Goal: Information Seeking & Learning: Find specific fact

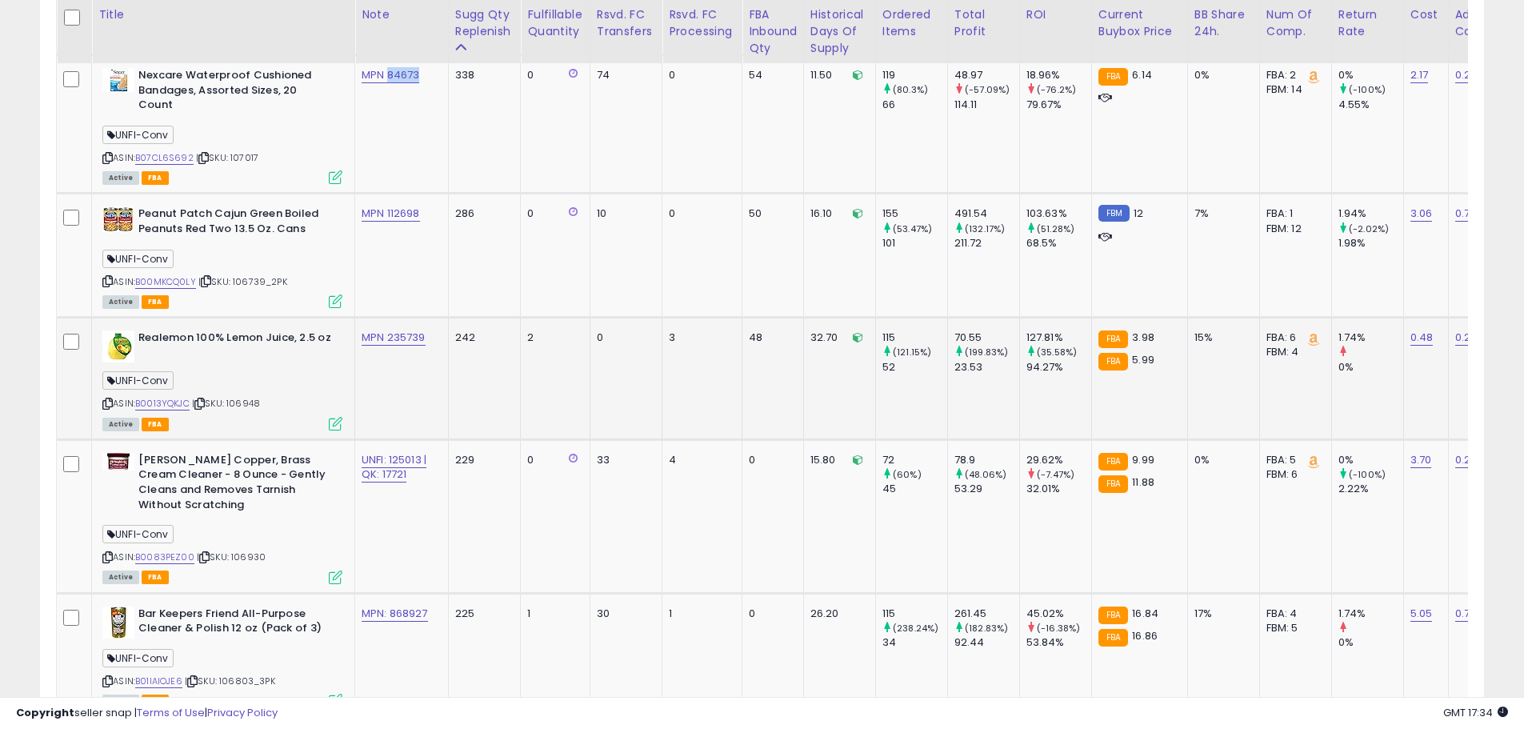
scroll to position [328, 838]
click at [178, 397] on link "B0013YQKJC" at bounding box center [162, 404] width 54 height 14
drag, startPoint x: 432, startPoint y: 320, endPoint x: 389, endPoint y: 322, distance: 43.2
click at [389, 330] on div "MPN 235739" at bounding box center [399, 337] width 74 height 14
copy link "235739"
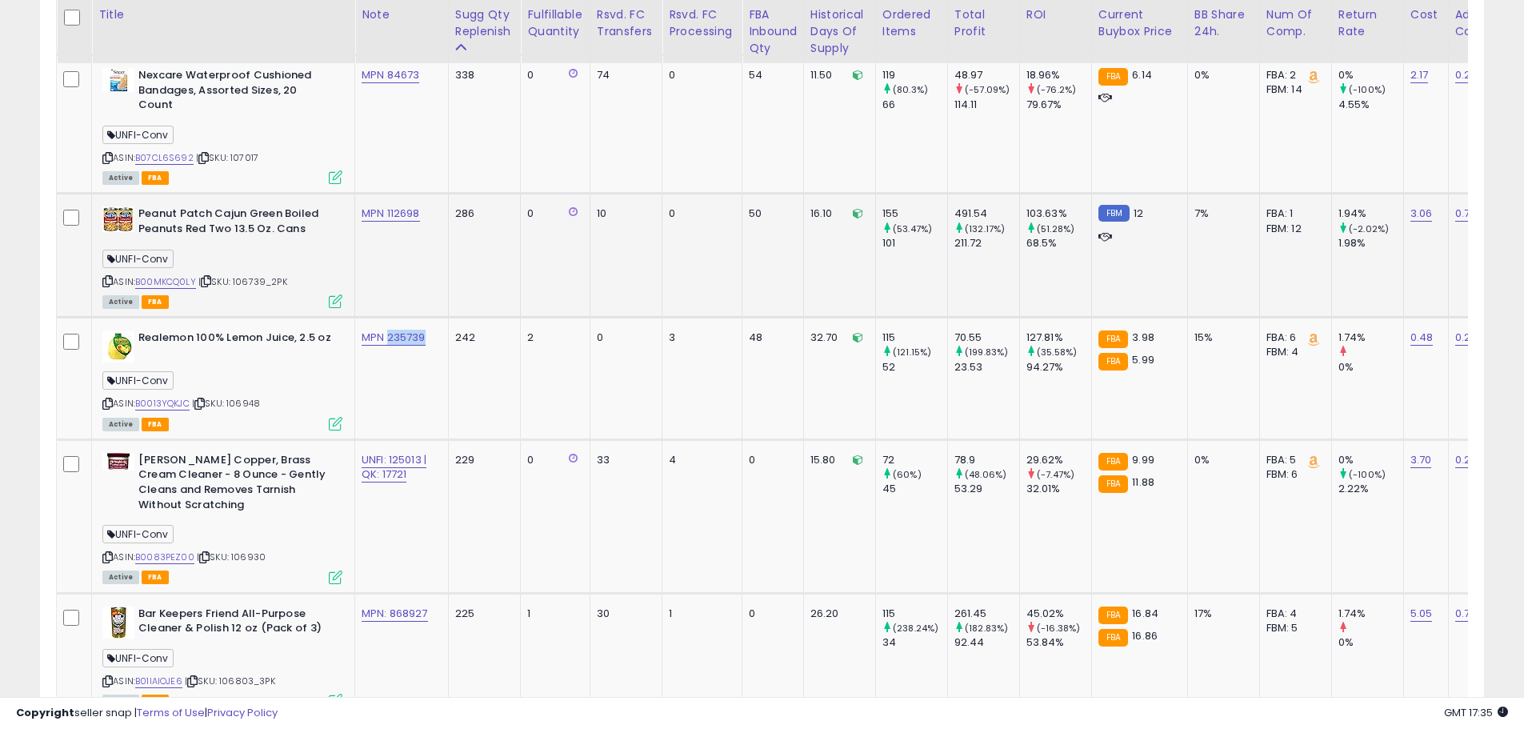
scroll to position [1463, 0]
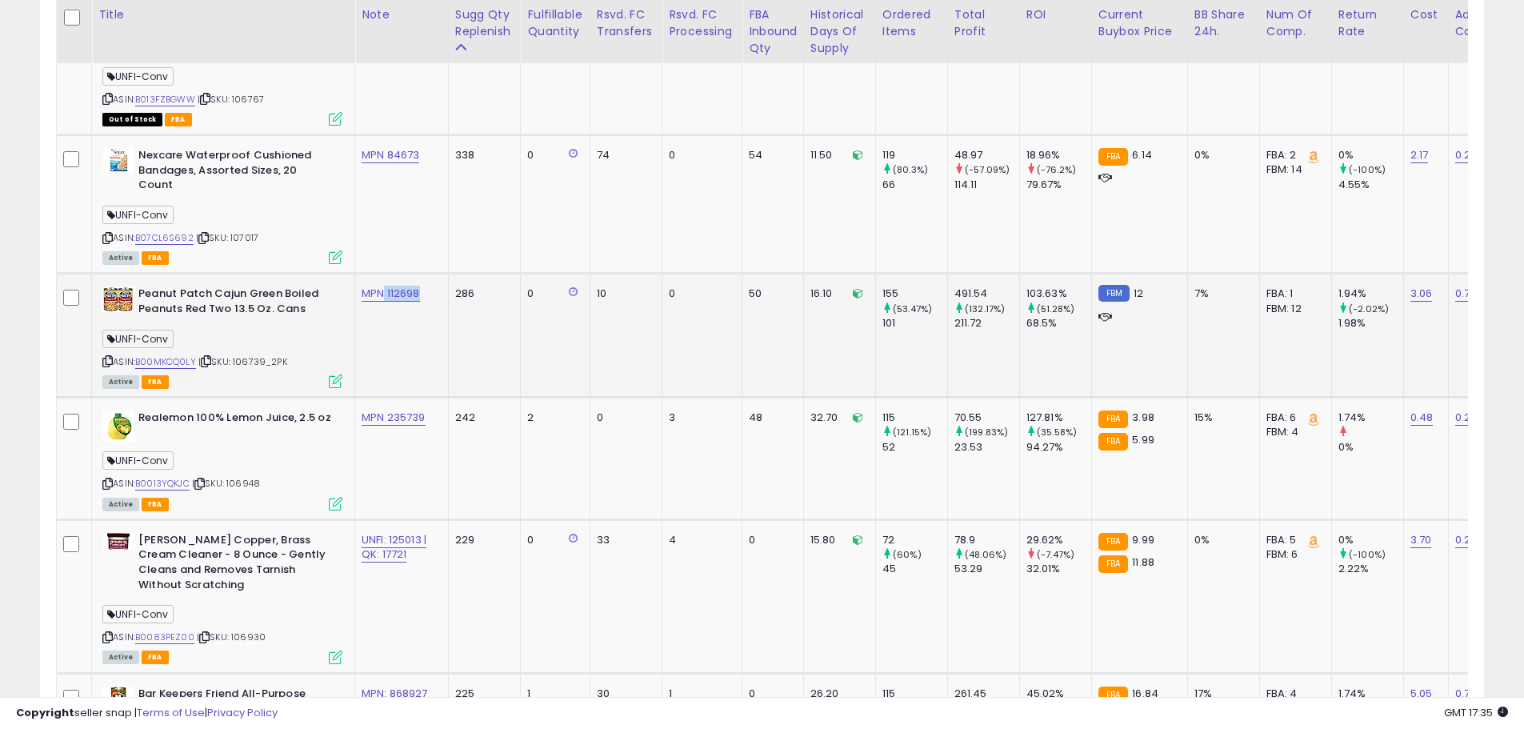
drag, startPoint x: 398, startPoint y: 281, endPoint x: 386, endPoint y: 280, distance: 12.8
click at [386, 280] on td "MPN 112698" at bounding box center [402, 336] width 94 height 124
copy link "112698"
click at [185, 355] on link "B00MKCQ0LY" at bounding box center [165, 362] width 61 height 14
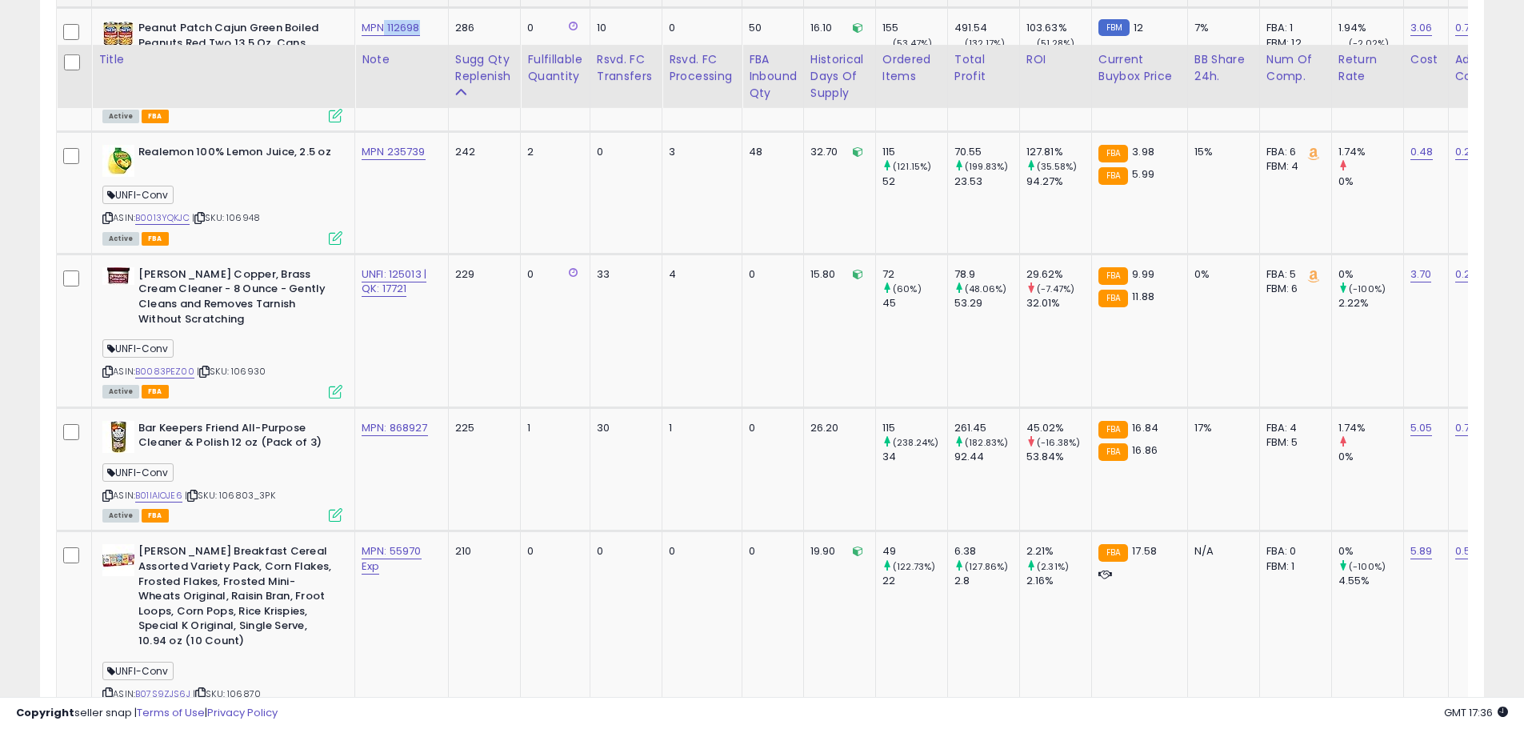
scroll to position [1783, 0]
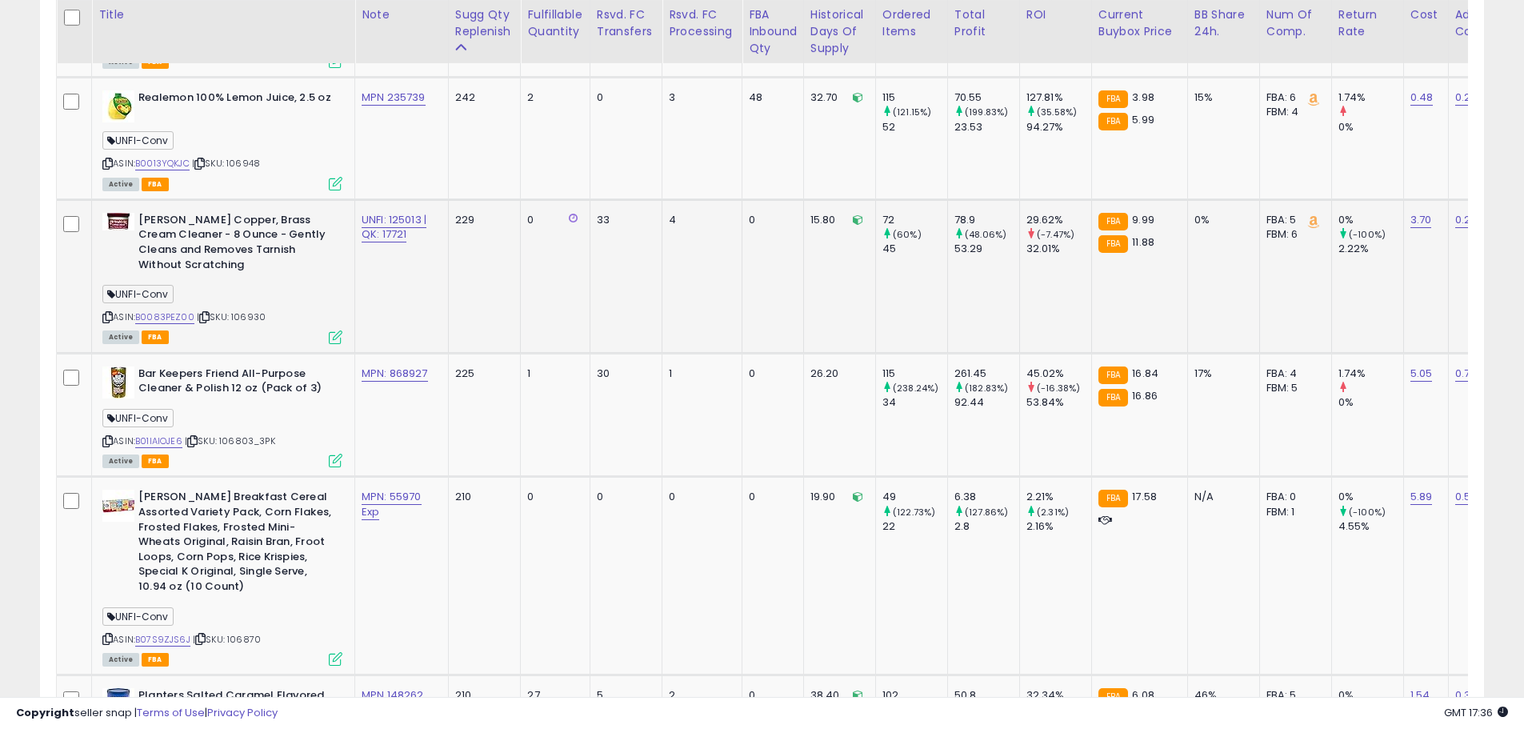
click at [245, 310] on span "| SKU: 106930" at bounding box center [231, 316] width 69 height 13
copy span "106930"
click at [427, 251] on td "UNFI: 125013 | QK: 17721" at bounding box center [402, 276] width 94 height 154
drag, startPoint x: 387, startPoint y: 194, endPoint x: 422, endPoint y: 206, distance: 36.4
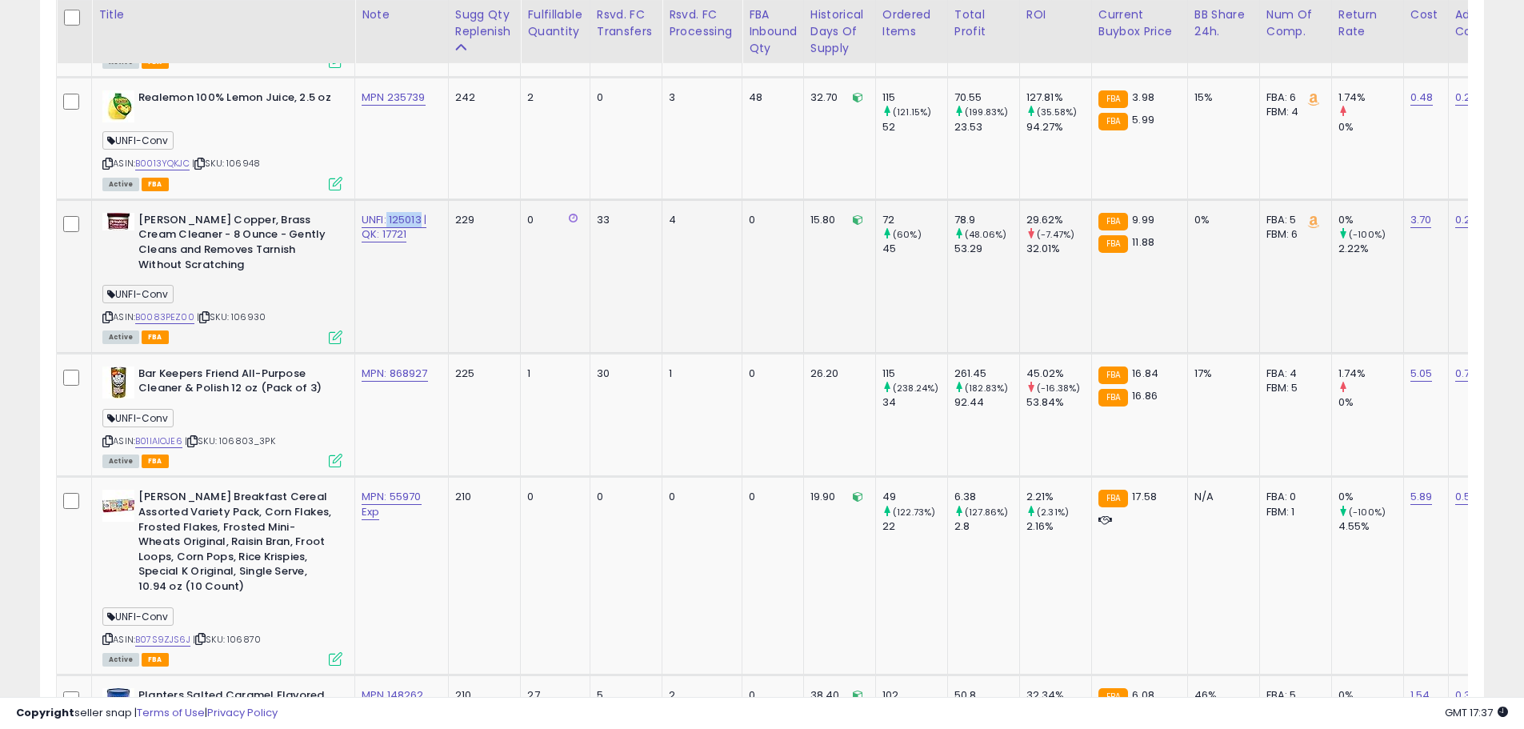
click at [422, 206] on td "UNFI: 125013 | QK: 17721" at bounding box center [402, 276] width 94 height 154
copy link "125013"
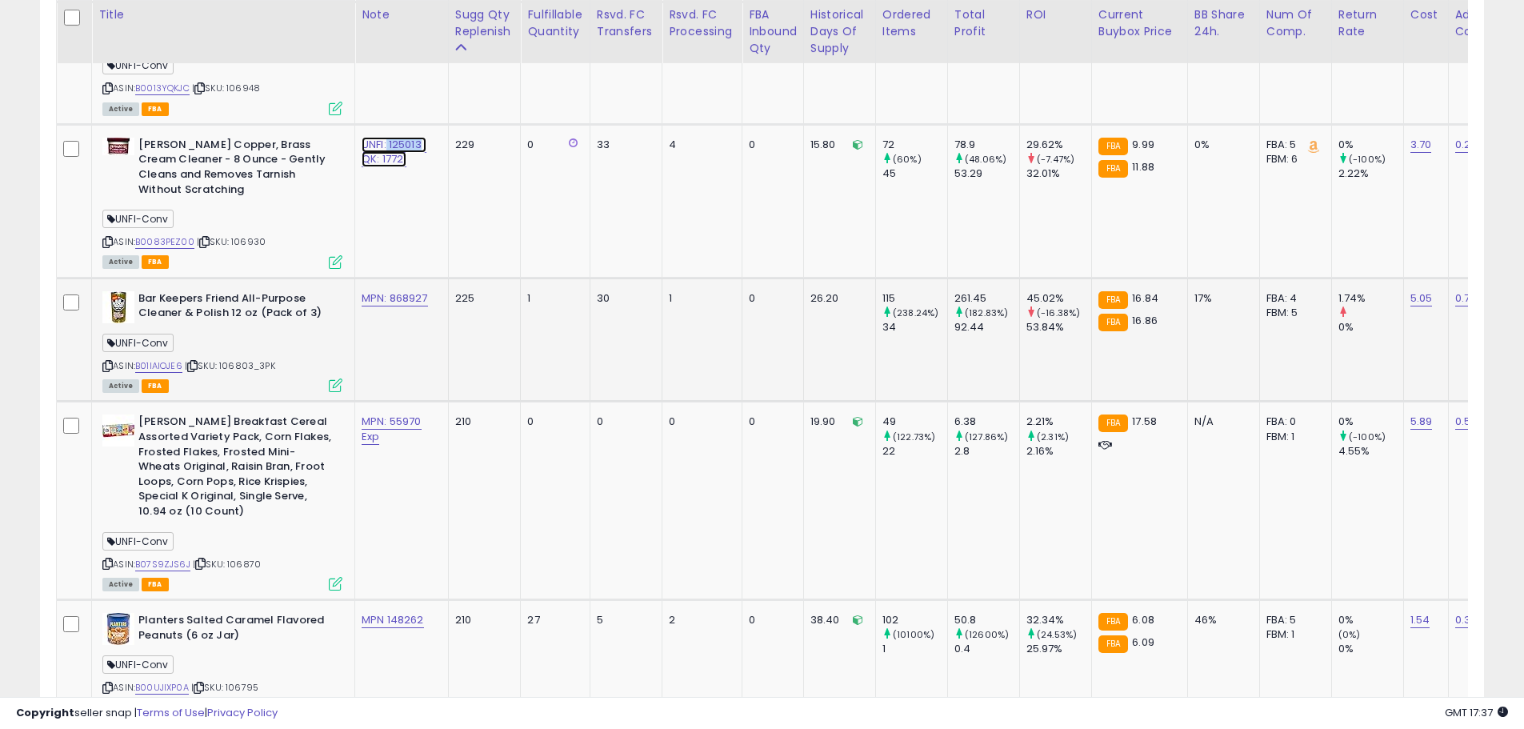
scroll to position [1863, 0]
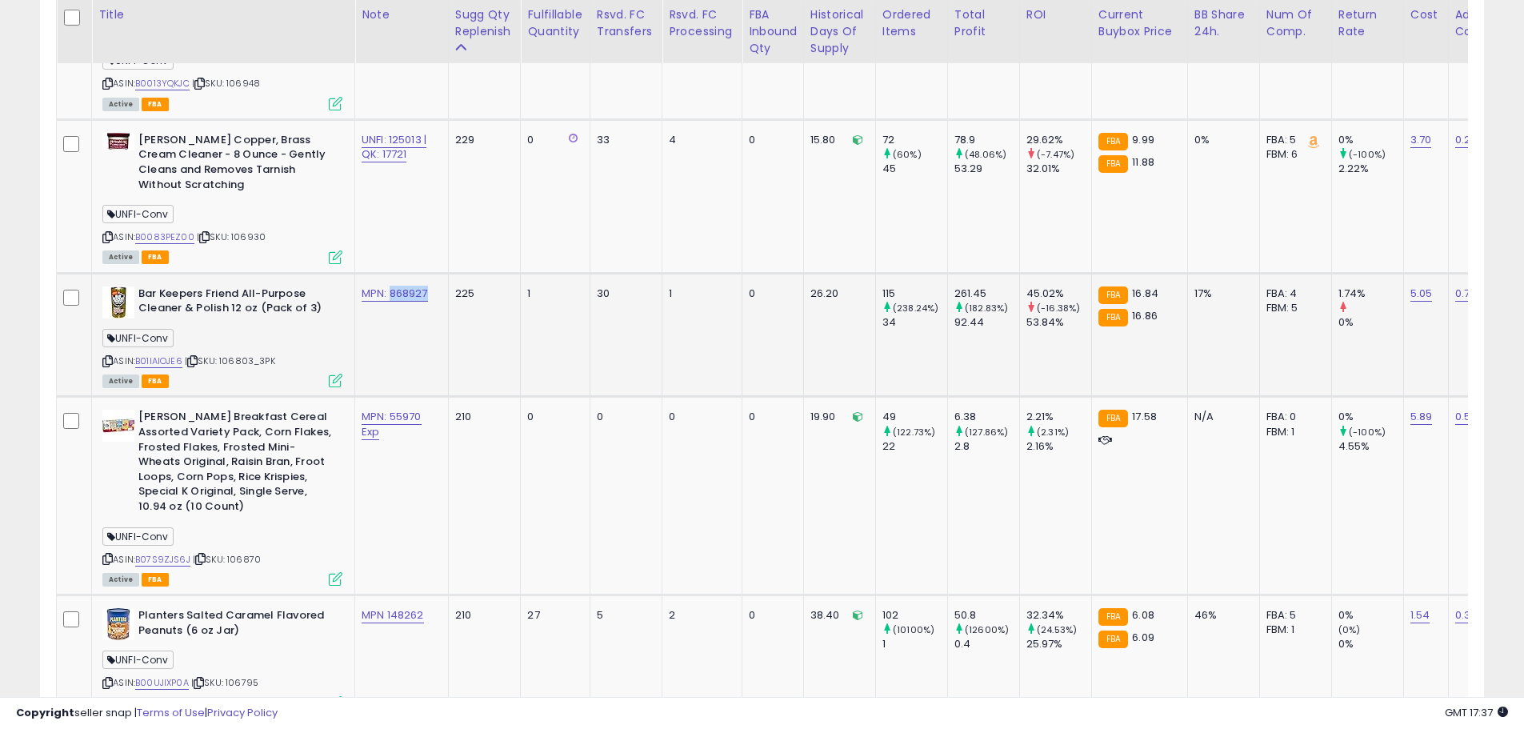
drag, startPoint x: 432, startPoint y: 270, endPoint x: 391, endPoint y: 273, distance: 40.9
click at [391, 273] on td "MPN: 868927" at bounding box center [402, 335] width 94 height 124
copy link "868927"
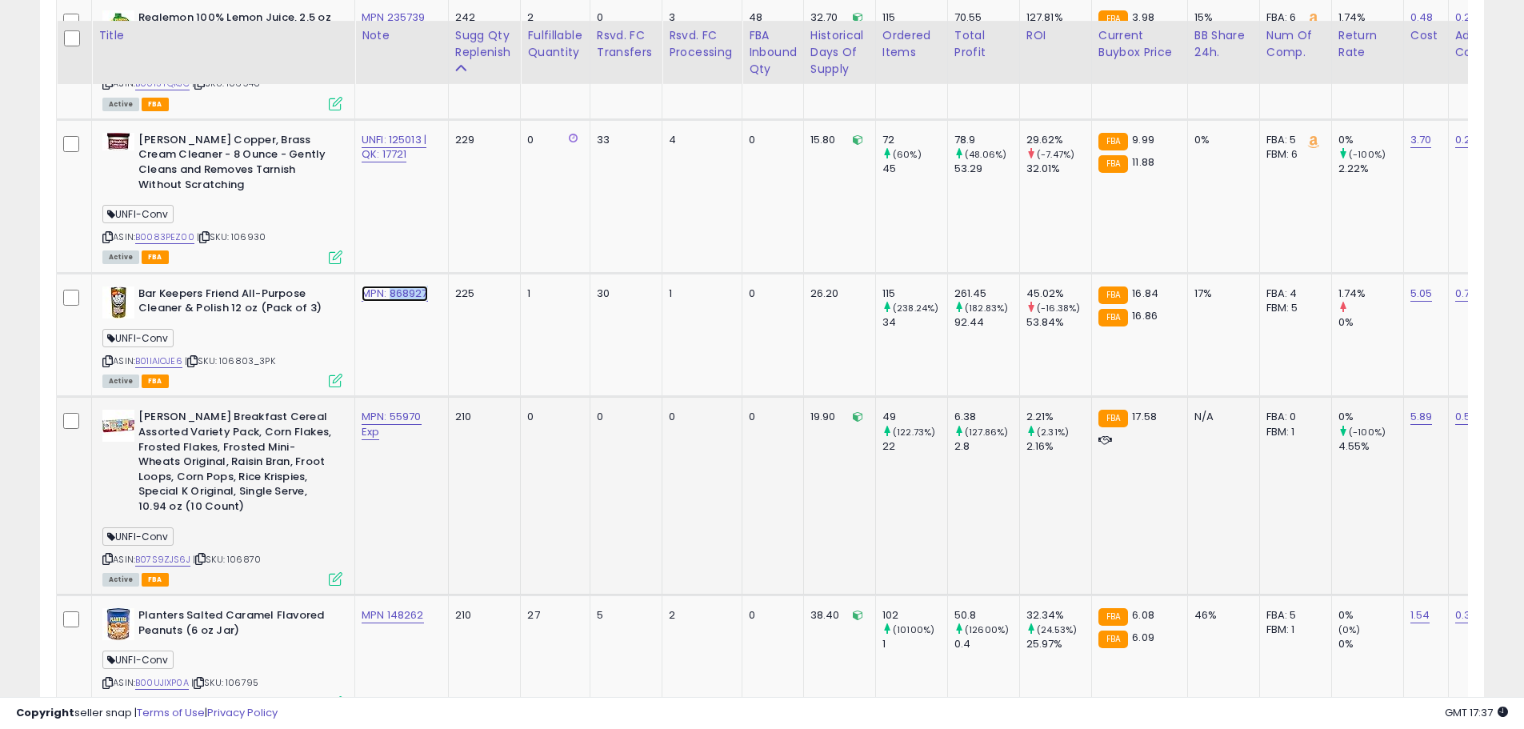
scroll to position [2023, 0]
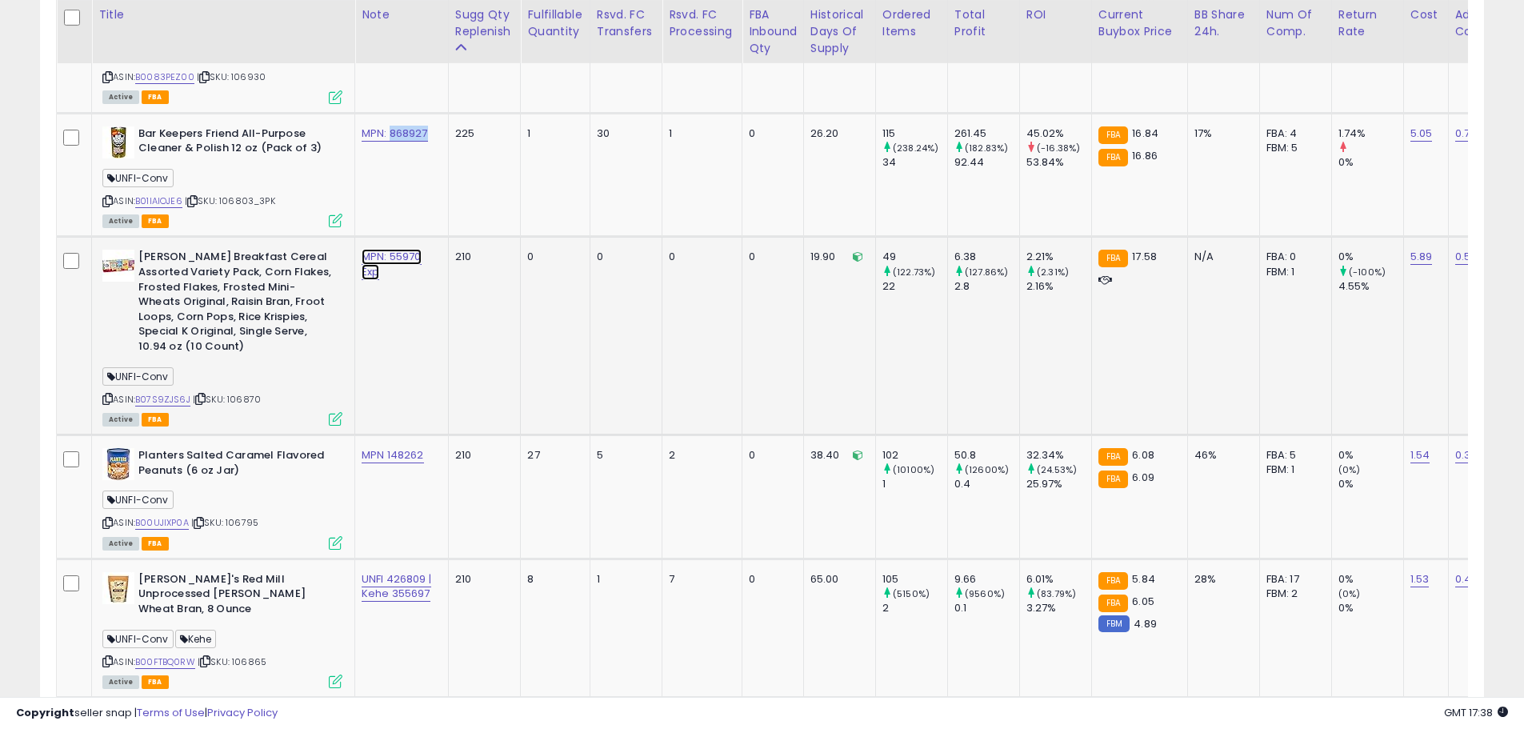
drag, startPoint x: 378, startPoint y: 202, endPoint x: 353, endPoint y: 207, distance: 25.3
click at [353, 207] on input "**********" at bounding box center [347, 202] width 142 height 24
type input "**********"
click at [442, 205] on icon "submit" at bounding box center [438, 201] width 10 height 10
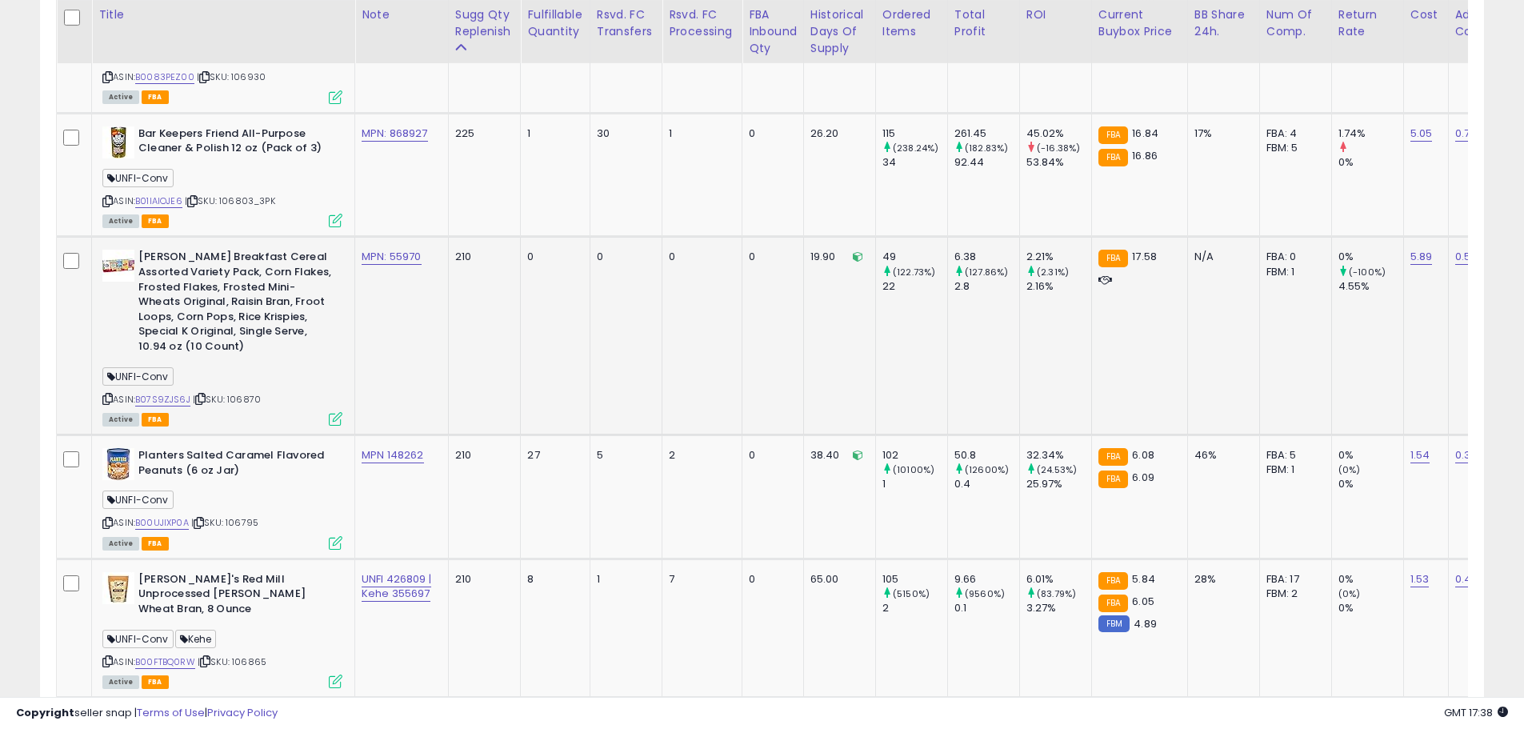
click at [255, 351] on div "ASIN: B07S9ZJS6J | SKU: 106870 Active FBA" at bounding box center [222, 337] width 240 height 174
click at [254, 393] on span "| SKU: 106870" at bounding box center [227, 399] width 68 height 13
click at [182, 393] on link "B07S9ZJS6J" at bounding box center [162, 400] width 55 height 14
drag, startPoint x: 432, startPoint y: 232, endPoint x: 389, endPoint y: 243, distance: 44.6
click at [389, 243] on td "MPN: 55970" at bounding box center [402, 336] width 94 height 198
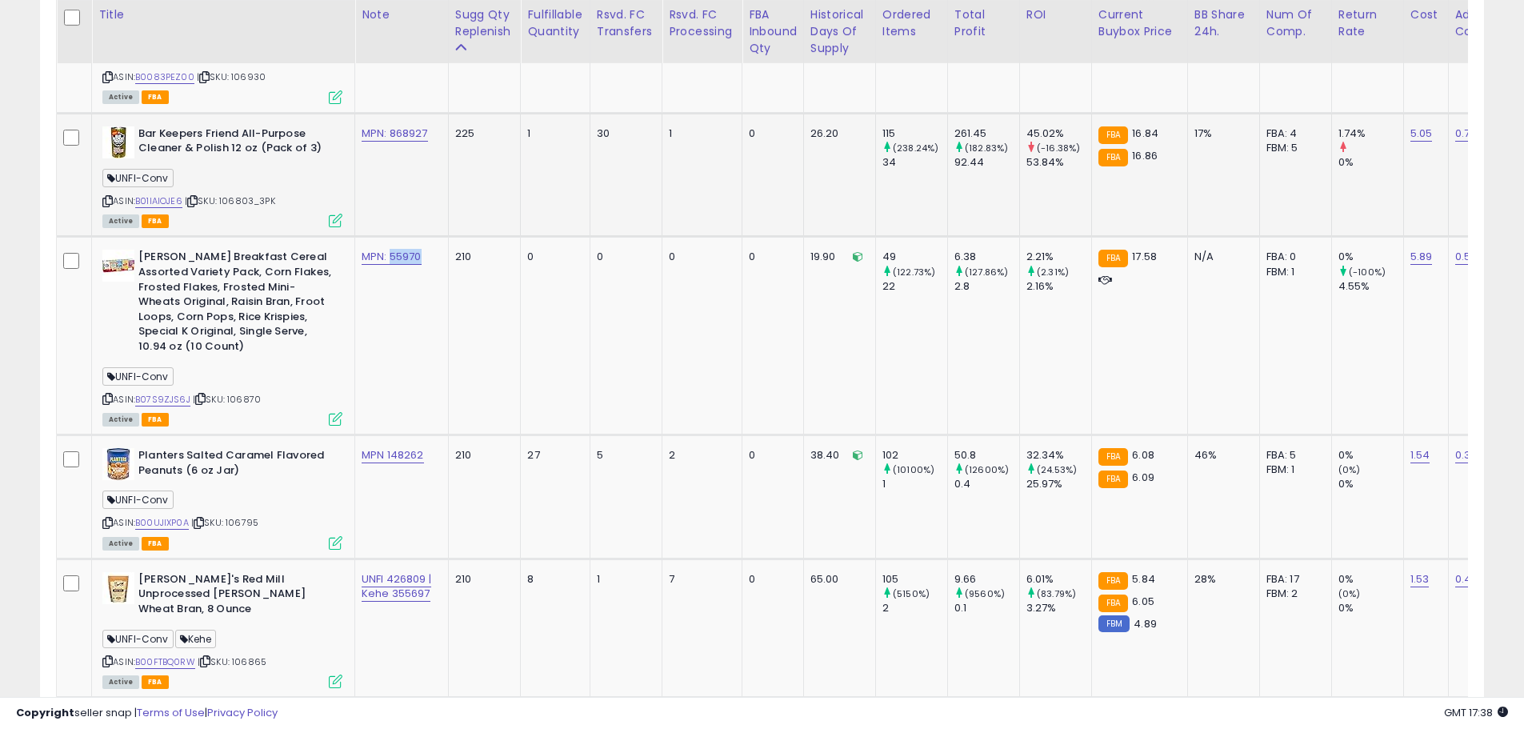
copy link "55970"
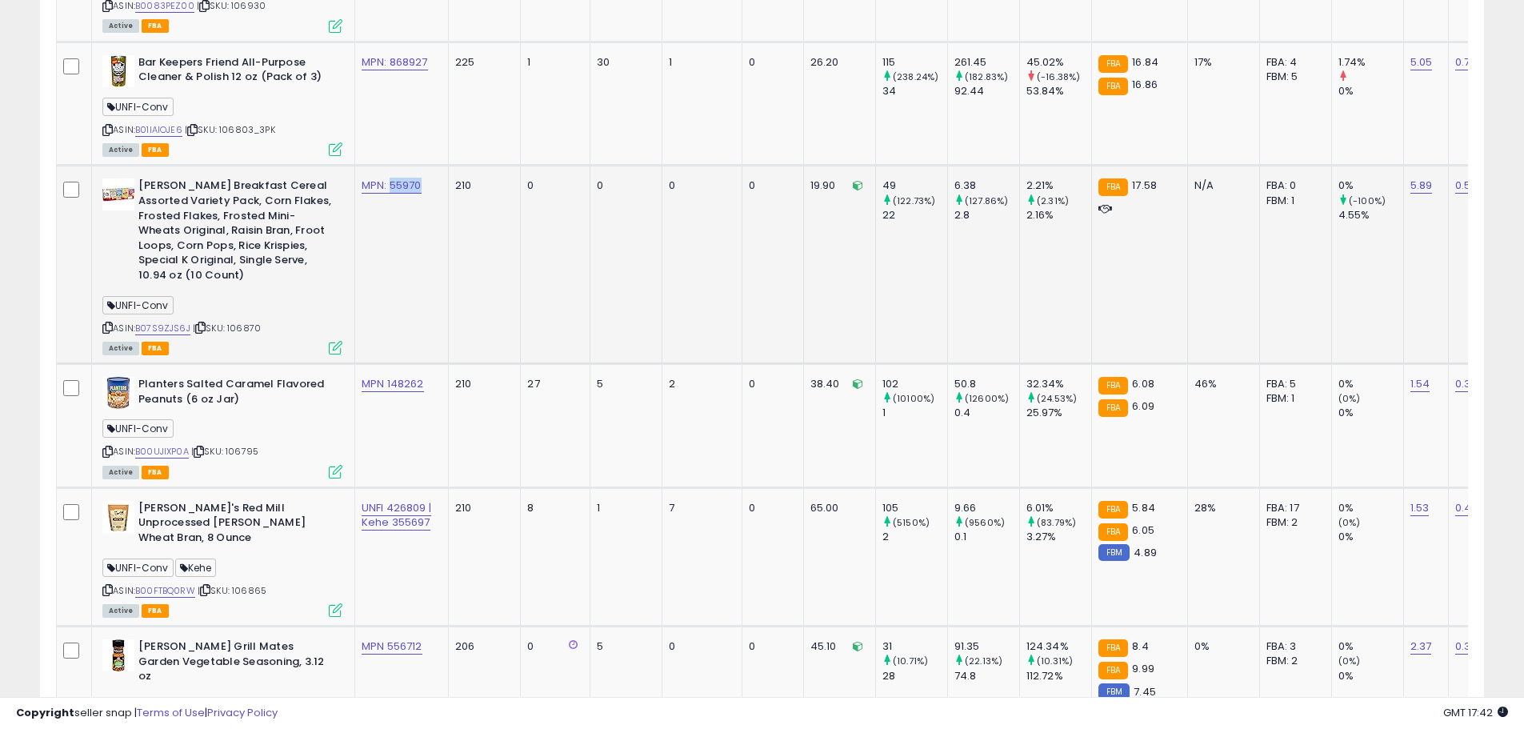
scroll to position [2103, 0]
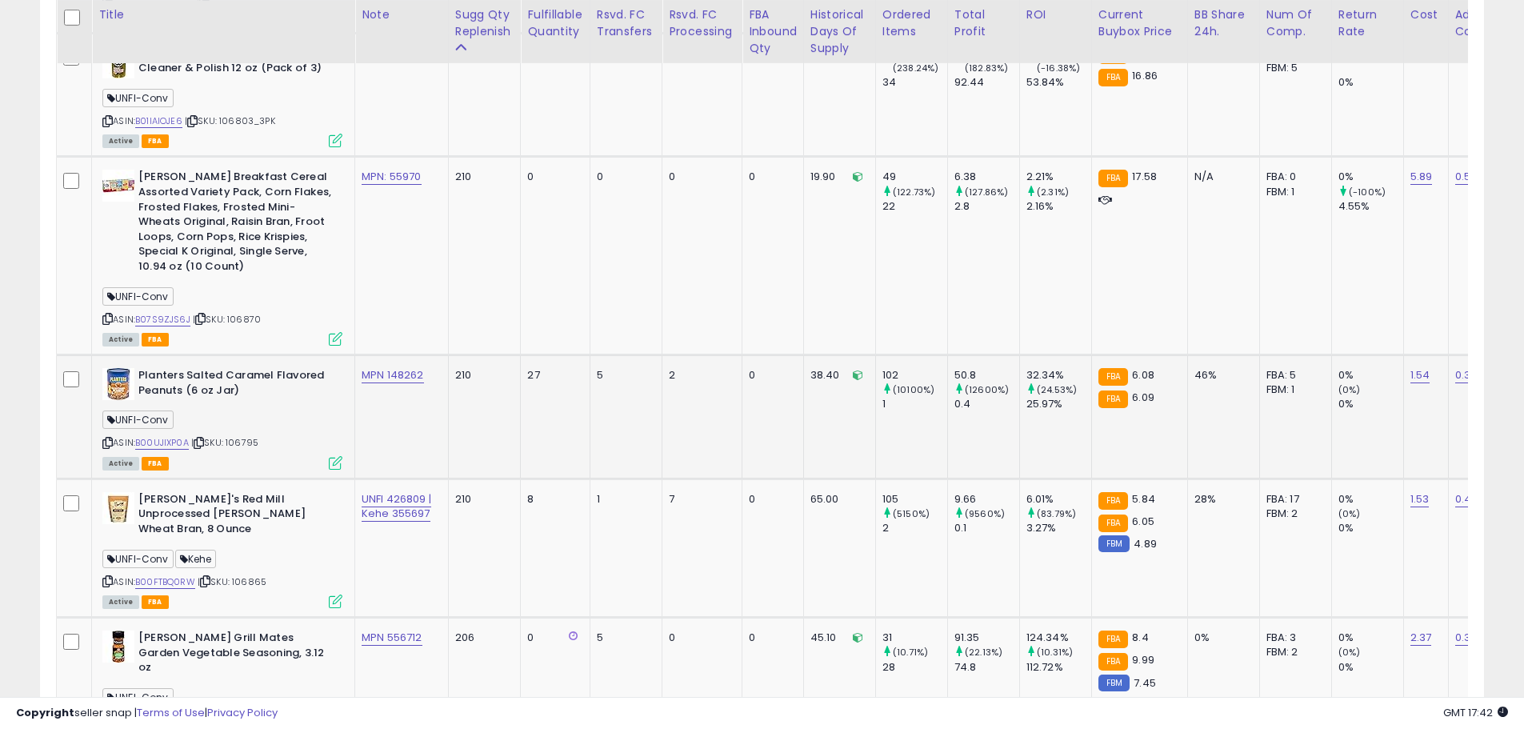
click at [254, 436] on span "| SKU: 106795" at bounding box center [224, 442] width 67 height 13
click at [388, 416] on td "MPN 148262" at bounding box center [402, 417] width 94 height 124
drag, startPoint x: 438, startPoint y: 359, endPoint x: 390, endPoint y: 366, distance: 48.4
click at [387, 366] on td "MPN 148262" at bounding box center [402, 417] width 94 height 124
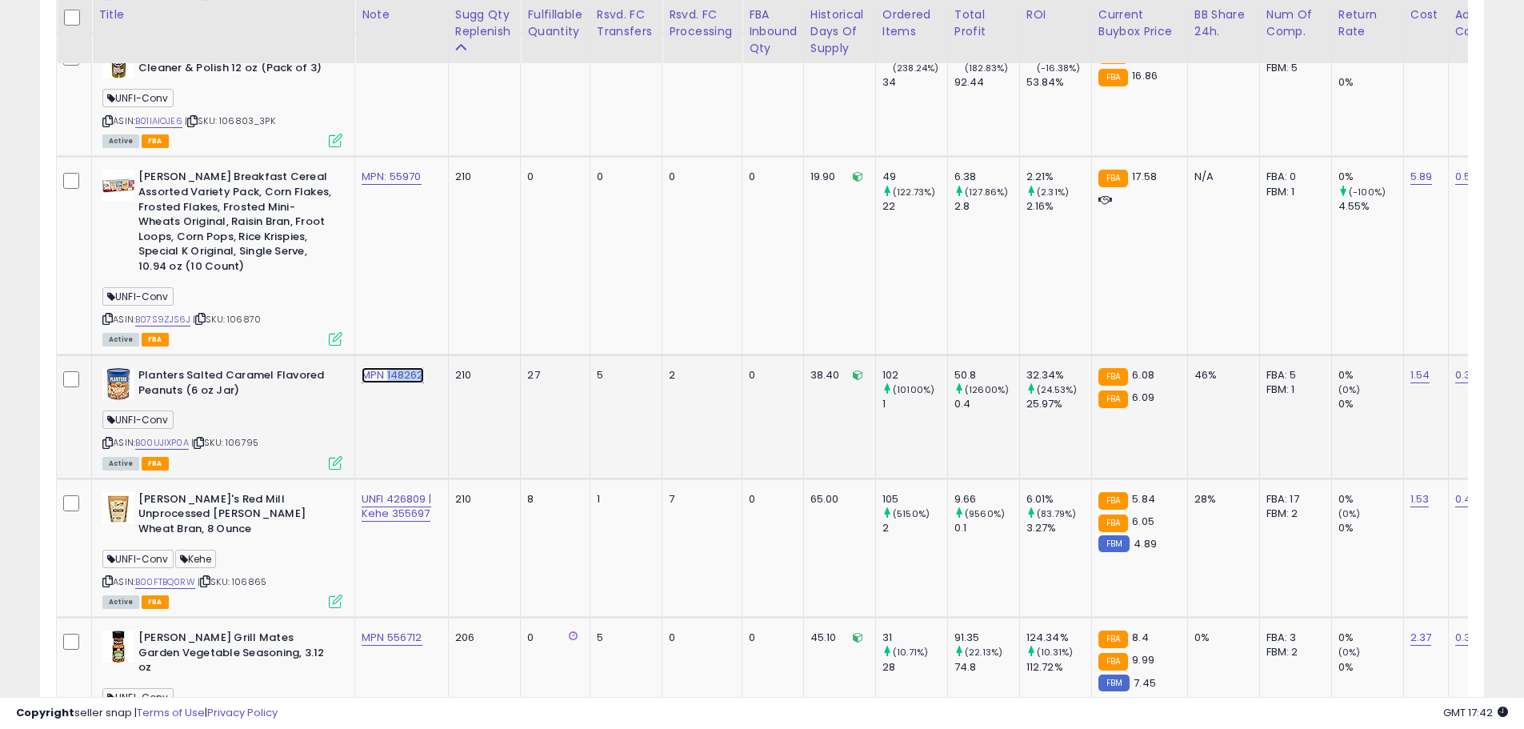
copy link "148262"
click at [158, 436] on link "B00UJIXP0A" at bounding box center [162, 443] width 54 height 14
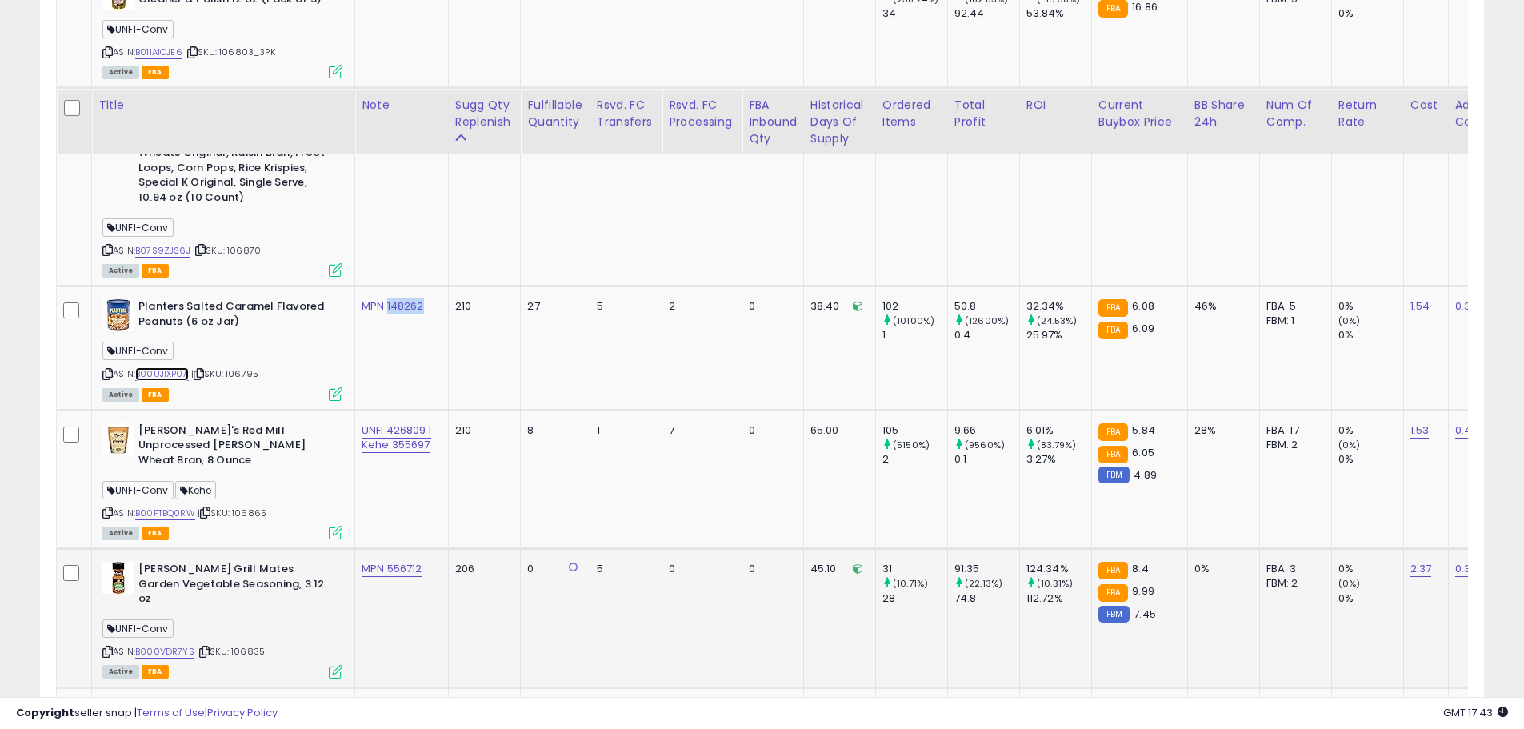
scroll to position [2263, 0]
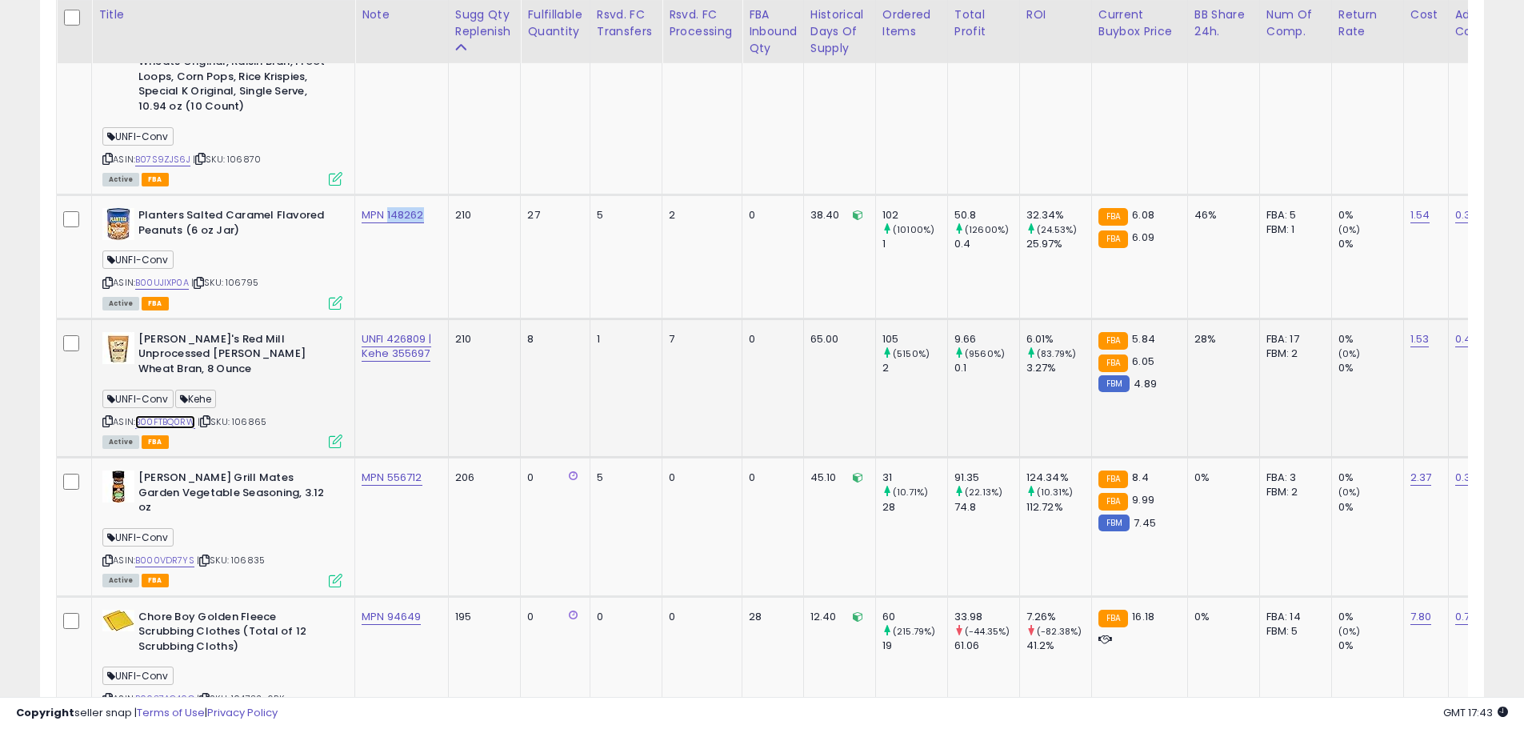
click at [174, 415] on link "B00FTBQ0RW" at bounding box center [165, 422] width 60 height 14
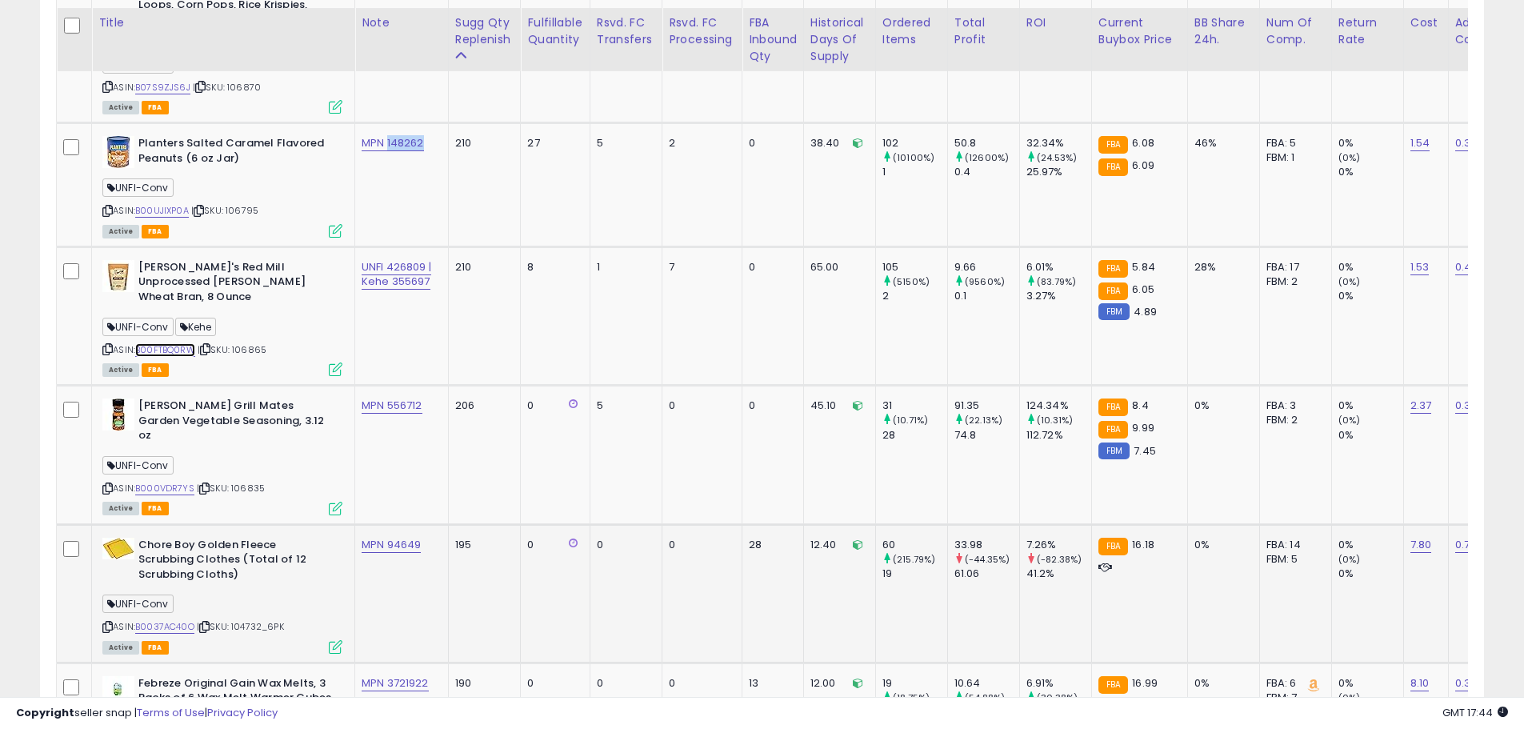
scroll to position [2423, 0]
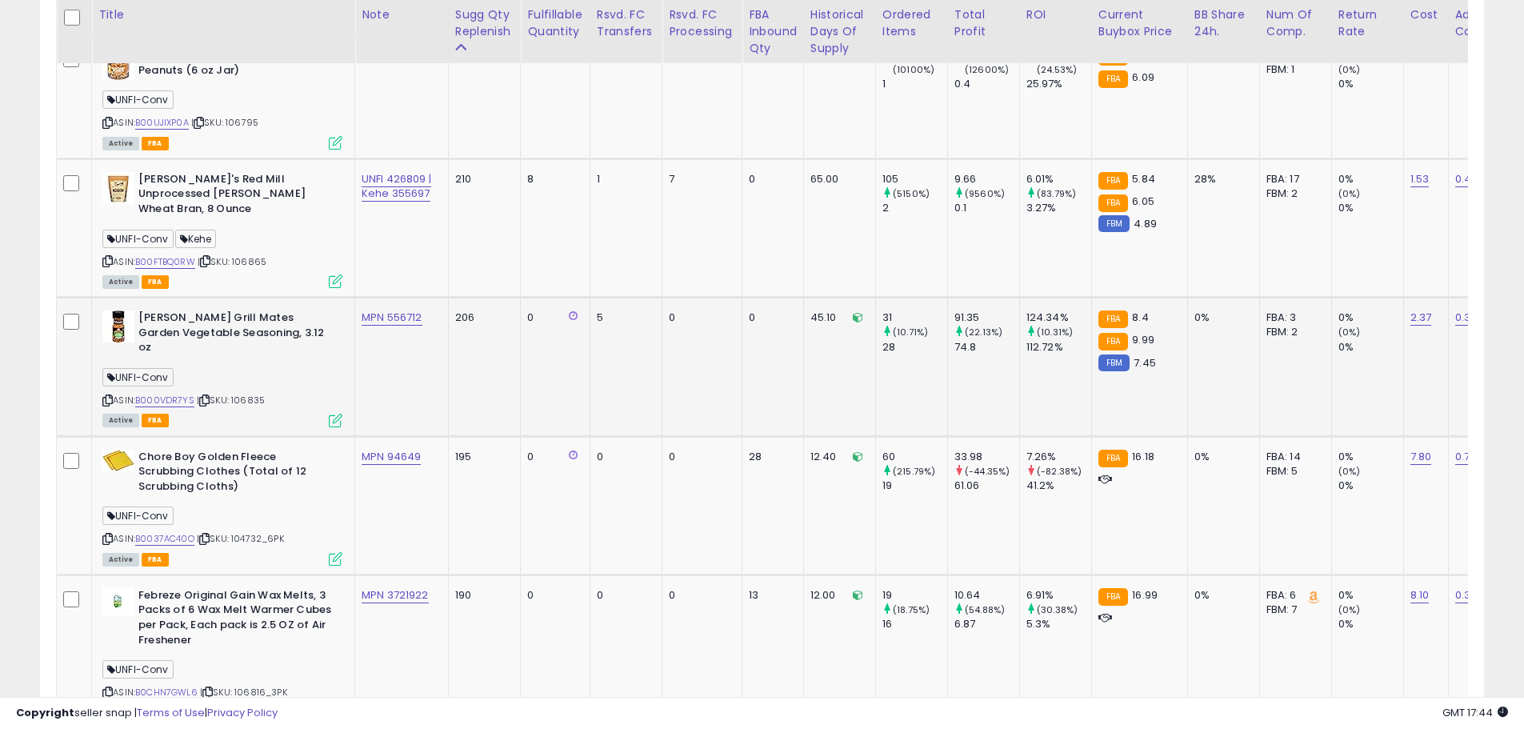
click at [286, 361] on div "ASIN: B000VDR7YS | SKU: 106835 Active FBA" at bounding box center [222, 367] width 240 height 114
click at [249, 394] on span "| SKU: 106835" at bounding box center [231, 400] width 68 height 13
drag, startPoint x: 254, startPoint y: 354, endPoint x: 403, endPoint y: 329, distance: 151.8
click at [403, 329] on td "MPN 556712" at bounding box center [402, 367] width 94 height 138
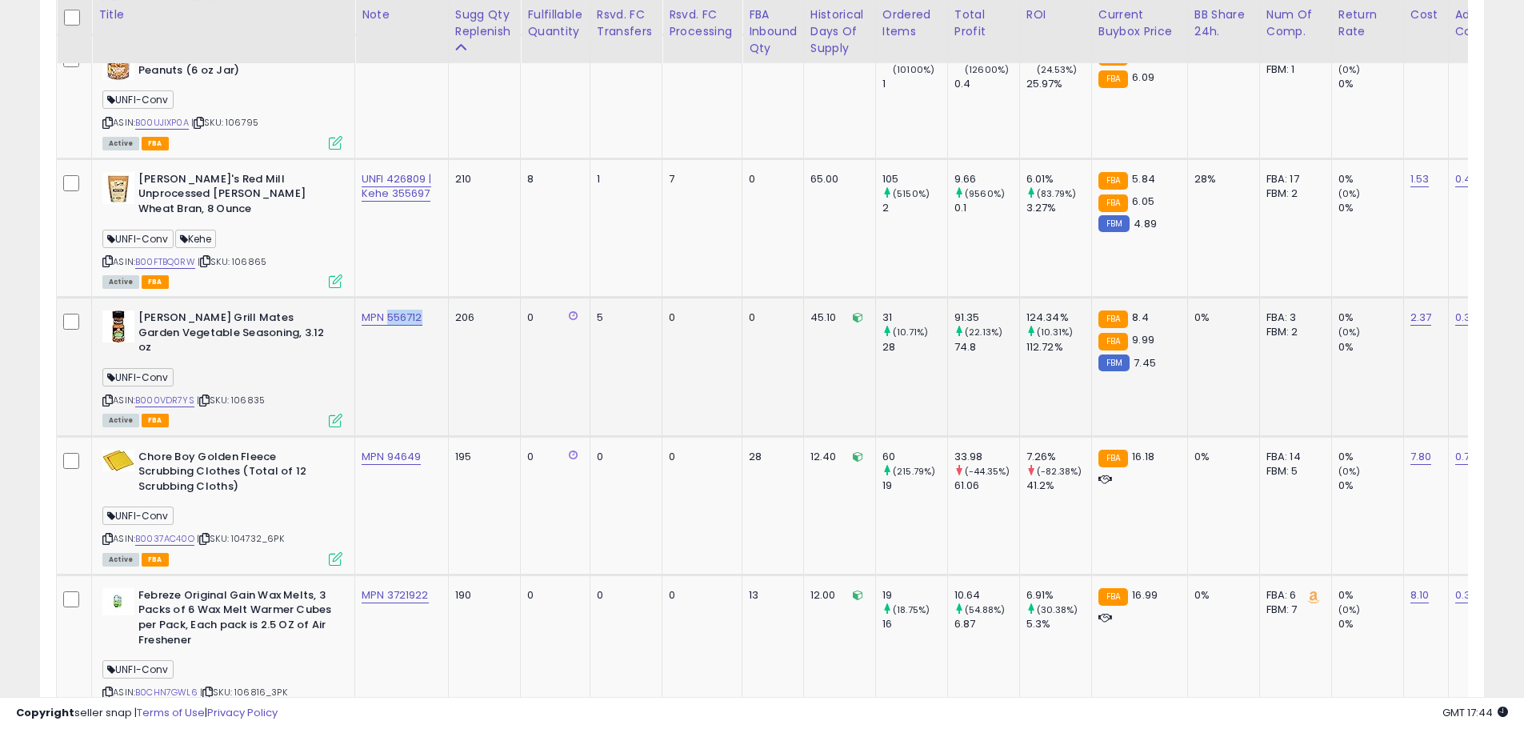
drag, startPoint x: 415, startPoint y: 286, endPoint x: 388, endPoint y: 289, distance: 27.3
click at [388, 310] on div "MPN 556712" at bounding box center [399, 317] width 74 height 14
copy link "556712"
click at [321, 369] on div "UNFI-Conv" at bounding box center [222, 380] width 240 height 22
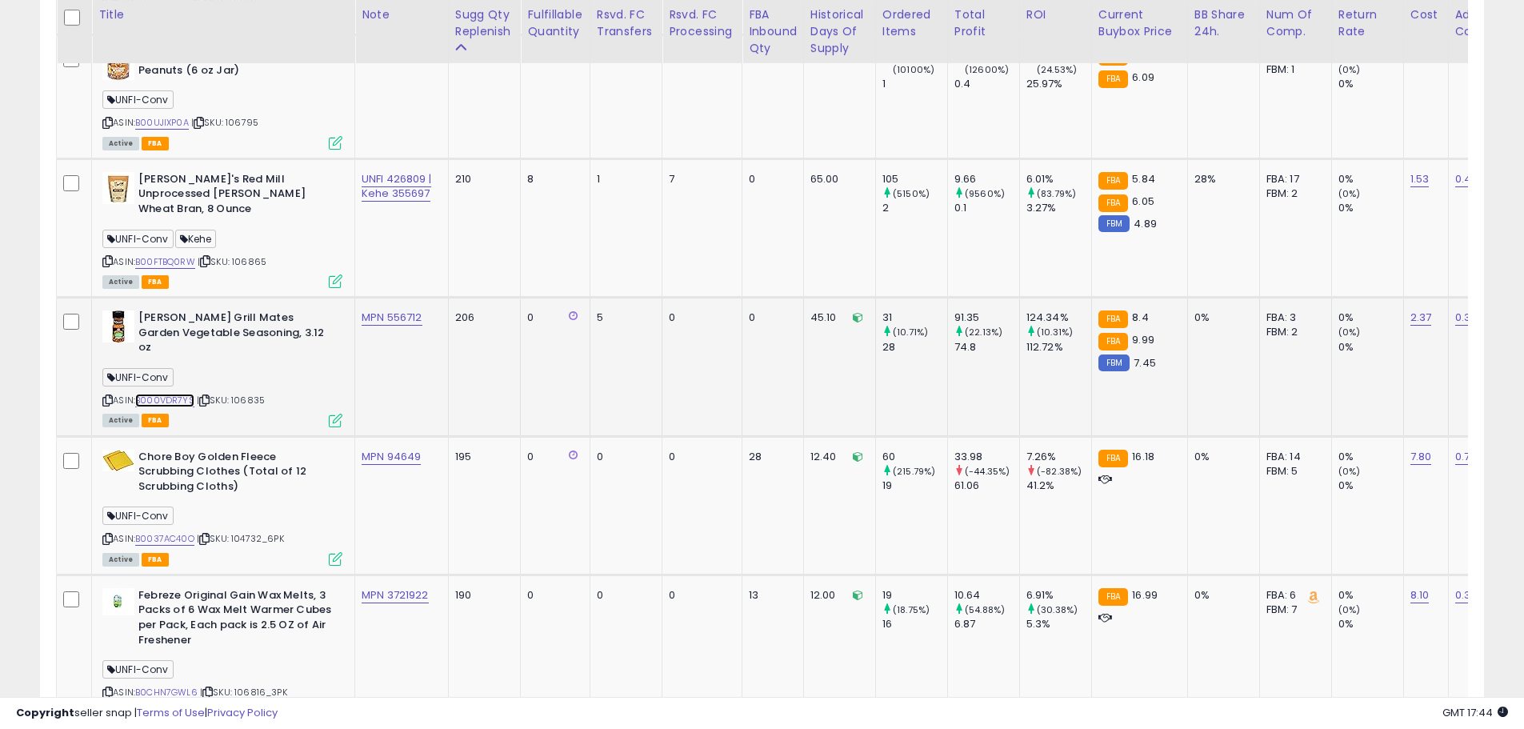
click at [185, 394] on link "B000VDR7YS" at bounding box center [164, 401] width 59 height 14
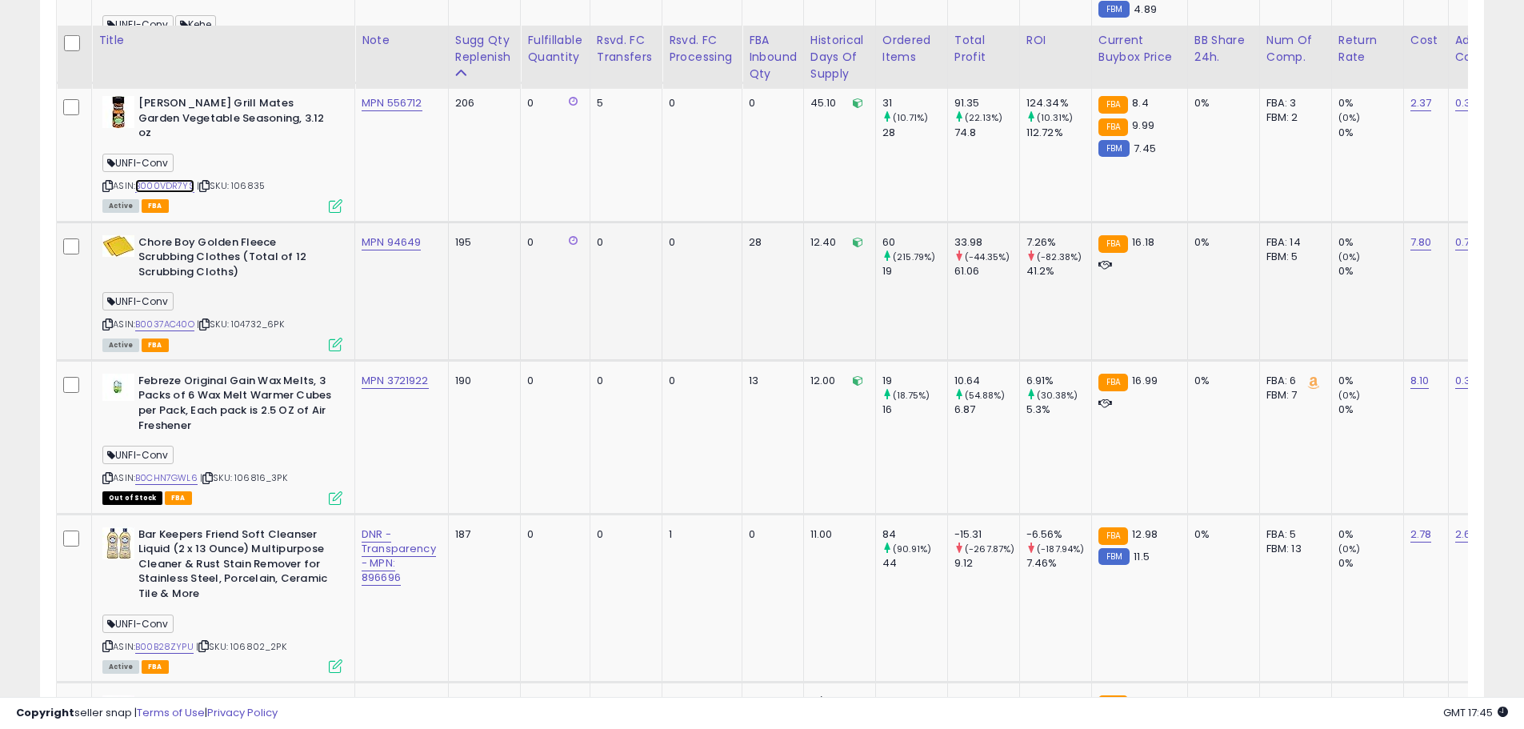
scroll to position [2663, 0]
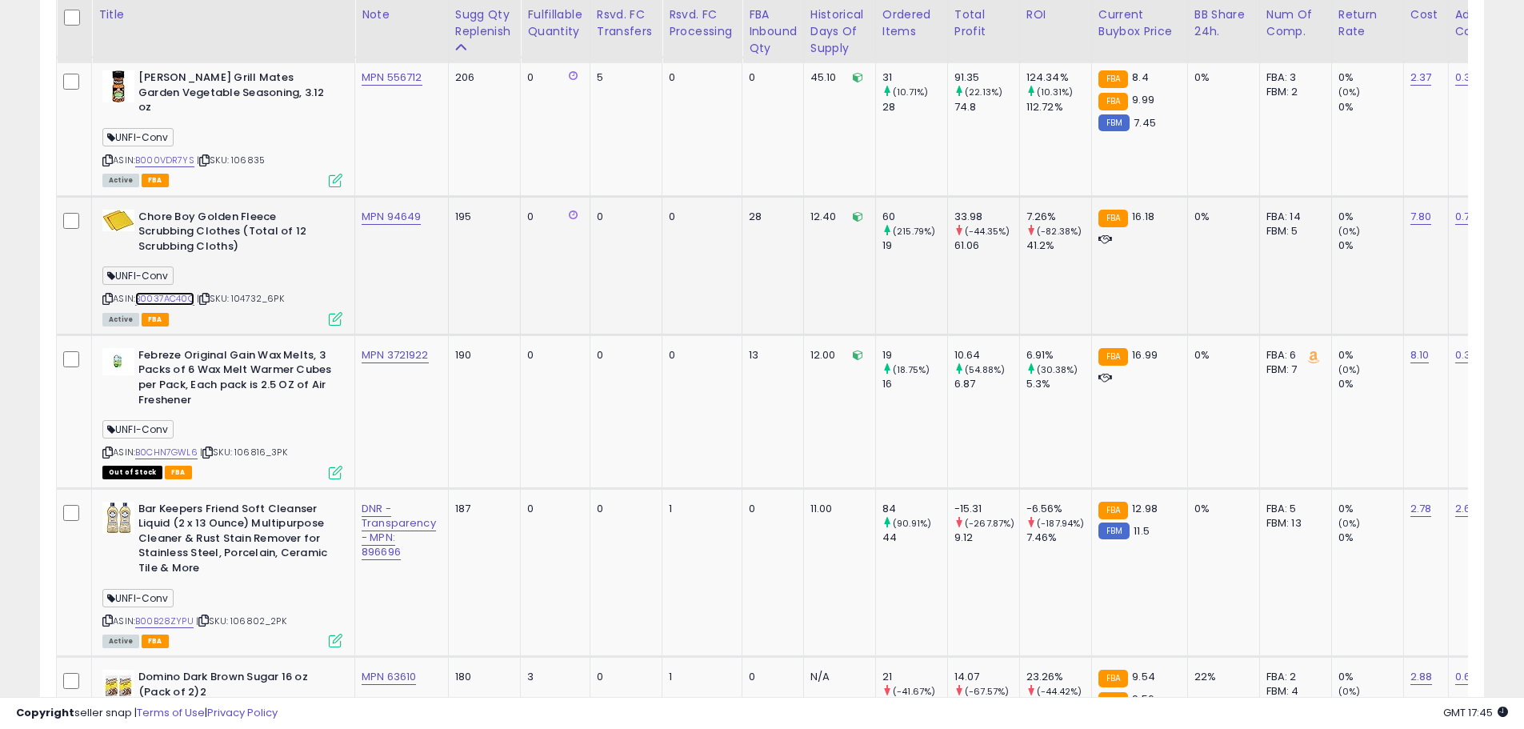
click at [184, 292] on link "B0037AC40O" at bounding box center [164, 299] width 59 height 14
click at [163, 446] on link "B0CHN7GWL6" at bounding box center [166, 453] width 62 height 14
drag, startPoint x: 434, startPoint y: 313, endPoint x: 389, endPoint y: 319, distance: 45.3
click at [389, 334] on td "MPN 3721922" at bounding box center [402, 411] width 94 height 154
copy link "3721922"
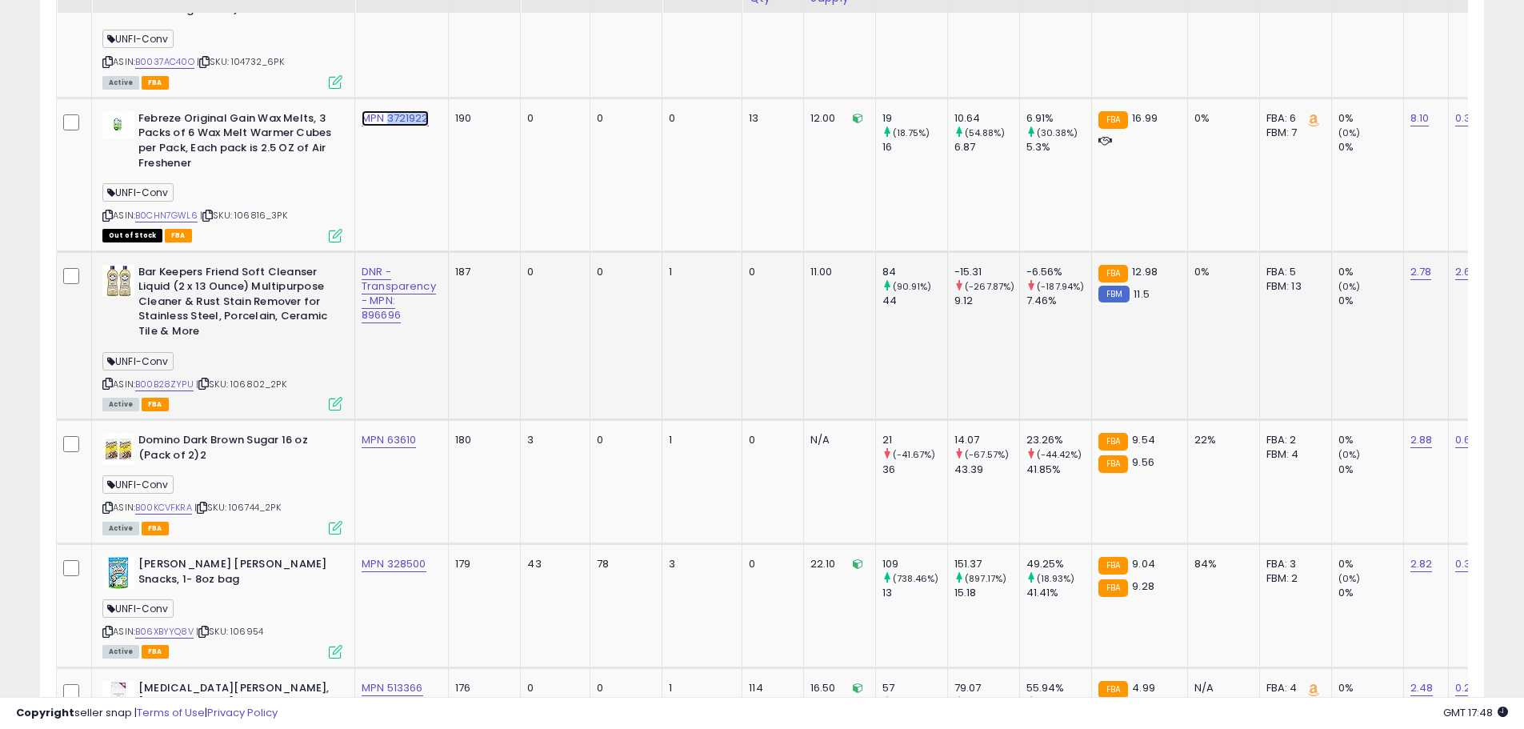
scroll to position [2903, 0]
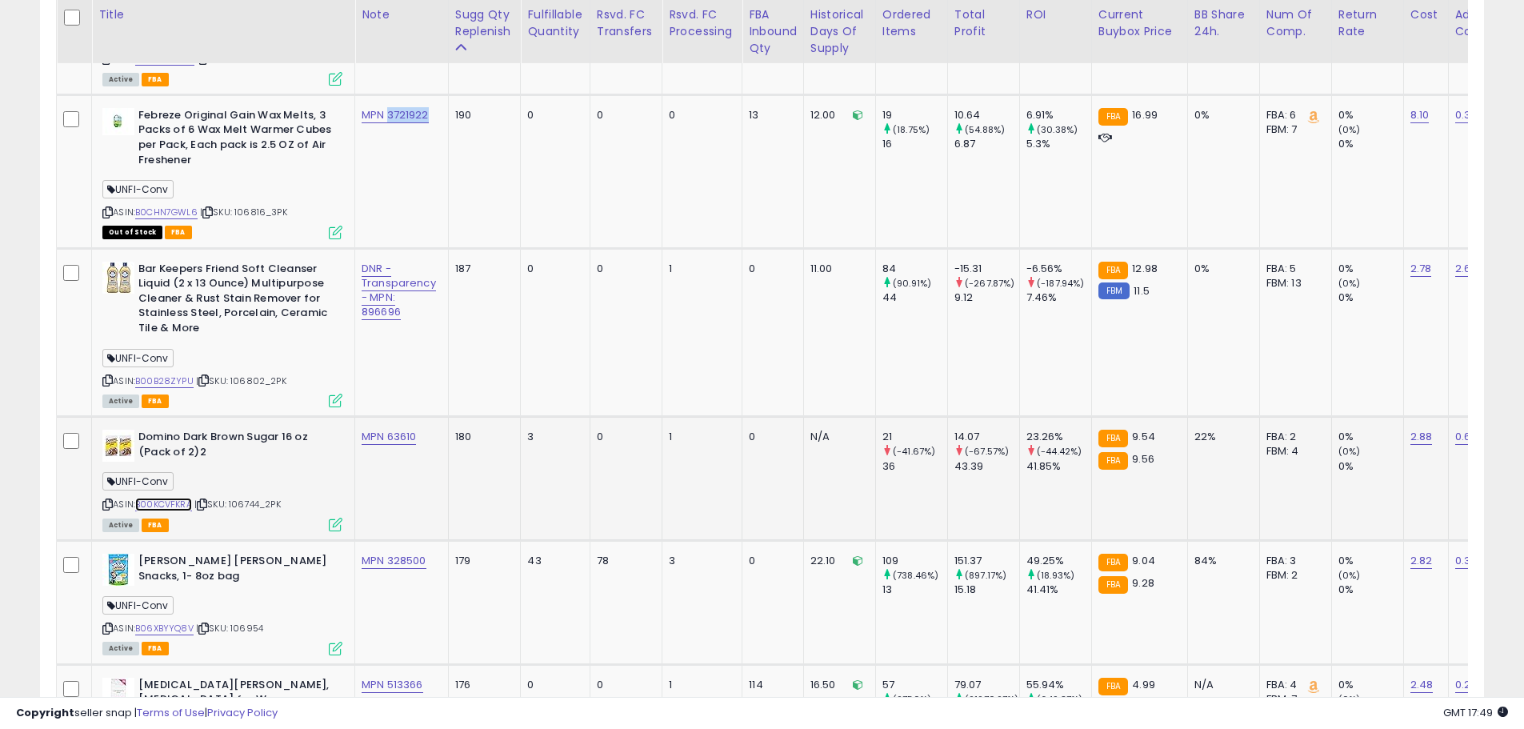
click at [177, 498] on link "B00KCVFKRA" at bounding box center [163, 505] width 57 height 14
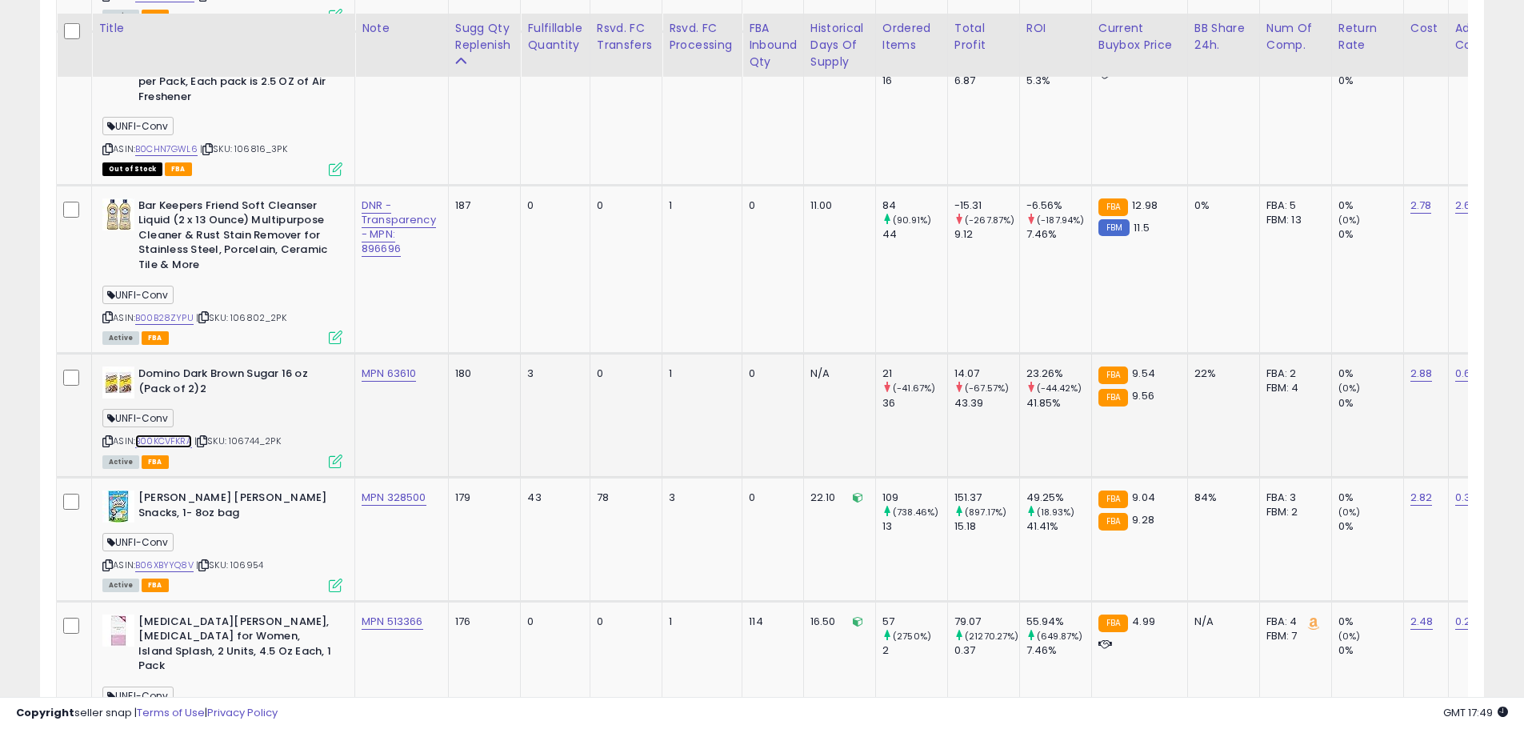
scroll to position [2983, 0]
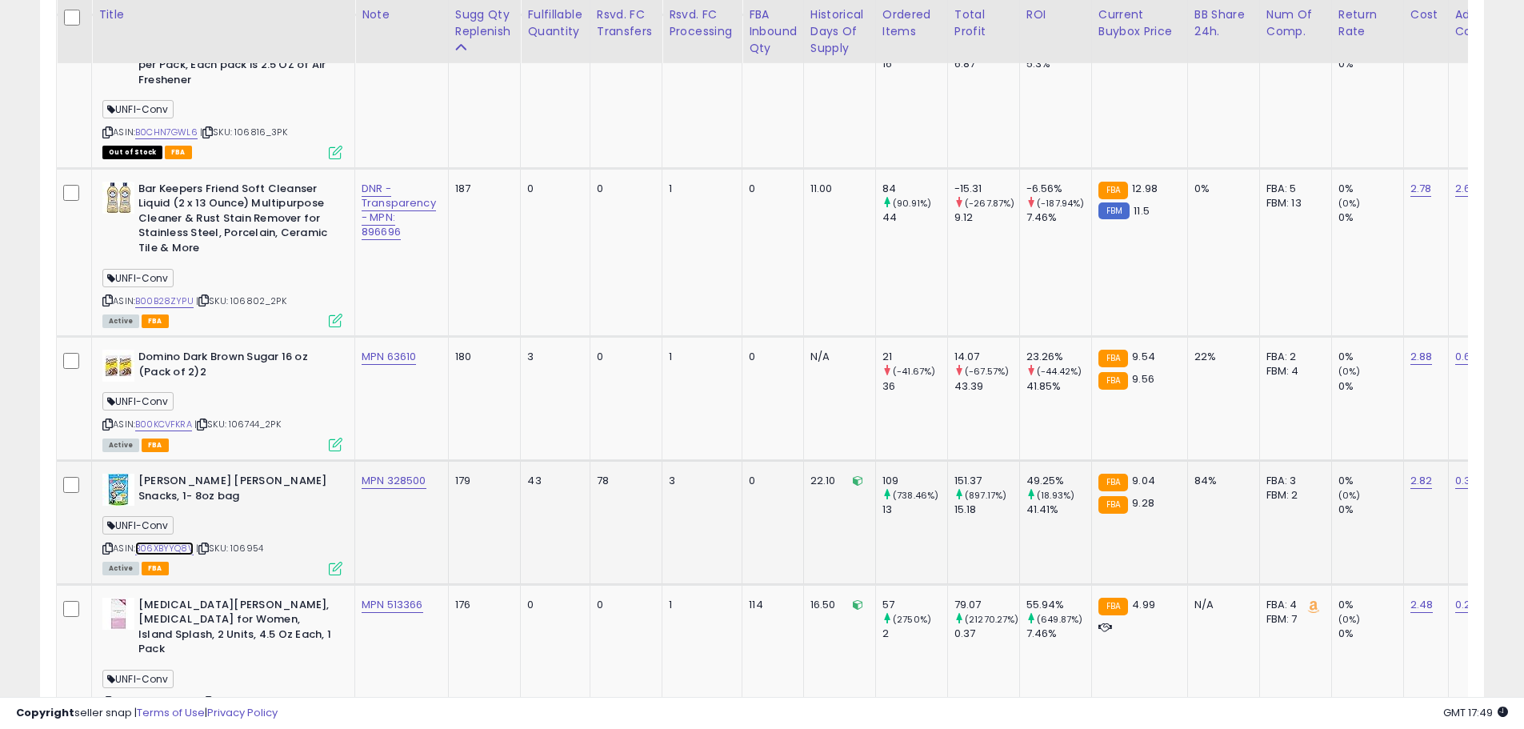
click at [182, 542] on link "B06XBYYQ8V" at bounding box center [164, 549] width 58 height 14
drag, startPoint x: 431, startPoint y: 436, endPoint x: 386, endPoint y: 434, distance: 44.8
click at [386, 474] on div "MPN 328500" at bounding box center [399, 481] width 74 height 14
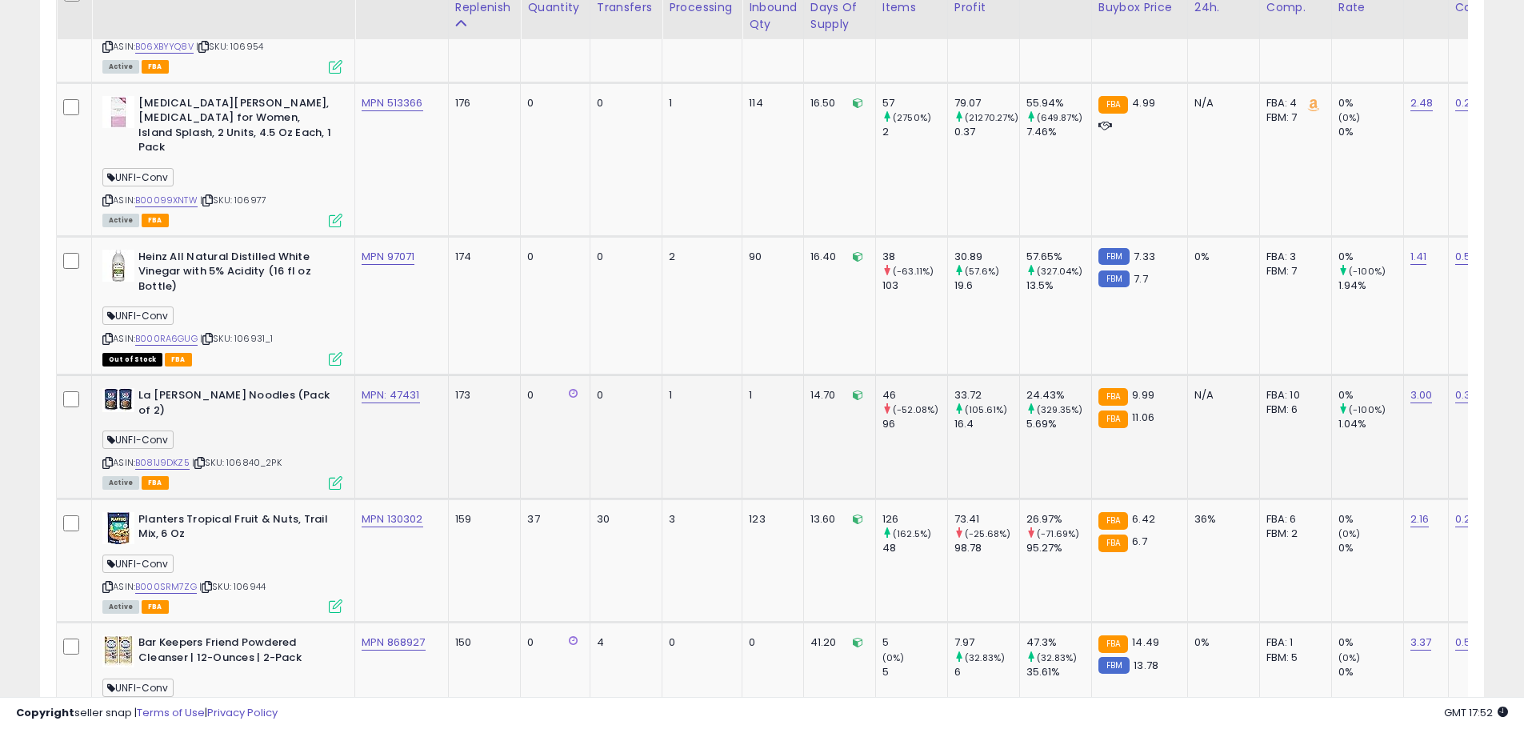
scroll to position [3543, 0]
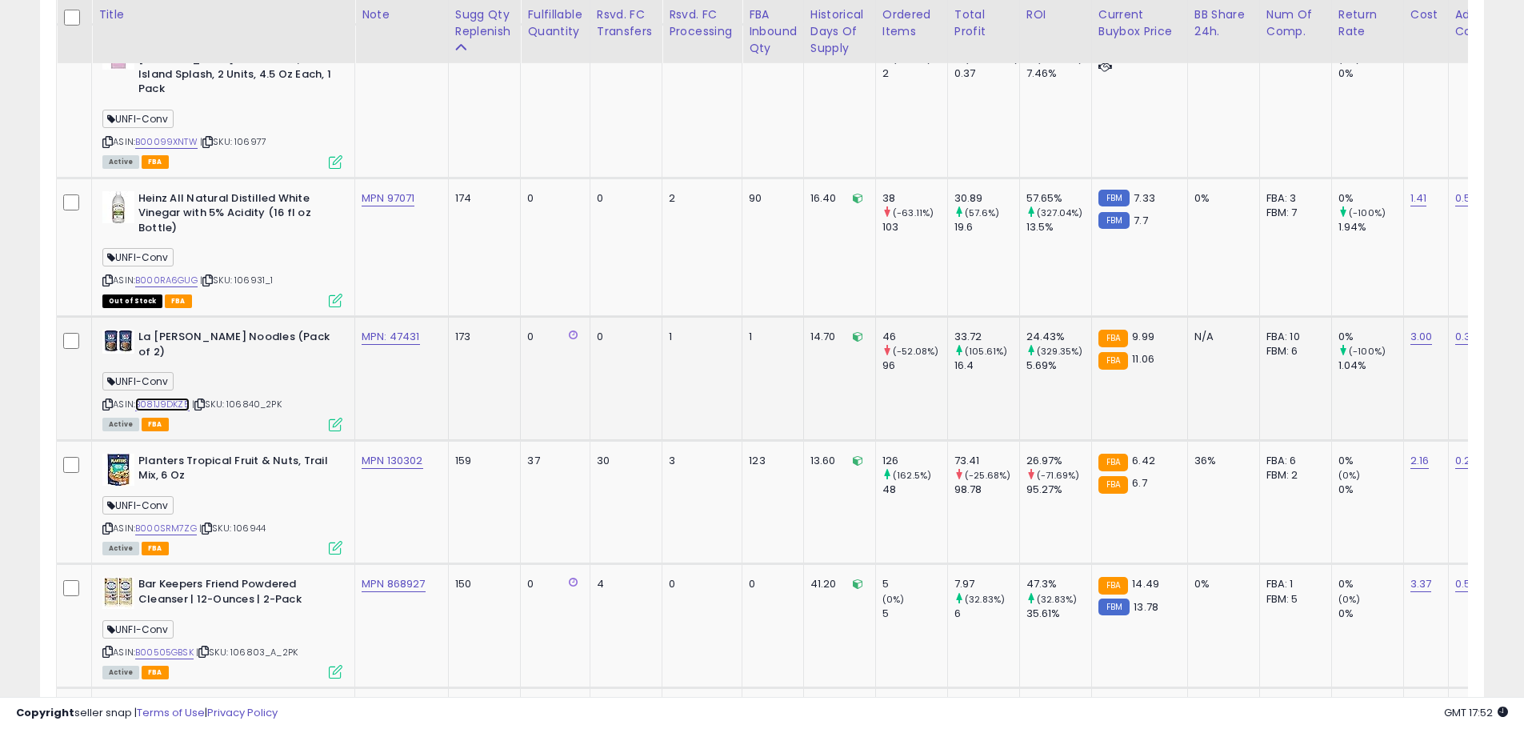
click at [176, 398] on link "B081J9DKZ5" at bounding box center [162, 405] width 54 height 14
click at [182, 522] on link "B000SRM7ZG" at bounding box center [166, 529] width 62 height 14
drag, startPoint x: 427, startPoint y: 275, endPoint x: 389, endPoint y: 278, distance: 38.5
click at [389, 330] on div "MPN: 47431" at bounding box center [399, 337] width 74 height 14
click at [180, 398] on link "B081J9DKZ5" at bounding box center [162, 405] width 54 height 14
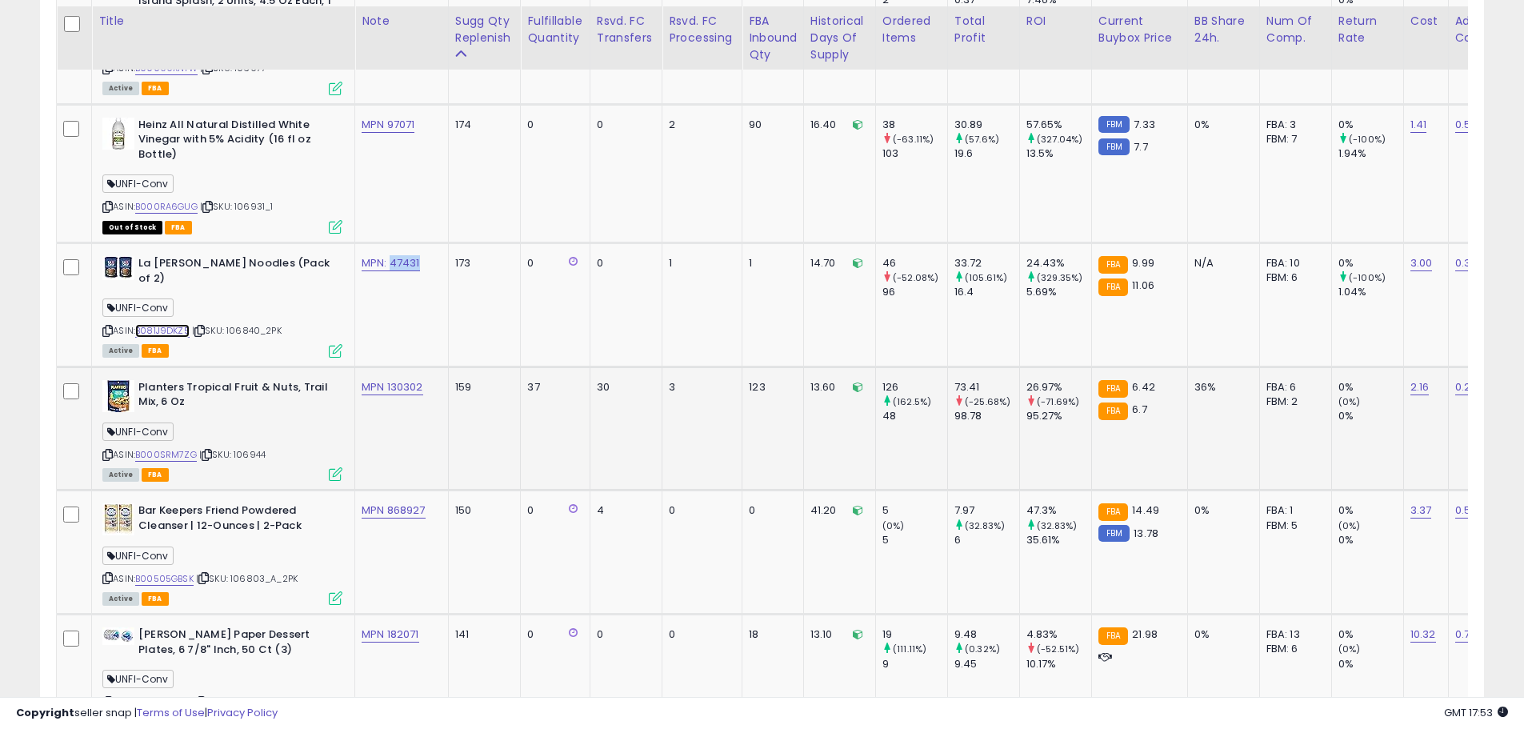
scroll to position [3623, 0]
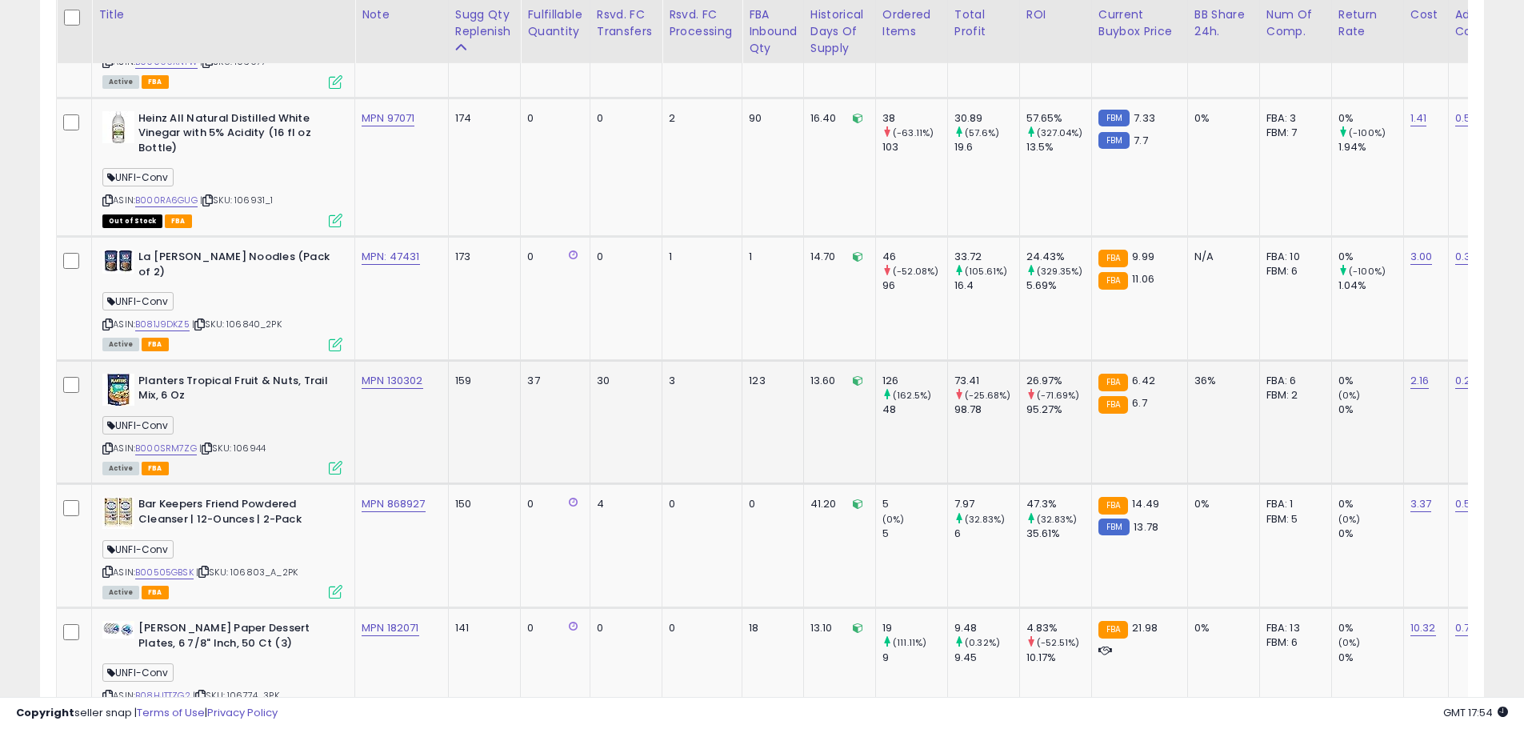
click at [419, 363] on td "MPN 130302" at bounding box center [402, 422] width 94 height 124
drag, startPoint x: 434, startPoint y: 313, endPoint x: 386, endPoint y: 314, distance: 48.0
click at [386, 374] on div "MPN 130302" at bounding box center [399, 381] width 74 height 14
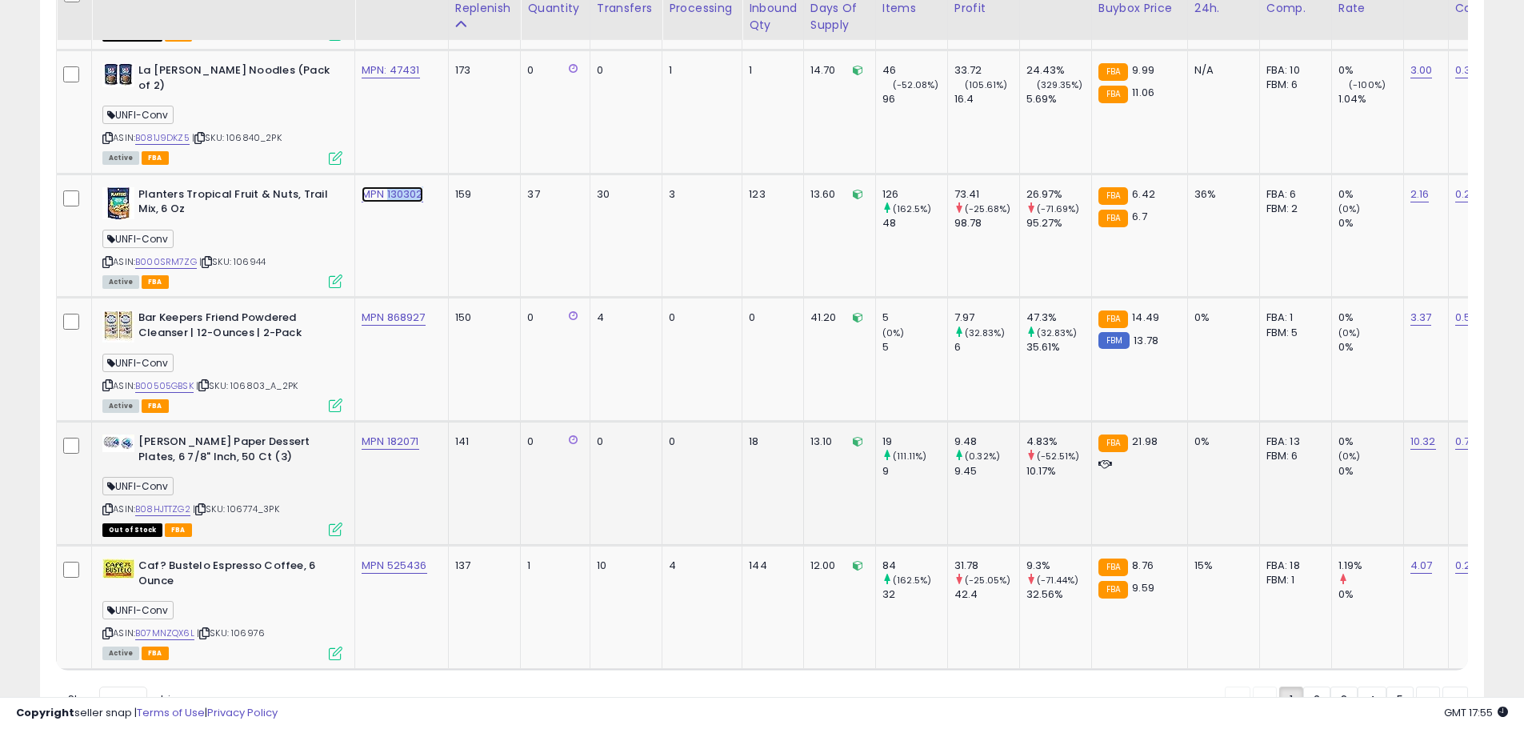
scroll to position [3833, 0]
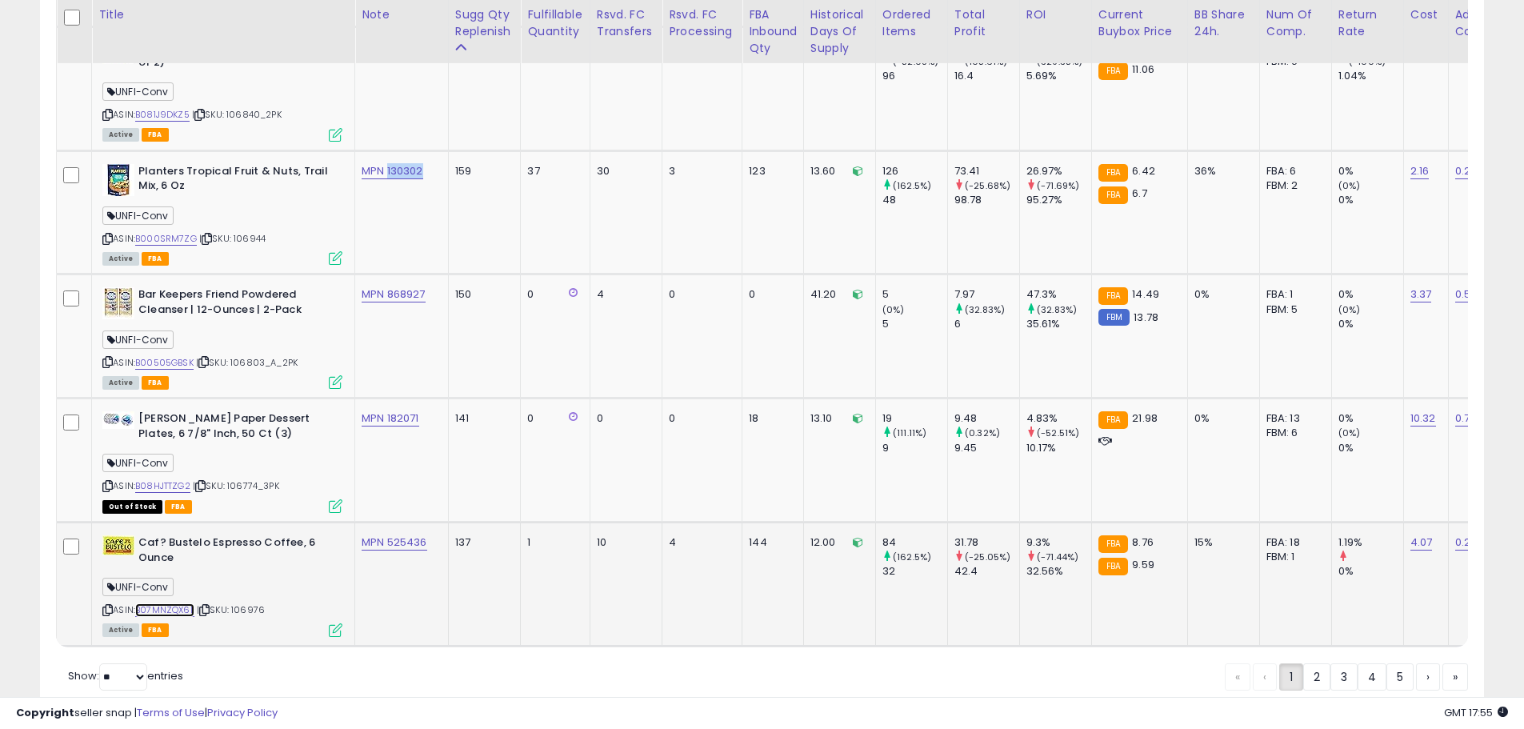
click at [181, 603] on link "B07MNZQX6L" at bounding box center [164, 610] width 59 height 14
click at [250, 603] on span "| SKU: 106976" at bounding box center [231, 609] width 68 height 13
drag, startPoint x: 246, startPoint y: 530, endPoint x: 239, endPoint y: 541, distance: 12.6
click at [239, 603] on span "| SKU: 106976" at bounding box center [231, 609] width 68 height 13
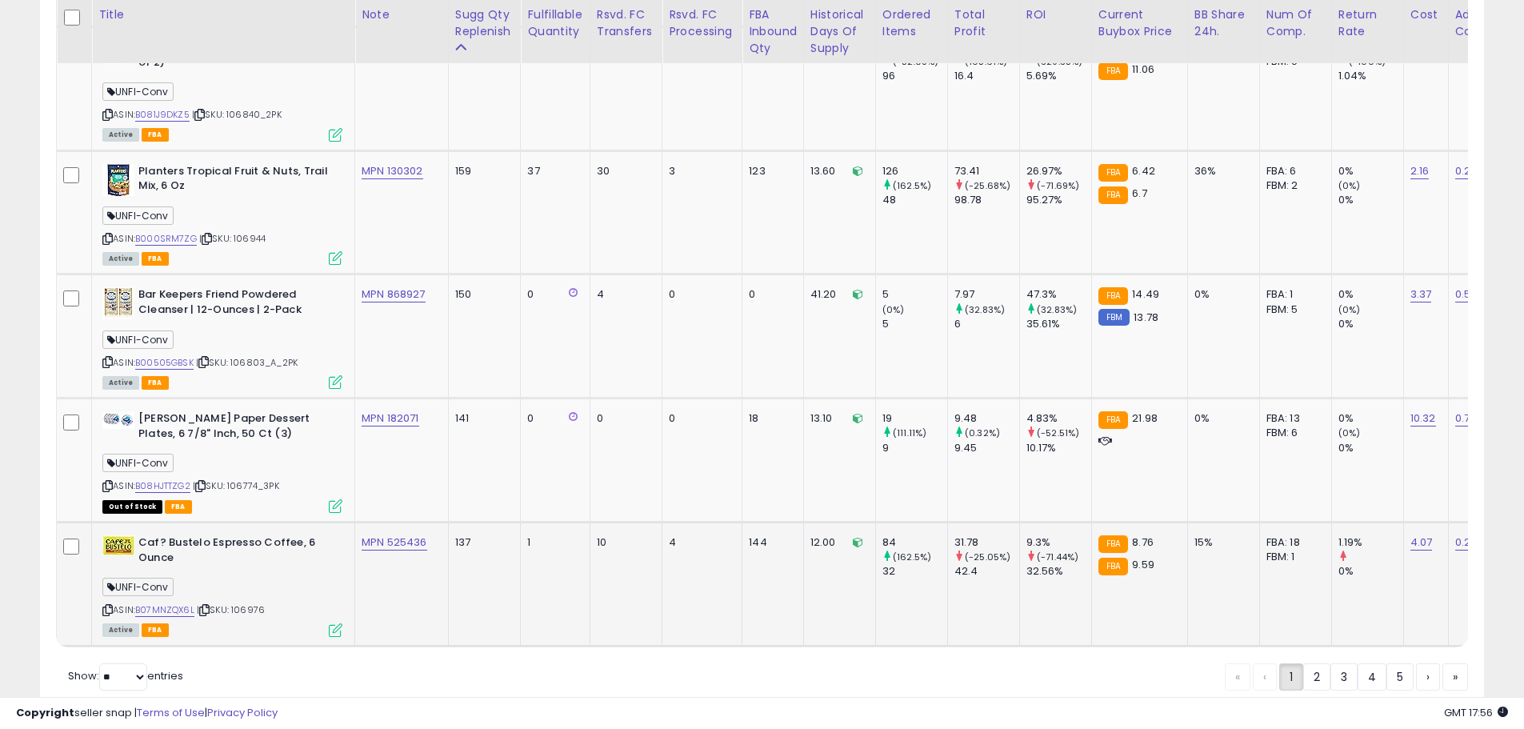
click at [239, 603] on span "| SKU: 106976" at bounding box center [231, 609] width 68 height 13
click at [1358, 663] on link "2" at bounding box center [1372, 676] width 29 height 27
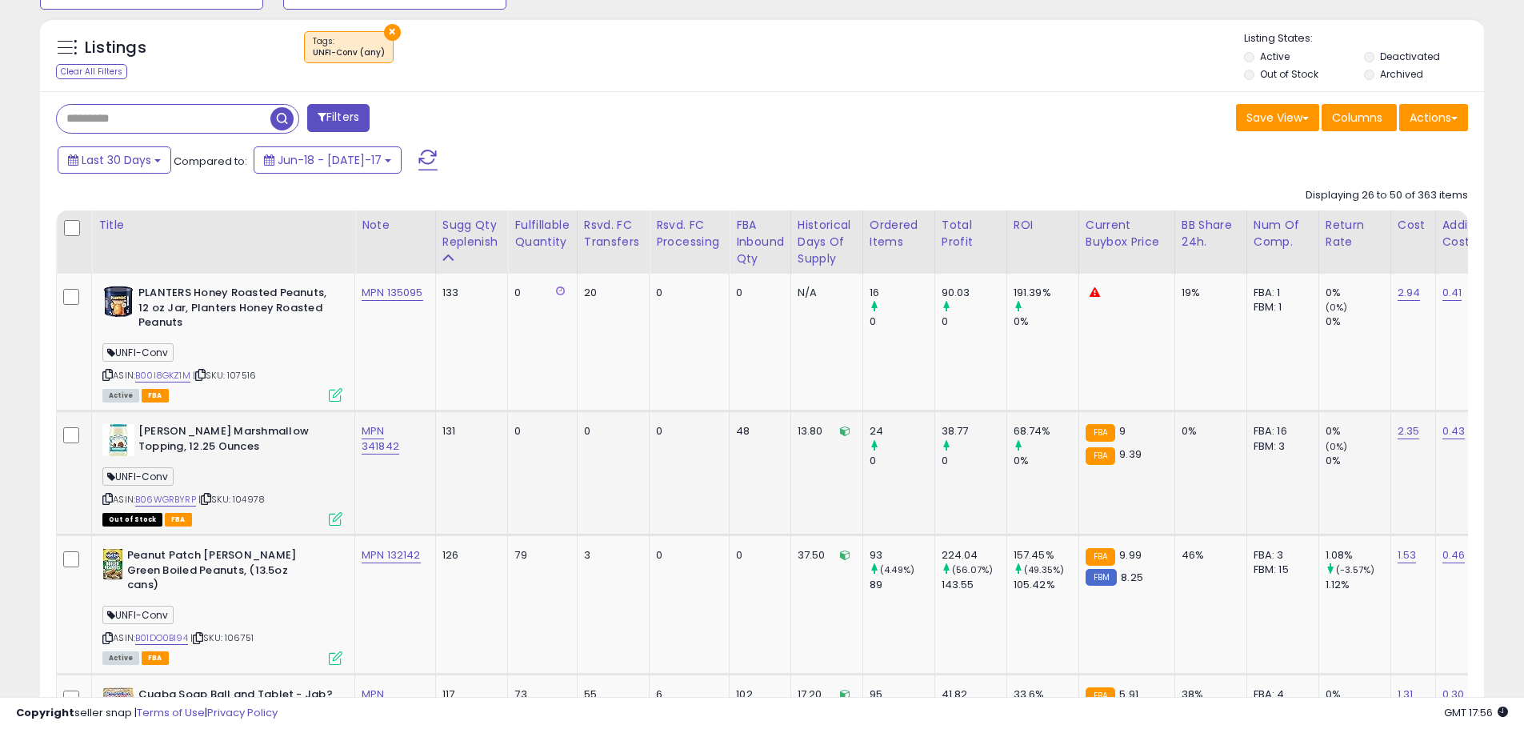
scroll to position [743, 0]
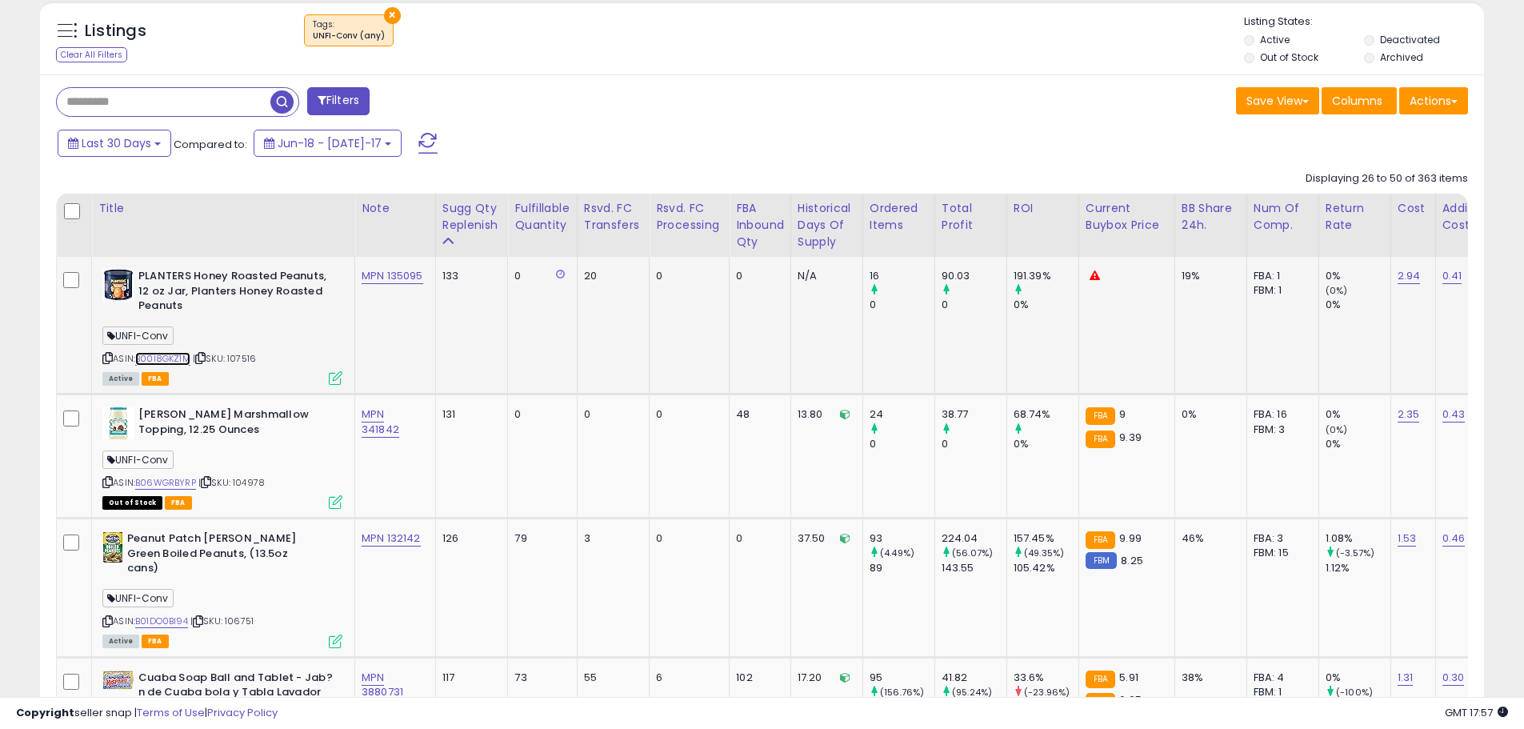
click at [174, 360] on link "B00I8GKZ1M" at bounding box center [162, 359] width 55 height 14
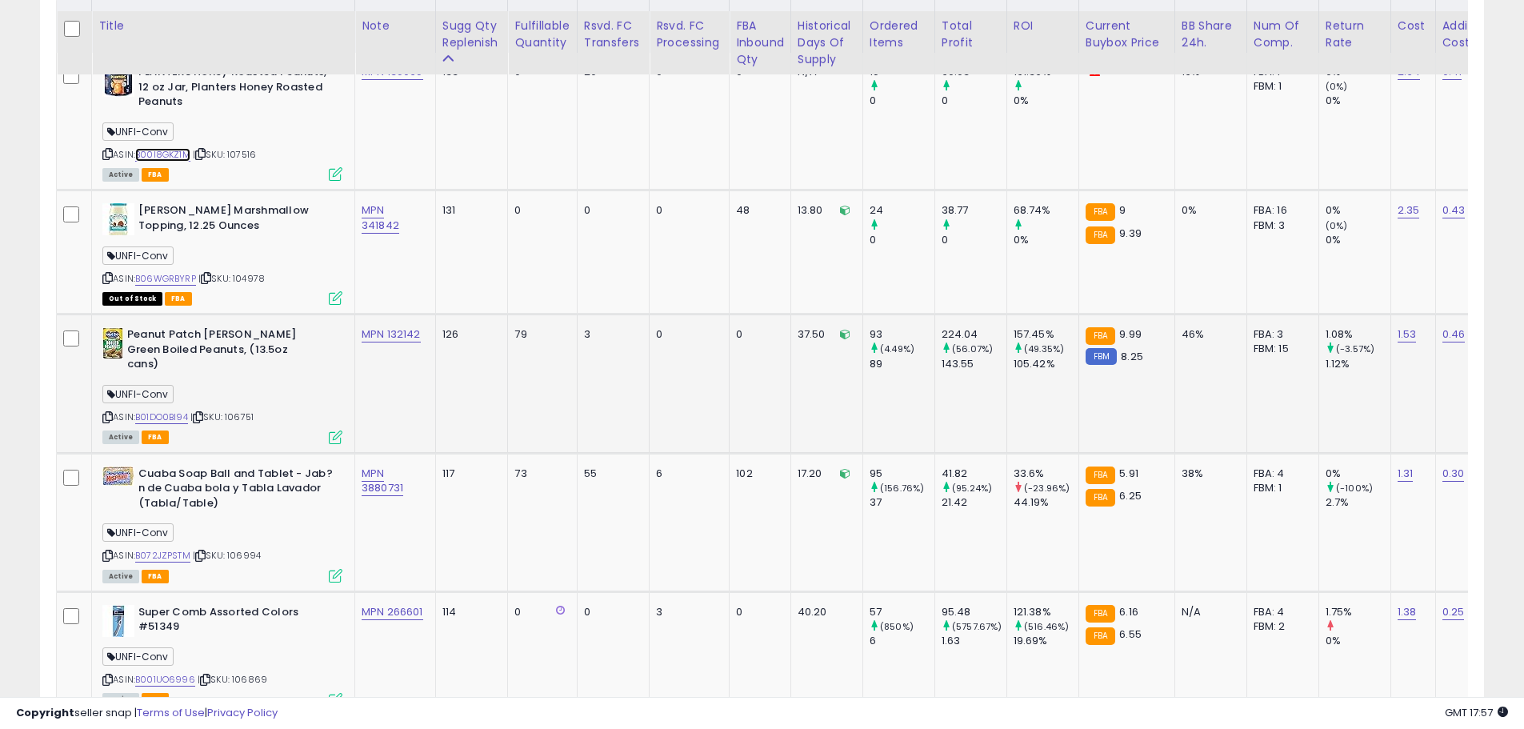
scroll to position [983, 0]
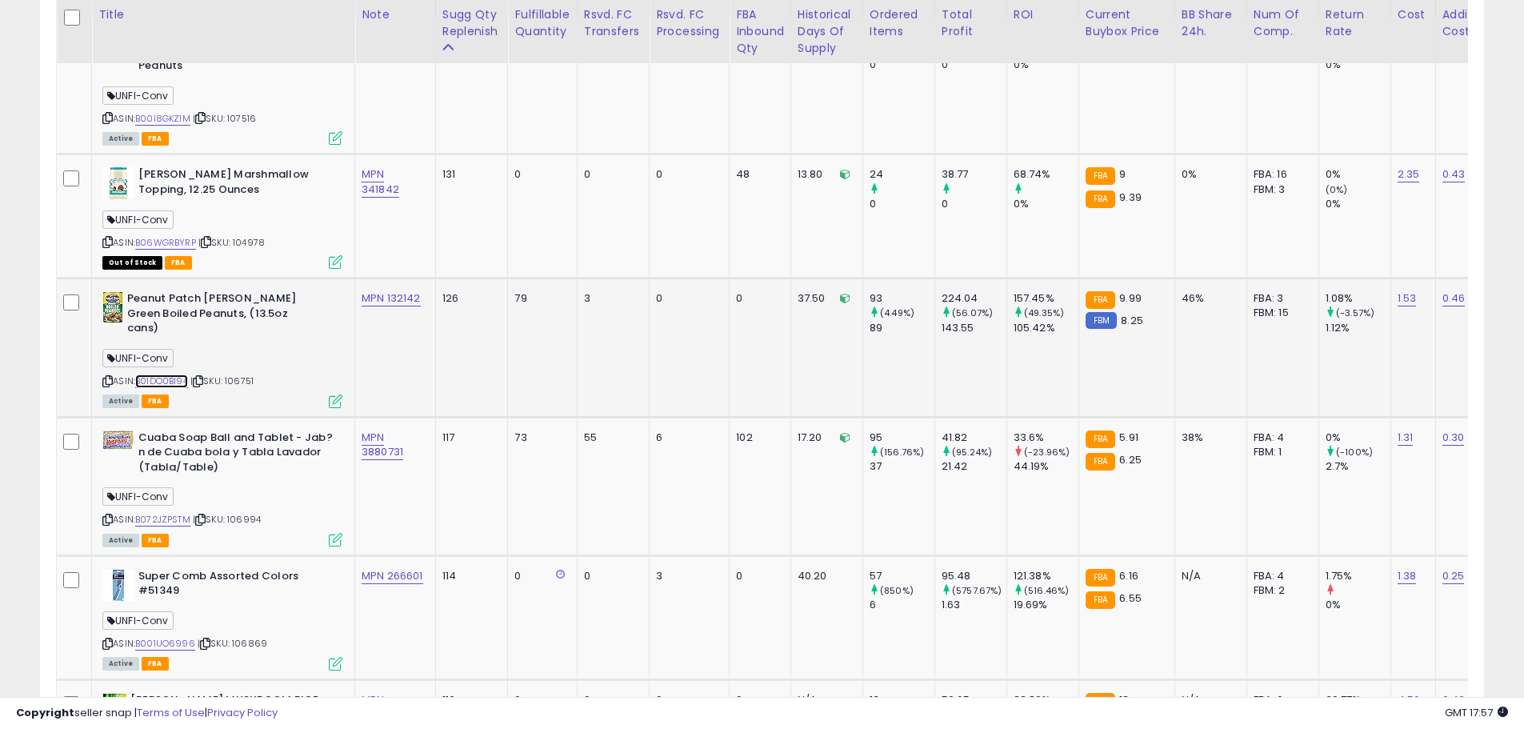
click at [174, 374] on link "B01DO0BI94" at bounding box center [161, 381] width 53 height 14
click at [163, 513] on link "B072JZPSTM" at bounding box center [162, 520] width 55 height 14
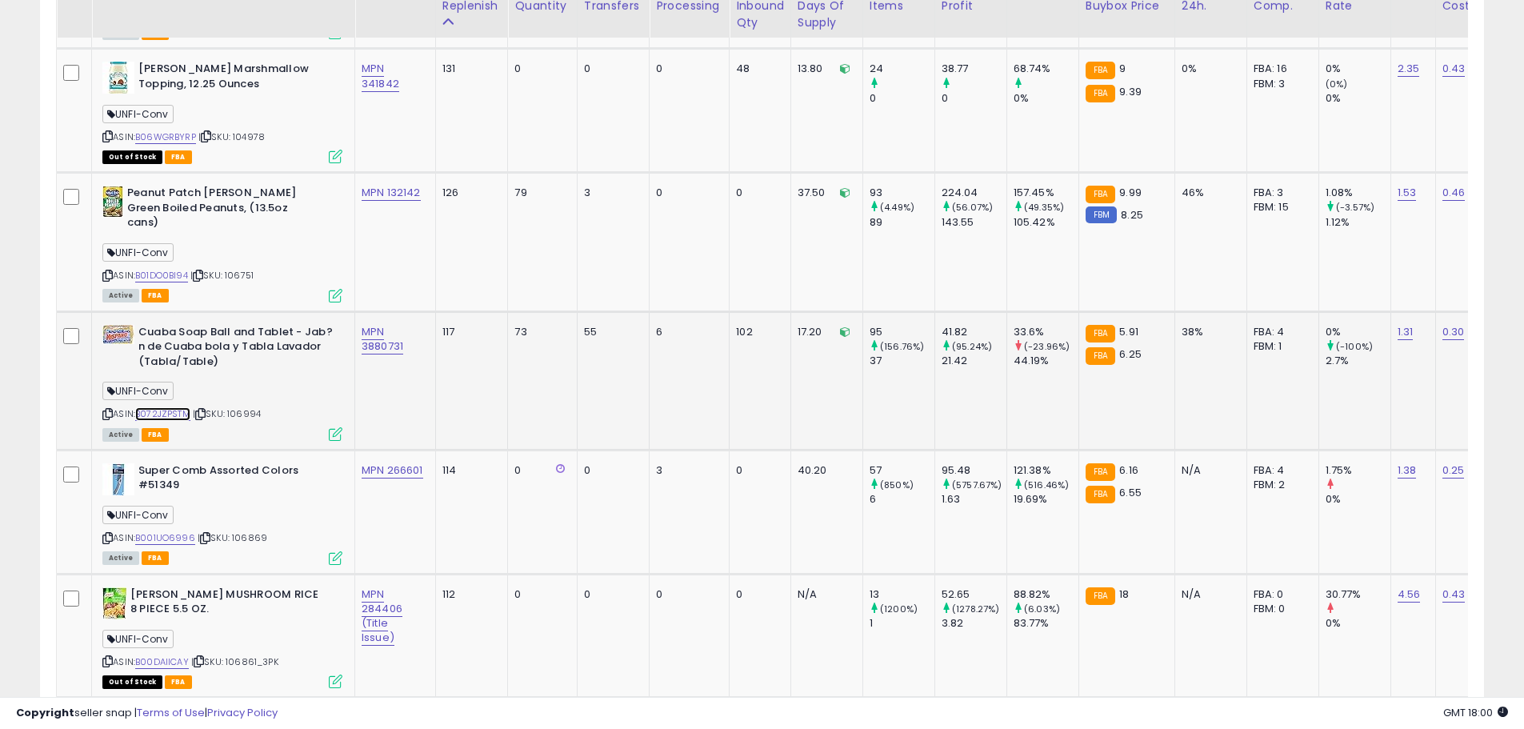
scroll to position [1063, 0]
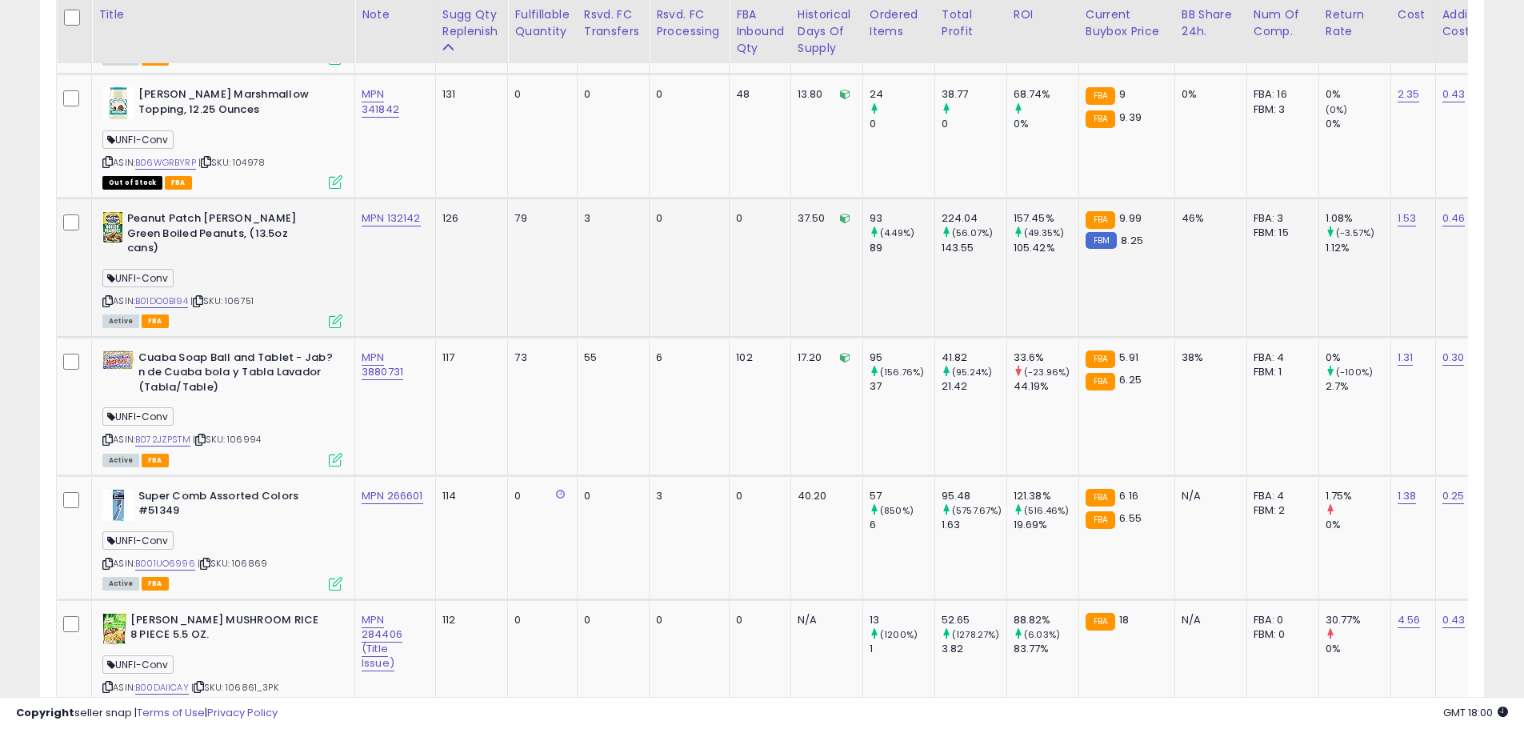
click at [258, 284] on div "ASIN: B01DO0BI94 | SKU: 106751 Active FBA" at bounding box center [222, 268] width 240 height 114
drag, startPoint x: 430, startPoint y: 219, endPoint x: 386, endPoint y: 222, distance: 44.1
click at [386, 222] on td "MPN 132142" at bounding box center [395, 267] width 81 height 138
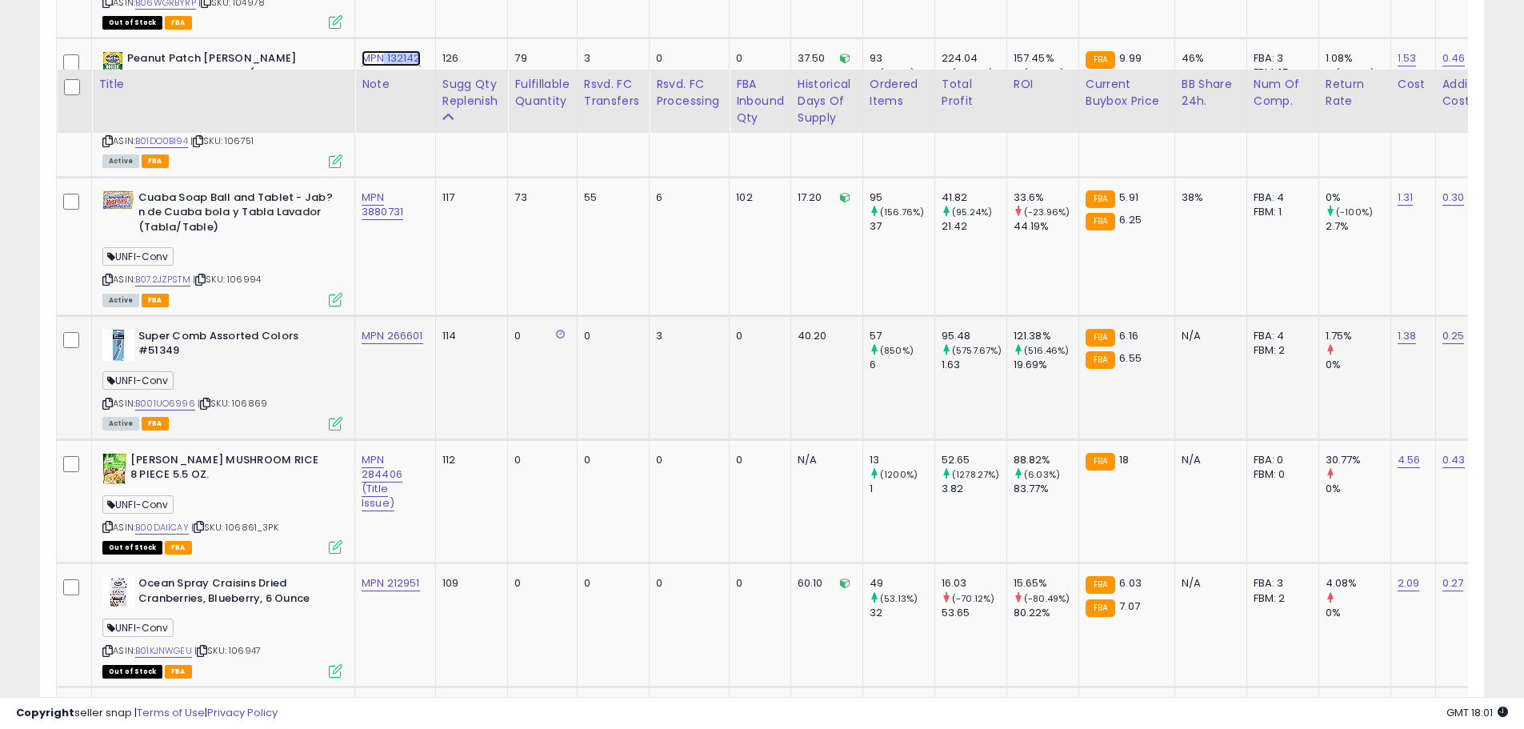
scroll to position [1303, 0]
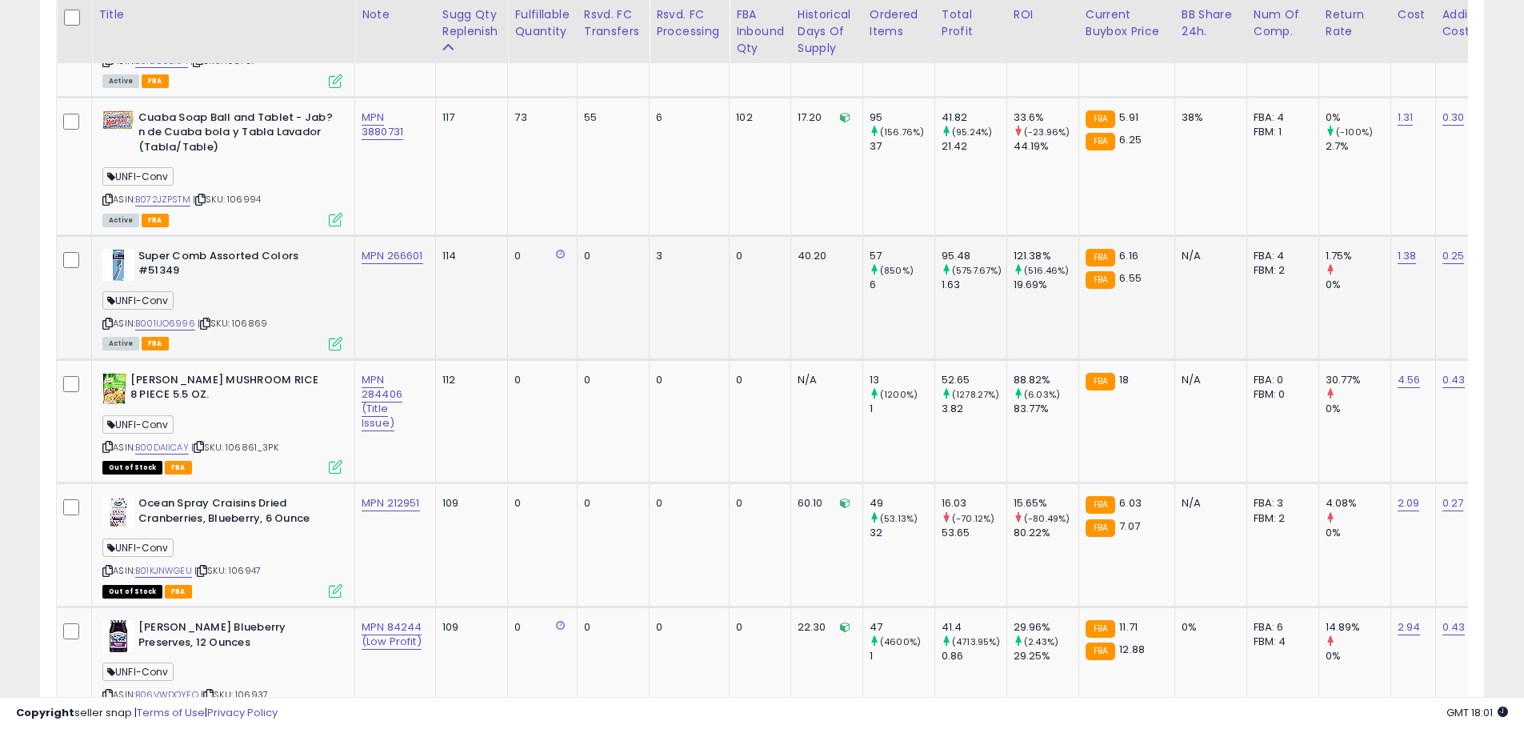
click at [251, 317] on span "| SKU: 106869" at bounding box center [233, 323] width 70 height 13
drag, startPoint x: 431, startPoint y: 244, endPoint x: 388, endPoint y: 243, distance: 43.2
click at [388, 243] on td "MPN 266601" at bounding box center [395, 297] width 81 height 124
click at [174, 317] on link "B001UO6996" at bounding box center [165, 324] width 60 height 14
click at [175, 441] on link "B00DAIICAY" at bounding box center [162, 448] width 54 height 14
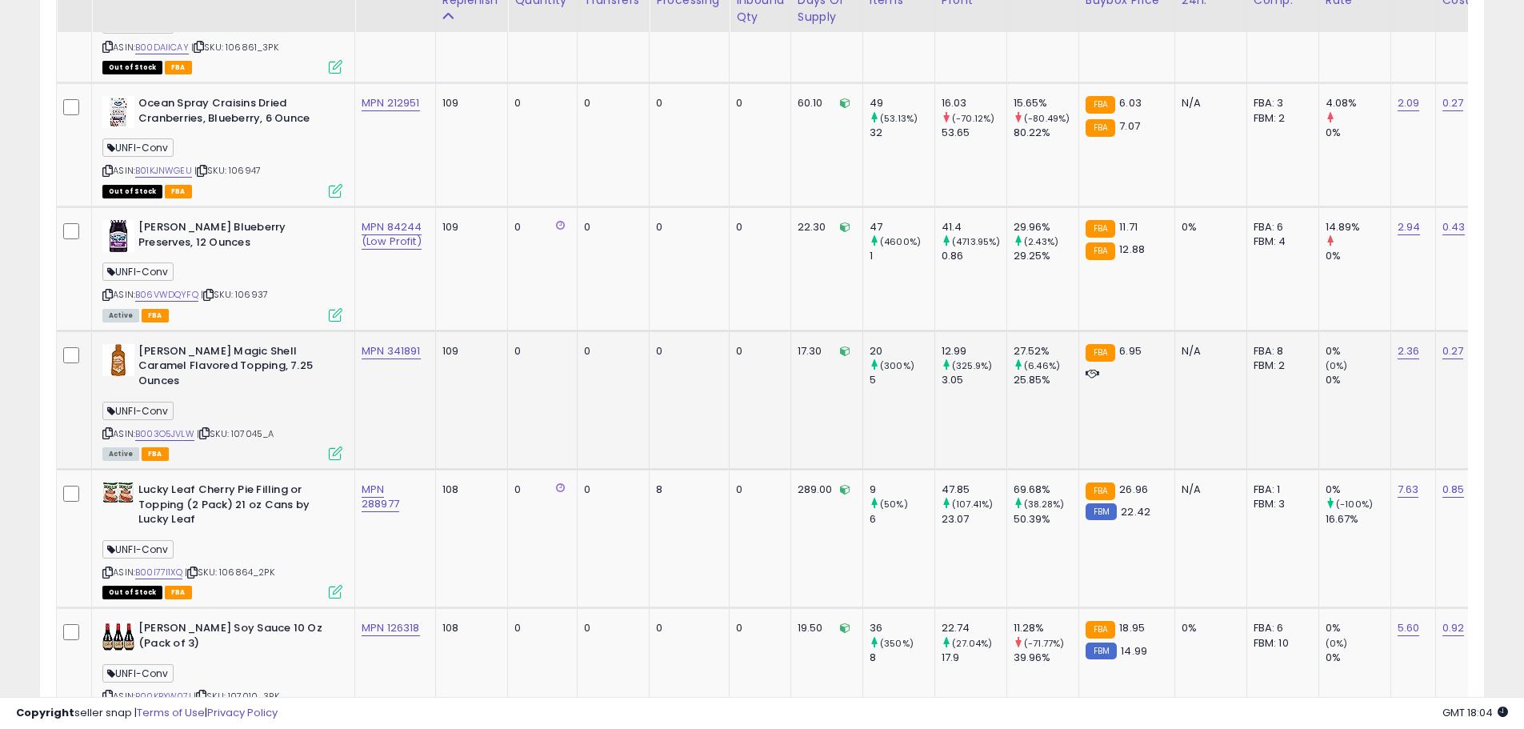
scroll to position [1623, 0]
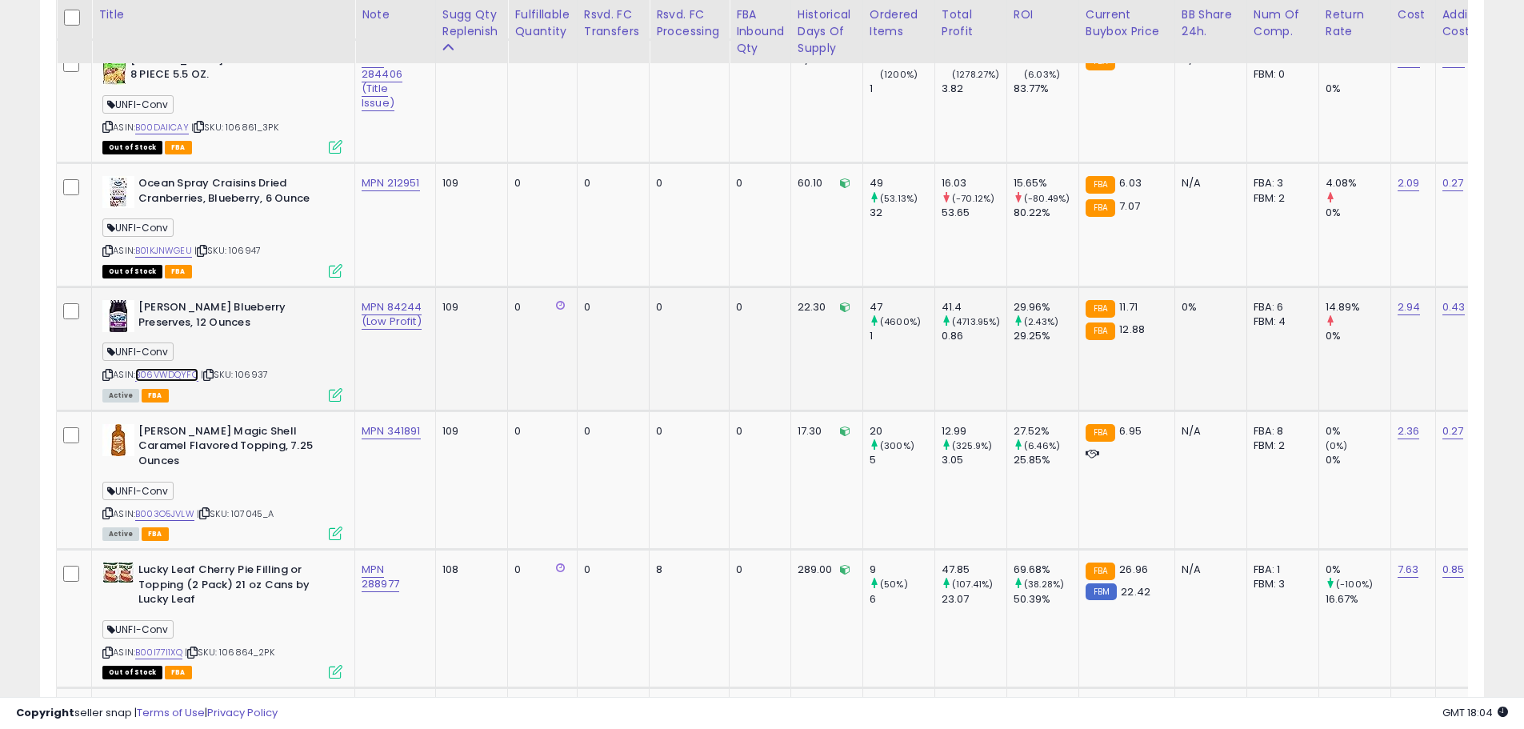
click at [179, 368] on link "B06VWDQYFQ" at bounding box center [166, 375] width 63 height 14
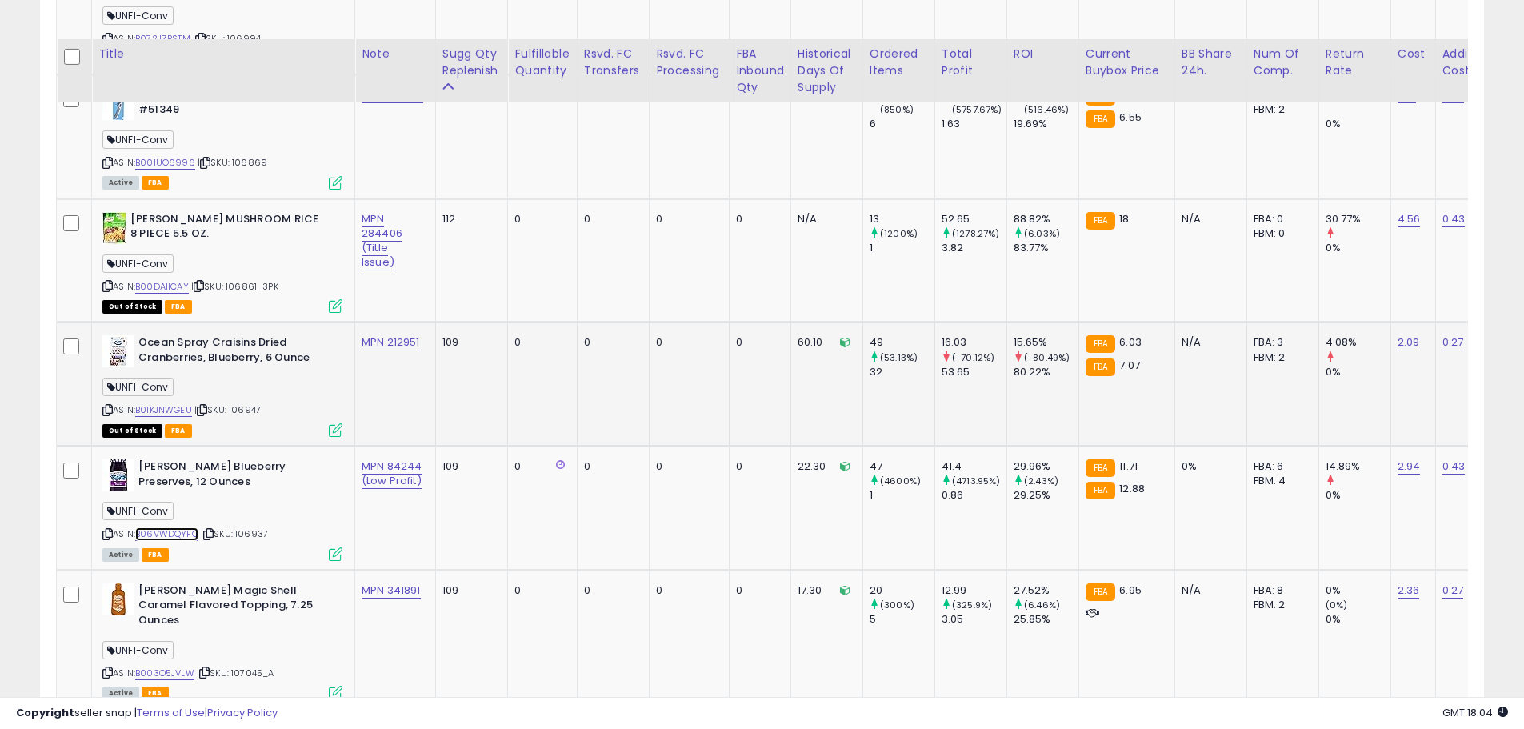
scroll to position [1463, 0]
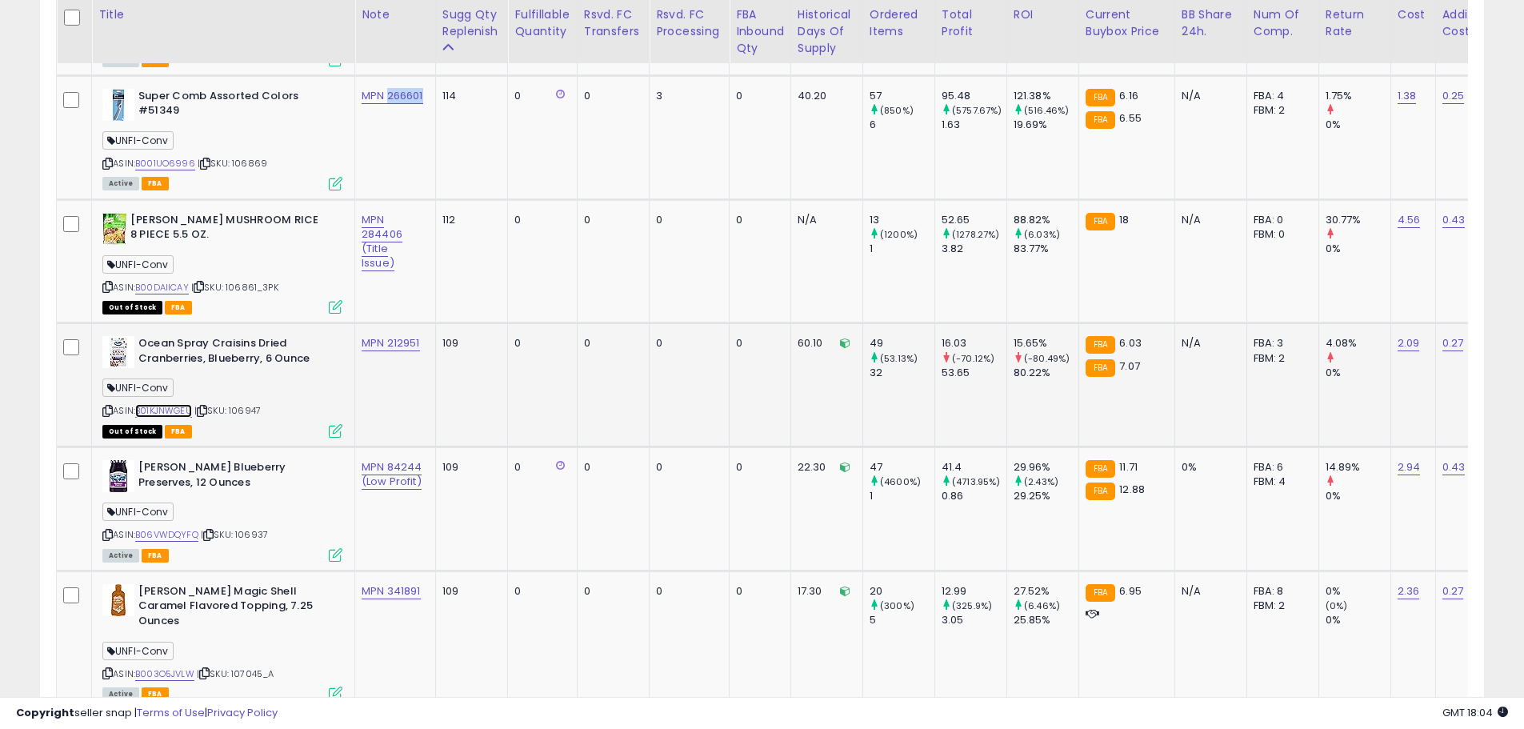
click at [184, 404] on link "B01KJNWGEU" at bounding box center [163, 411] width 57 height 14
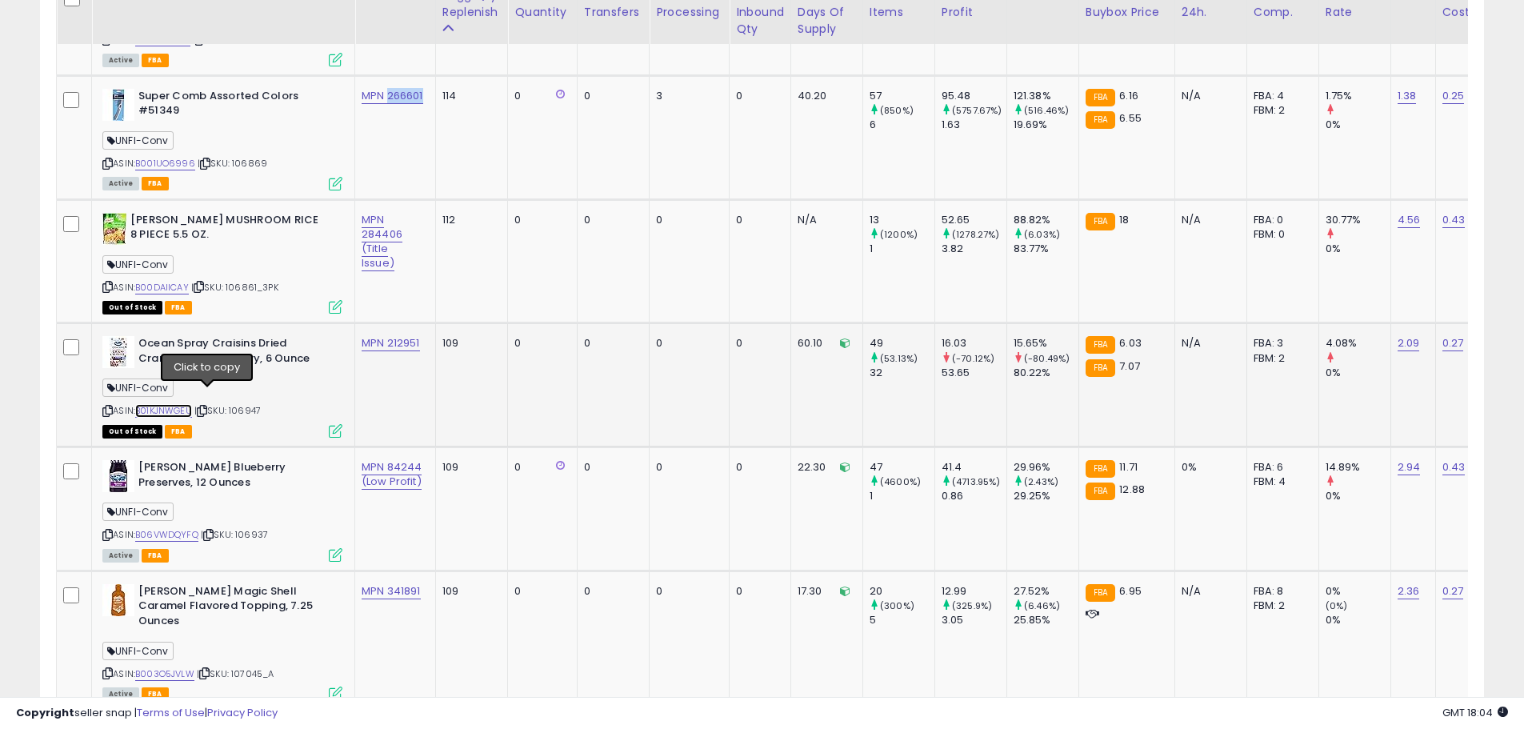
scroll to position [1383, 0]
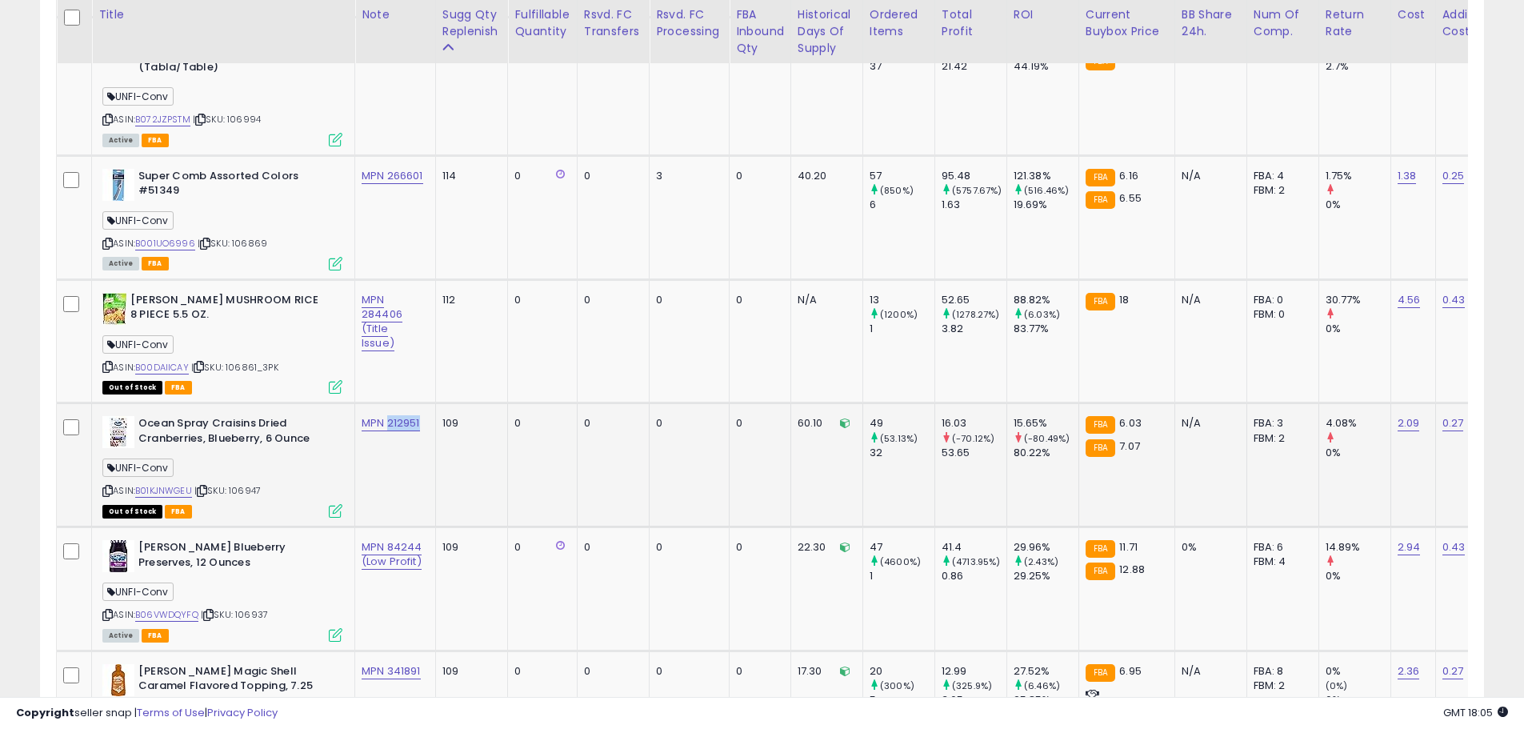
drag, startPoint x: 426, startPoint y: 412, endPoint x: 388, endPoint y: 413, distance: 38.4
click at [388, 412] on td "MPN 212951" at bounding box center [395, 465] width 81 height 124
drag, startPoint x: 414, startPoint y: 489, endPoint x: 347, endPoint y: 493, distance: 66.5
click at [347, 493] on input "**********" at bounding box center [346, 492] width 142 height 24
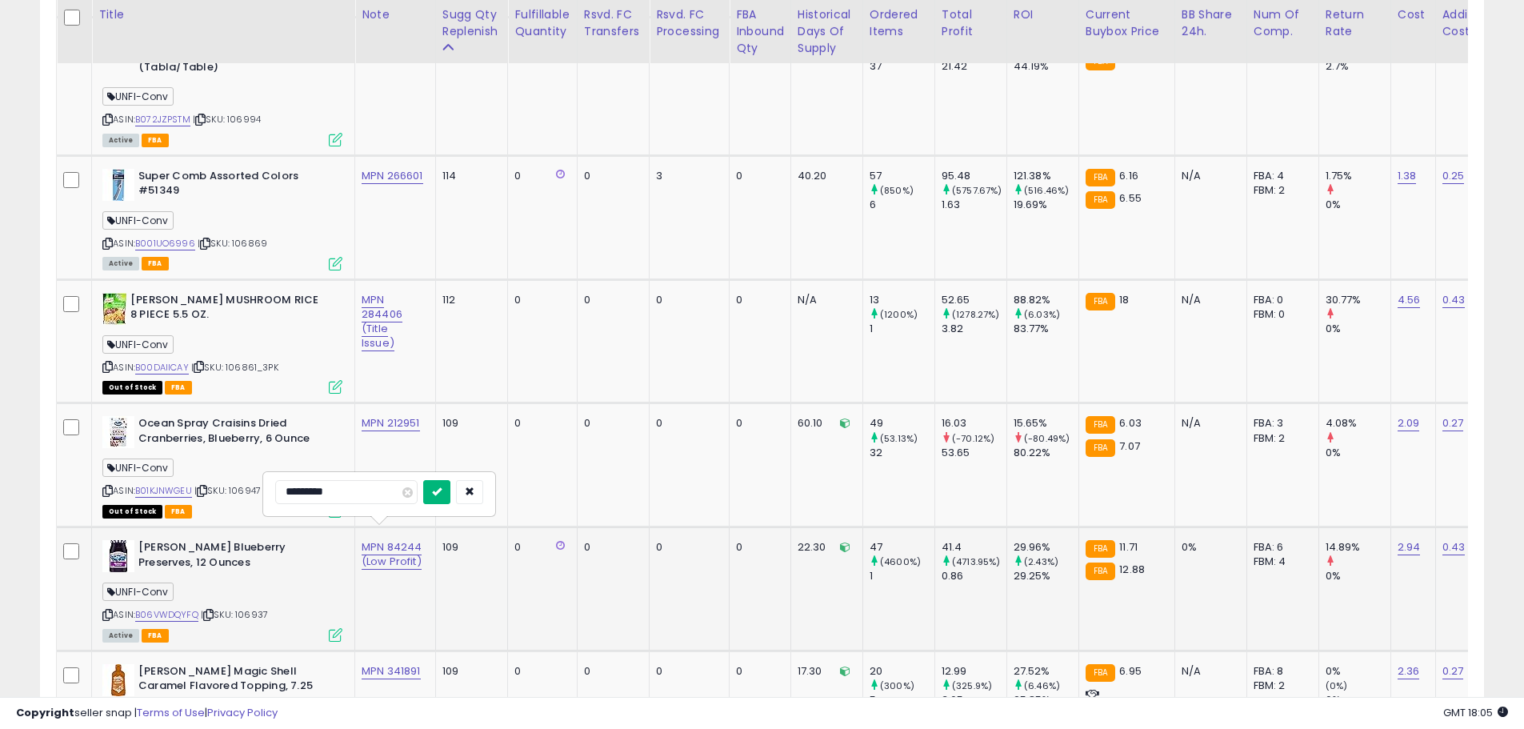
type input "*********"
click at [442, 494] on icon "submit" at bounding box center [437, 491] width 10 height 10
click at [311, 583] on div "UNFI-Conv" at bounding box center [222, 594] width 240 height 22
click at [262, 608] on span "| SKU: 106937" at bounding box center [234, 614] width 67 height 13
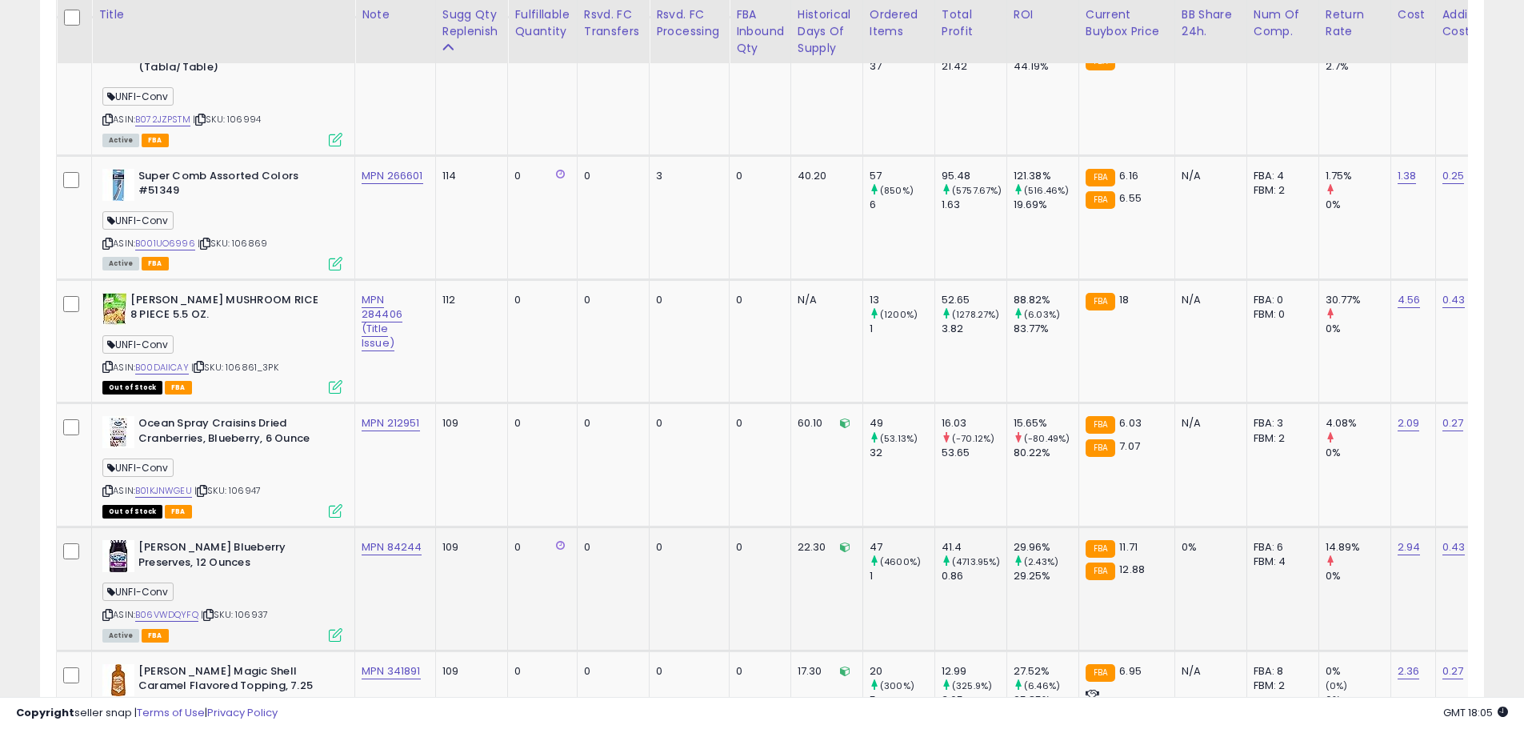
click at [227, 629] on div "Active FBA" at bounding box center [222, 634] width 240 height 11
click at [252, 484] on div "ASIN: B01KJNWGEU | SKU: 106947 Out of Stock FBA" at bounding box center [222, 466] width 240 height 100
drag, startPoint x: 426, startPoint y: 406, endPoint x: 387, endPoint y: 410, distance: 39.3
click at [387, 410] on td "MPN 212951" at bounding box center [395, 465] width 81 height 124
drag, startPoint x: 428, startPoint y: 547, endPoint x: 386, endPoint y: 541, distance: 42.1
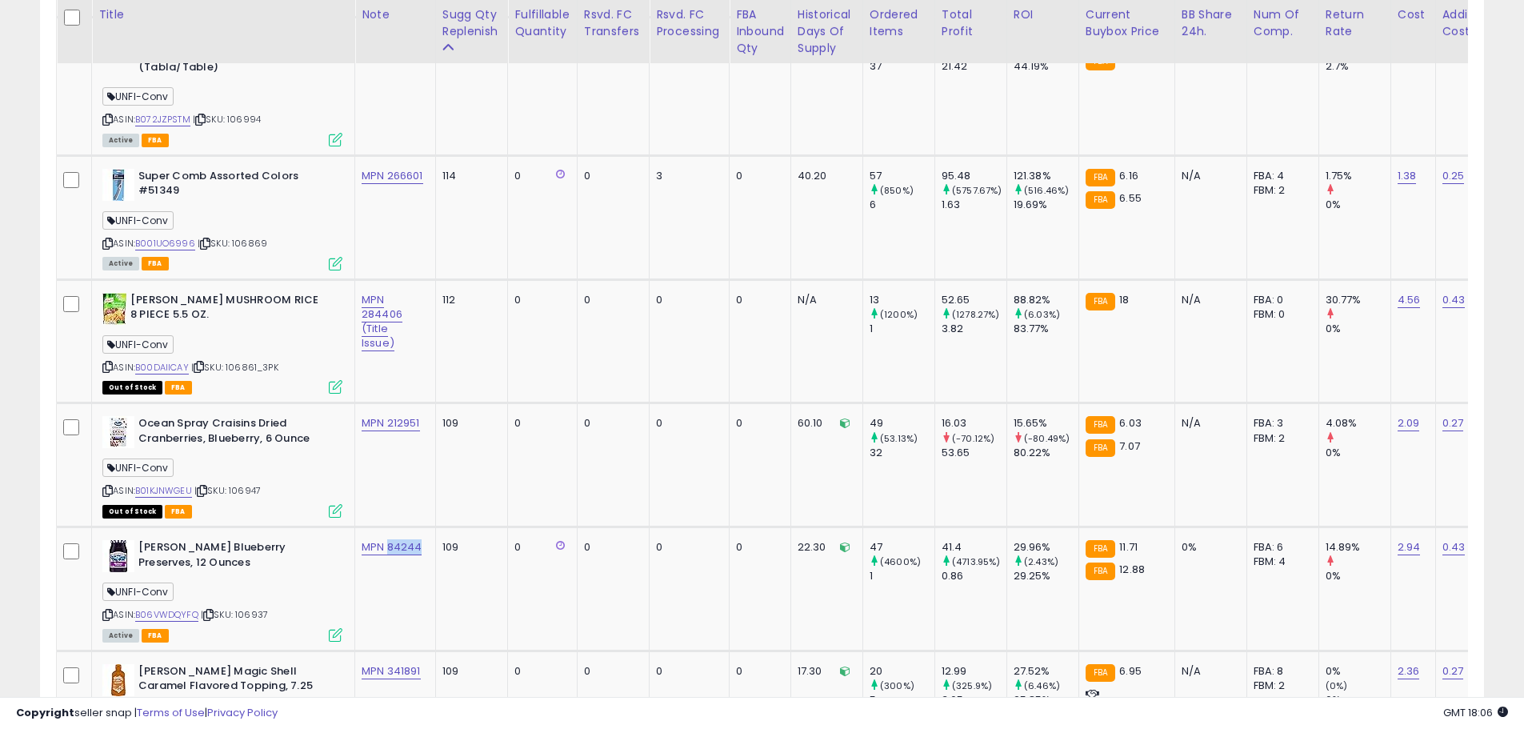
click at [386, 541] on td "MPN 84244" at bounding box center [395, 589] width 81 height 124
click at [166, 608] on link "B06VWDQYFQ" at bounding box center [166, 615] width 63 height 14
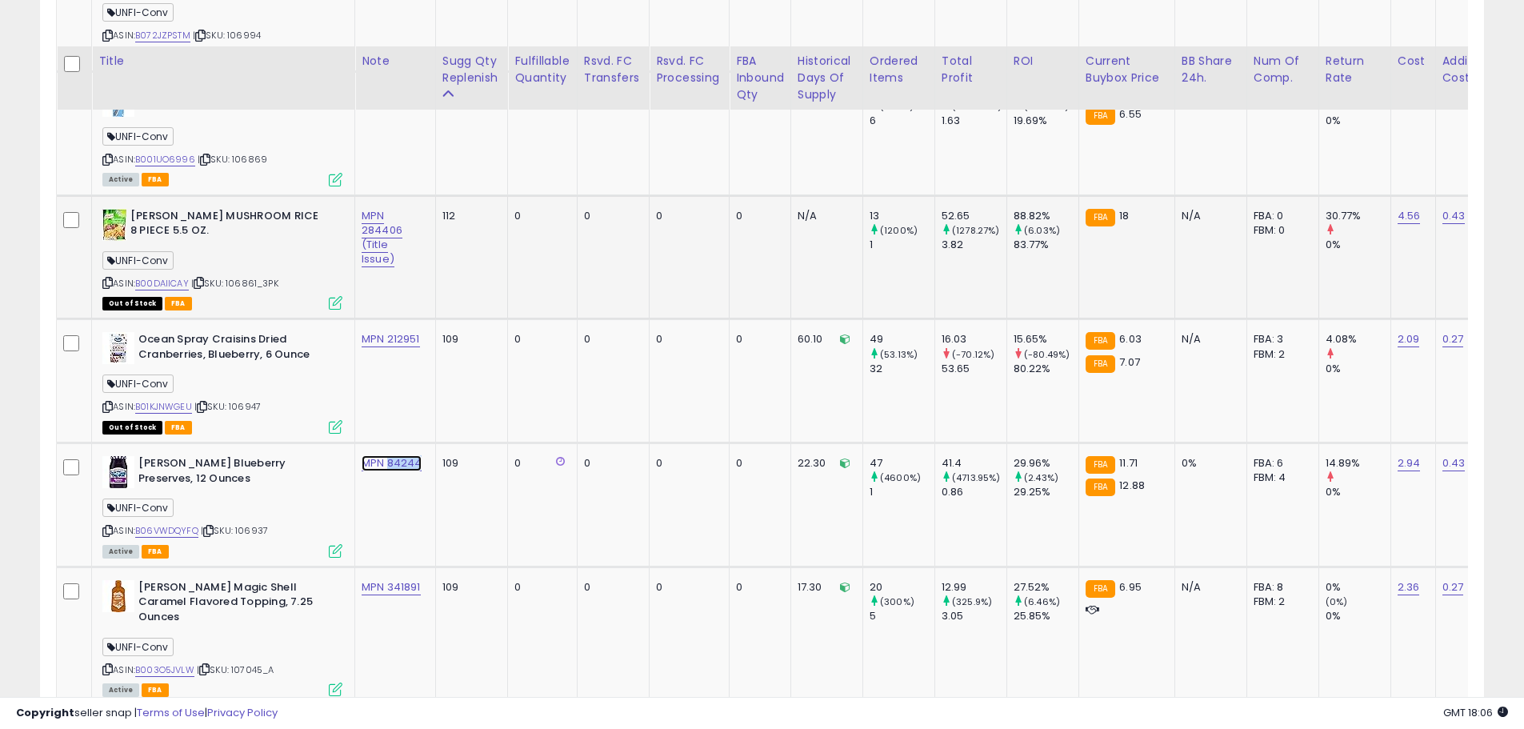
scroll to position [1623, 0]
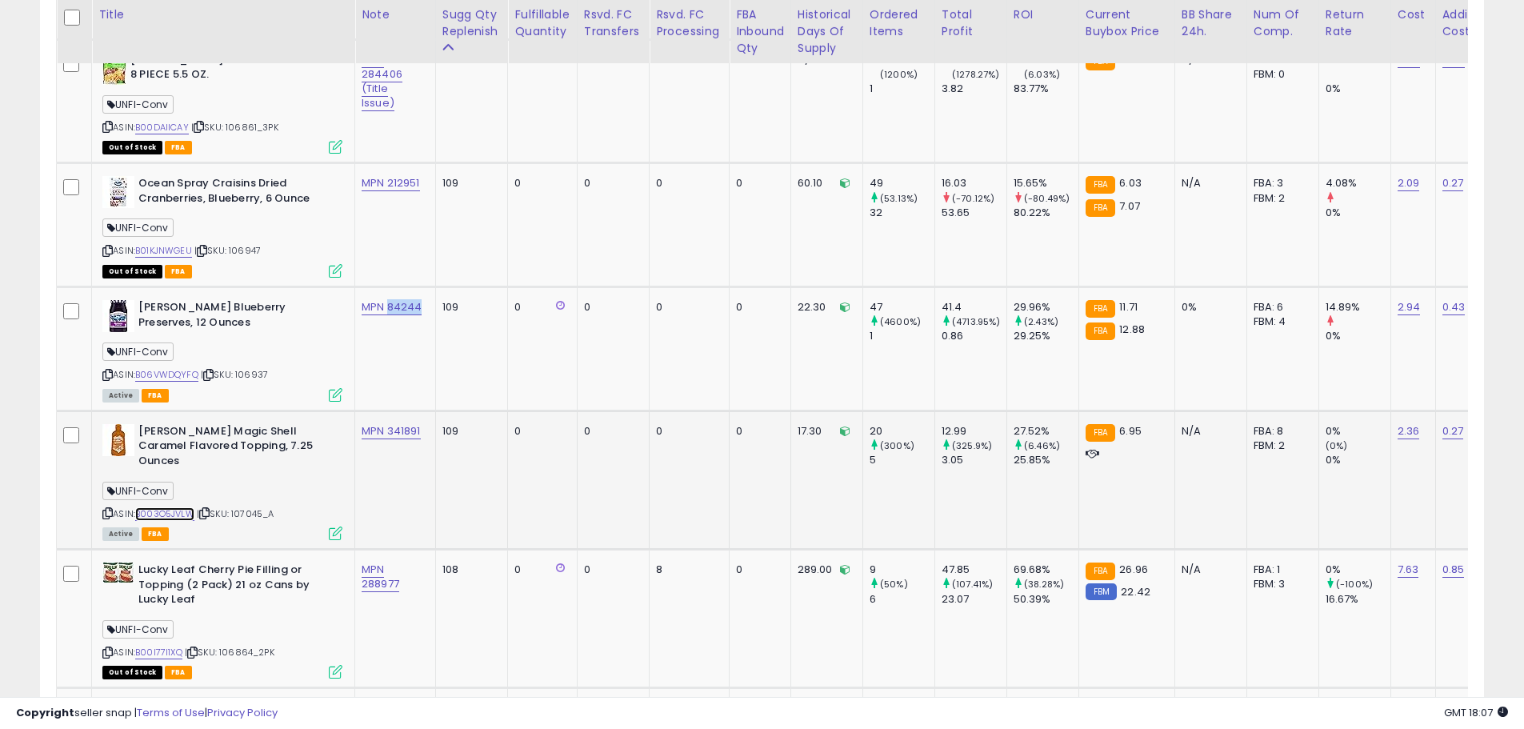
click at [178, 507] on link "B003O5JVLW" at bounding box center [164, 514] width 59 height 14
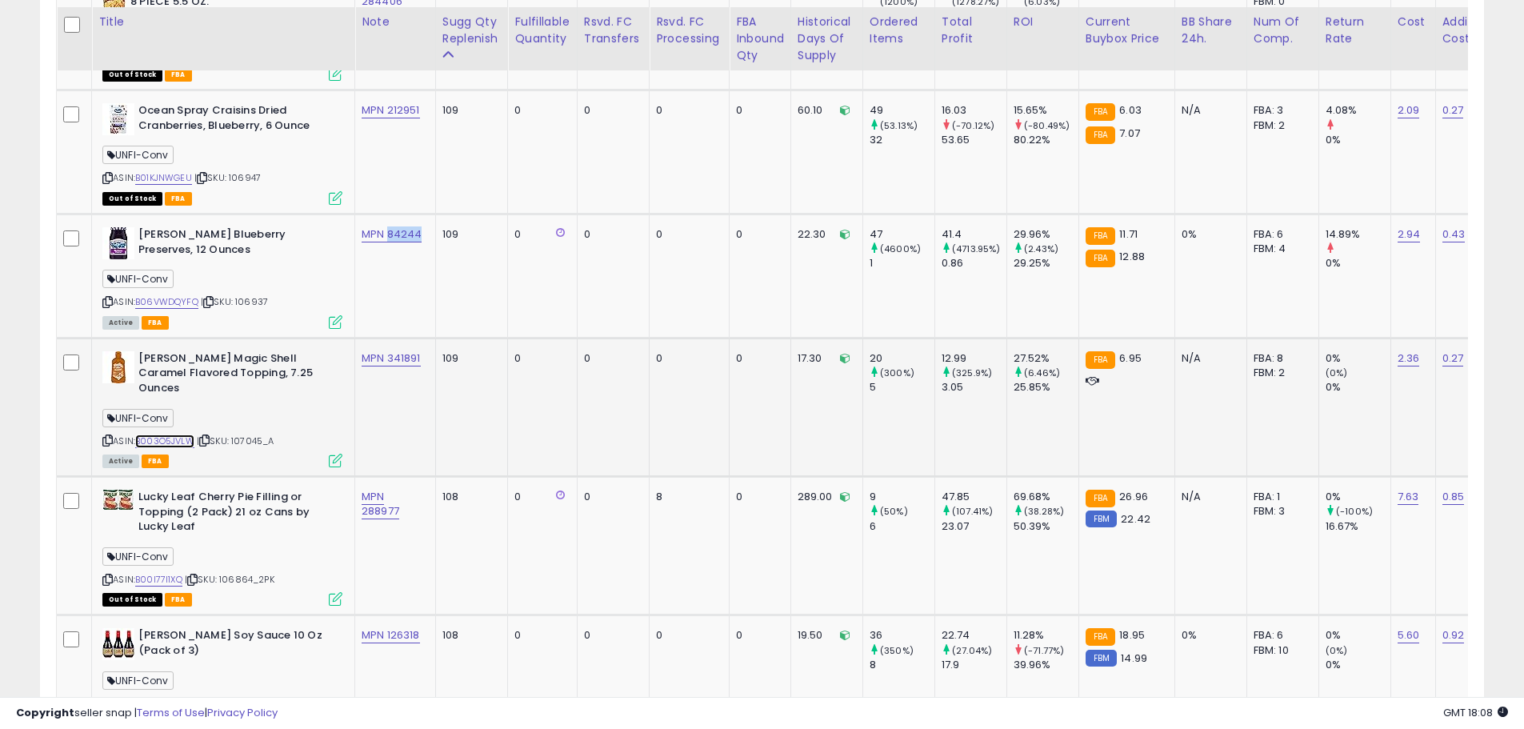
scroll to position [1703, 0]
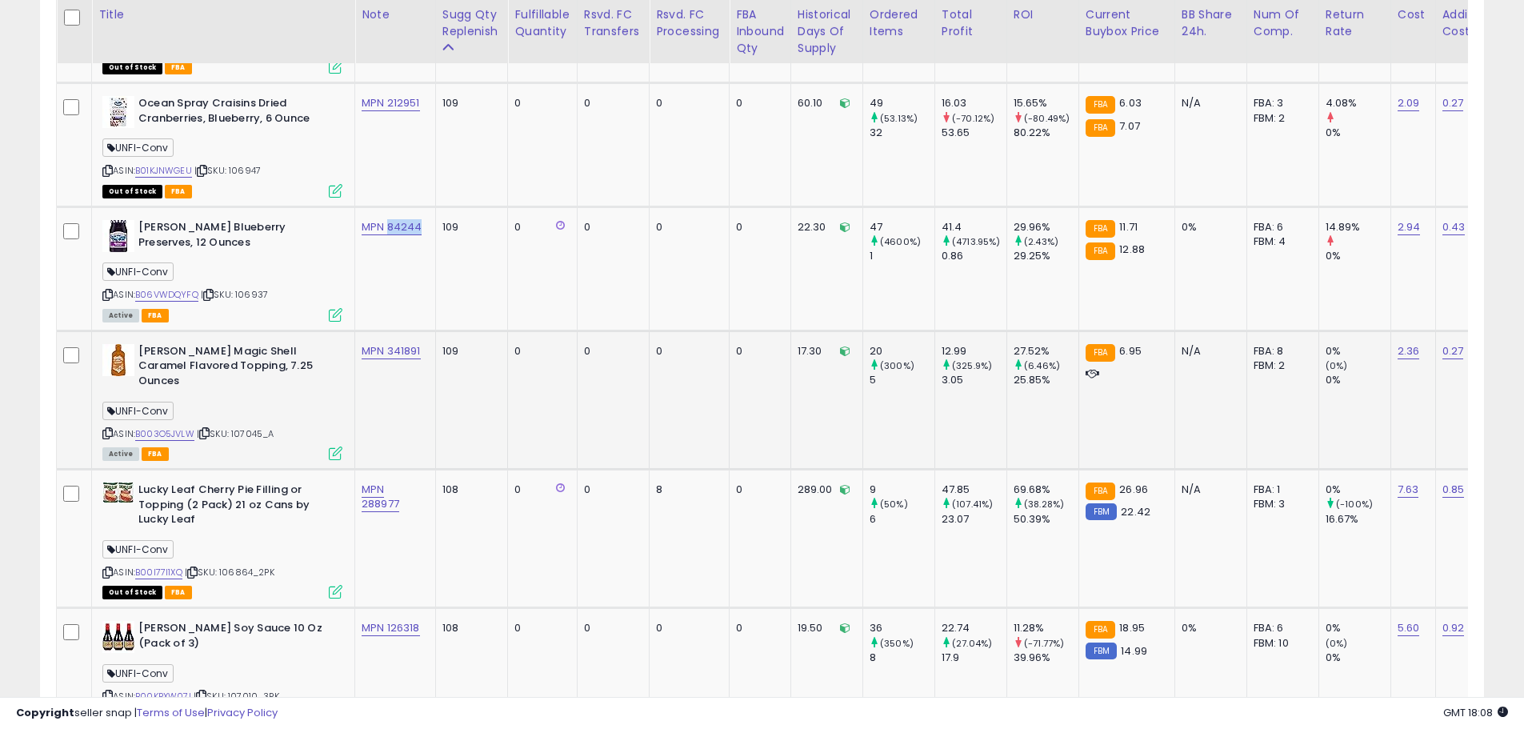
click at [400, 286] on td "MPN 84244" at bounding box center [395, 269] width 81 height 124
drag, startPoint x: 426, startPoint y: 337, endPoint x: 386, endPoint y: 340, distance: 40.1
click at [386, 340] on td "MPN 341891" at bounding box center [395, 399] width 81 height 138
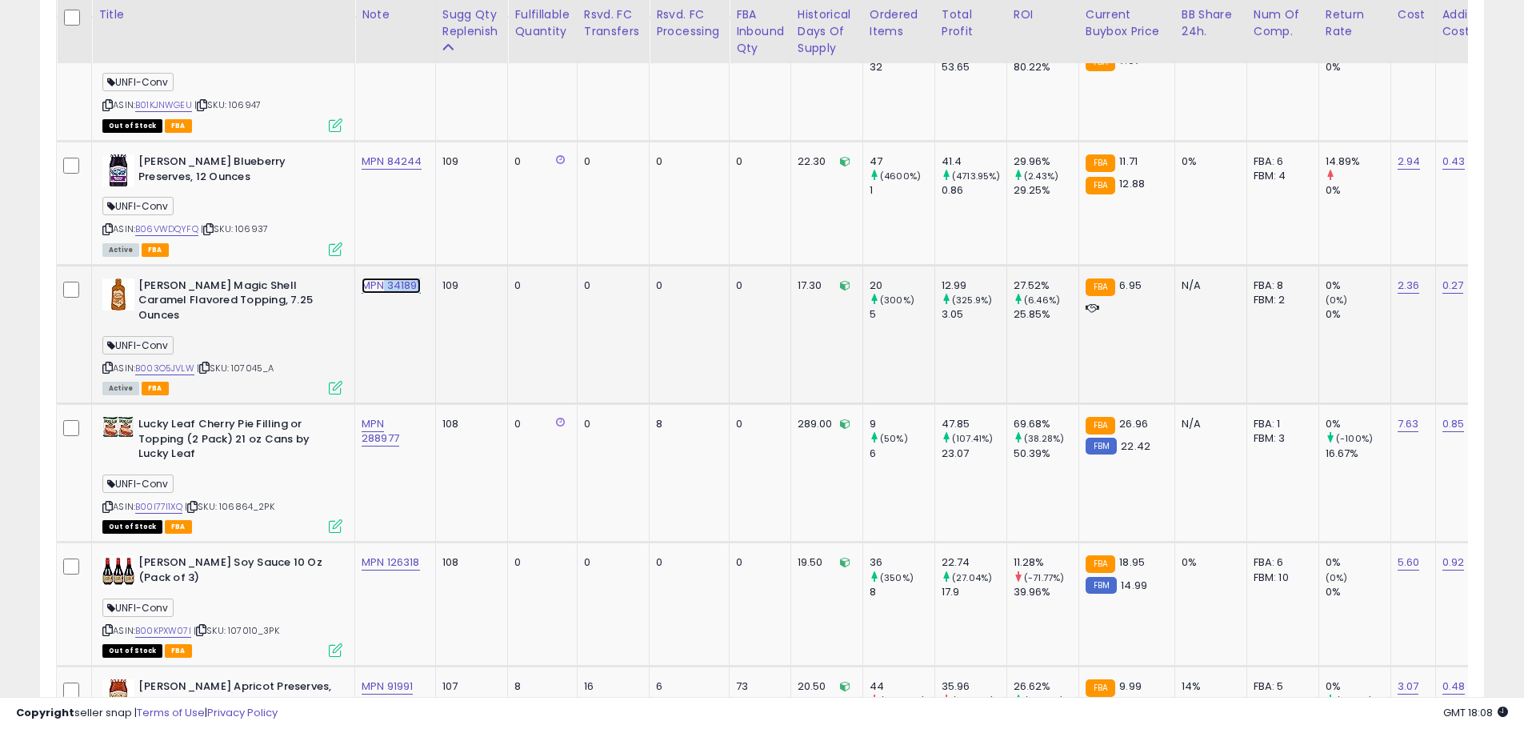
scroll to position [1783, 0]
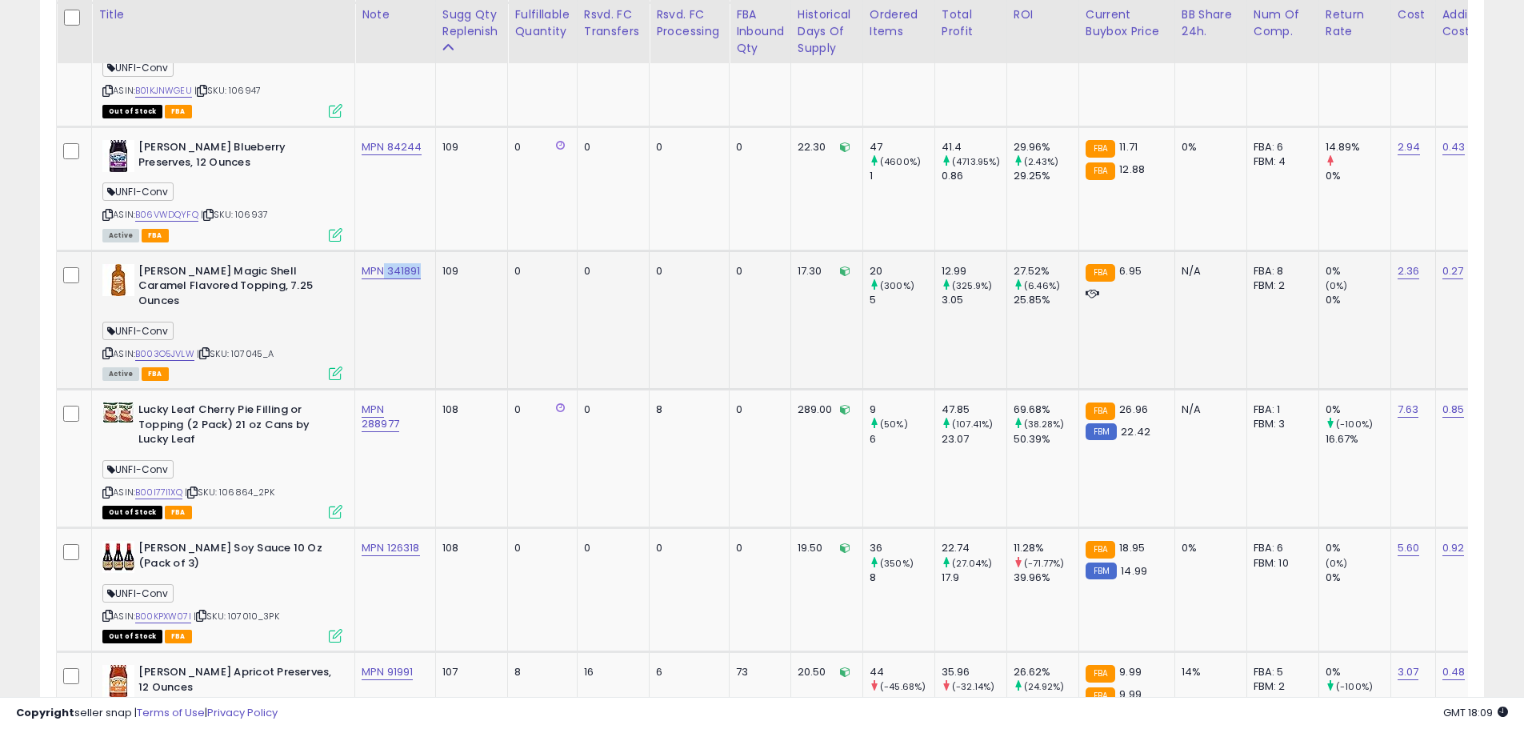
drag, startPoint x: 398, startPoint y: 296, endPoint x: 407, endPoint y: 279, distance: 19.0
click at [398, 294] on td "MPN 341891" at bounding box center [395, 319] width 81 height 138
type input "**********"
click at [450, 215] on button "submit" at bounding box center [436, 215] width 27 height 24
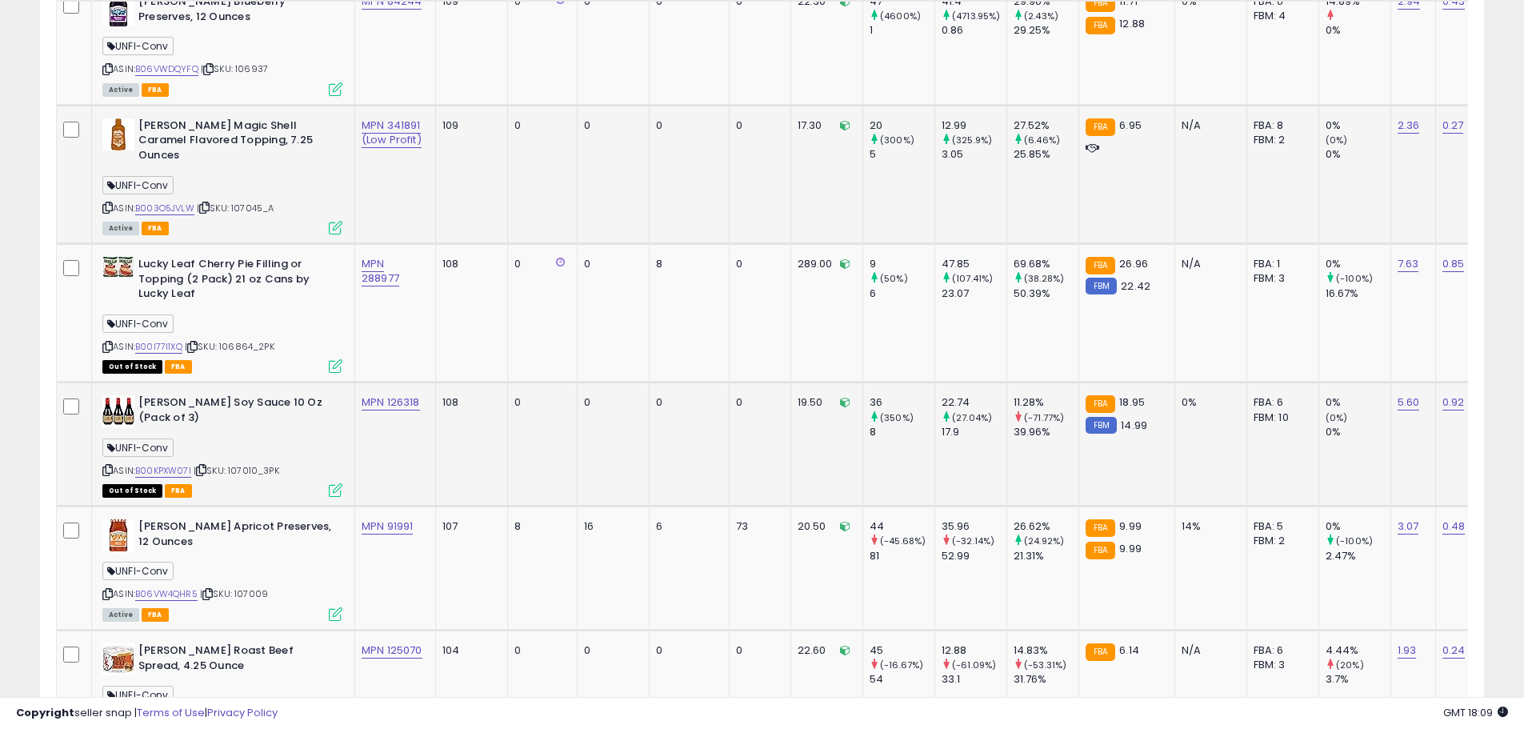
scroll to position [1943, 0]
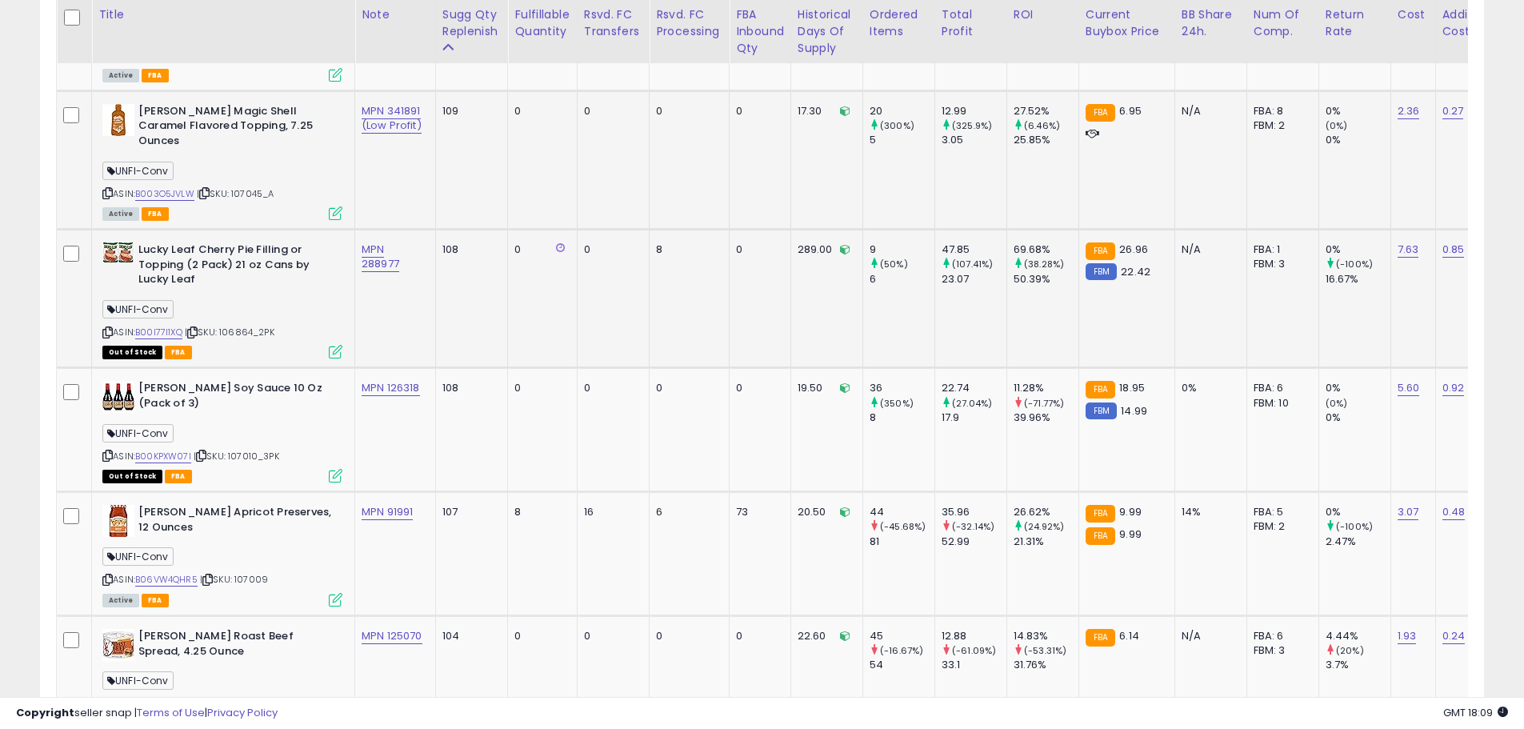
click at [424, 310] on td "MPN 288977" at bounding box center [395, 299] width 81 height 138
click at [459, 294] on td "108" at bounding box center [471, 299] width 73 height 138
click at [589, 286] on td "0" at bounding box center [613, 299] width 73 height 138
click at [169, 326] on link "B00I77I1XQ" at bounding box center [158, 333] width 47 height 14
drag, startPoint x: 433, startPoint y: 229, endPoint x: 387, endPoint y: 224, distance: 45.9
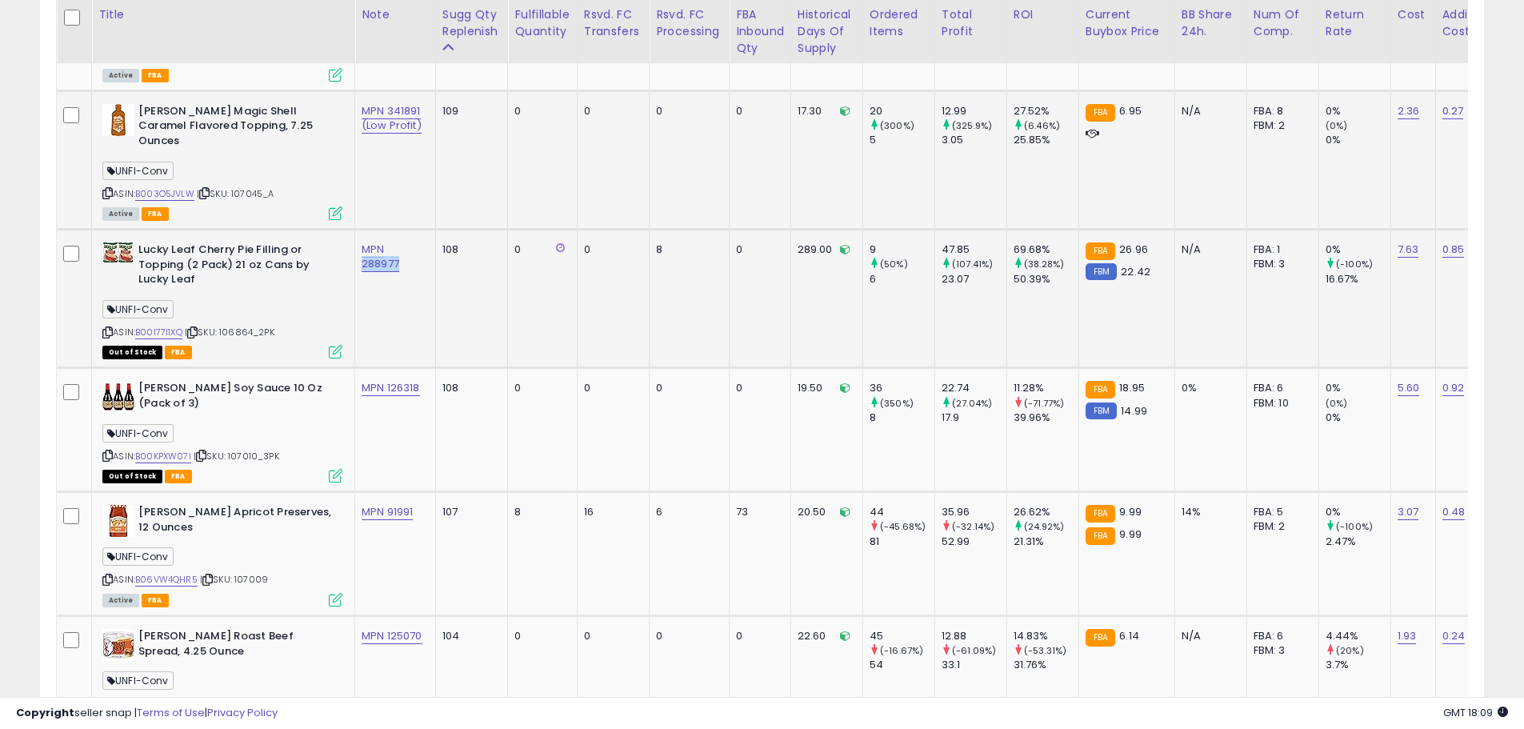
click at [387, 230] on td "MPN 288977" at bounding box center [395, 299] width 81 height 138
click at [170, 326] on link "B00I77I1XQ" at bounding box center [158, 333] width 47 height 14
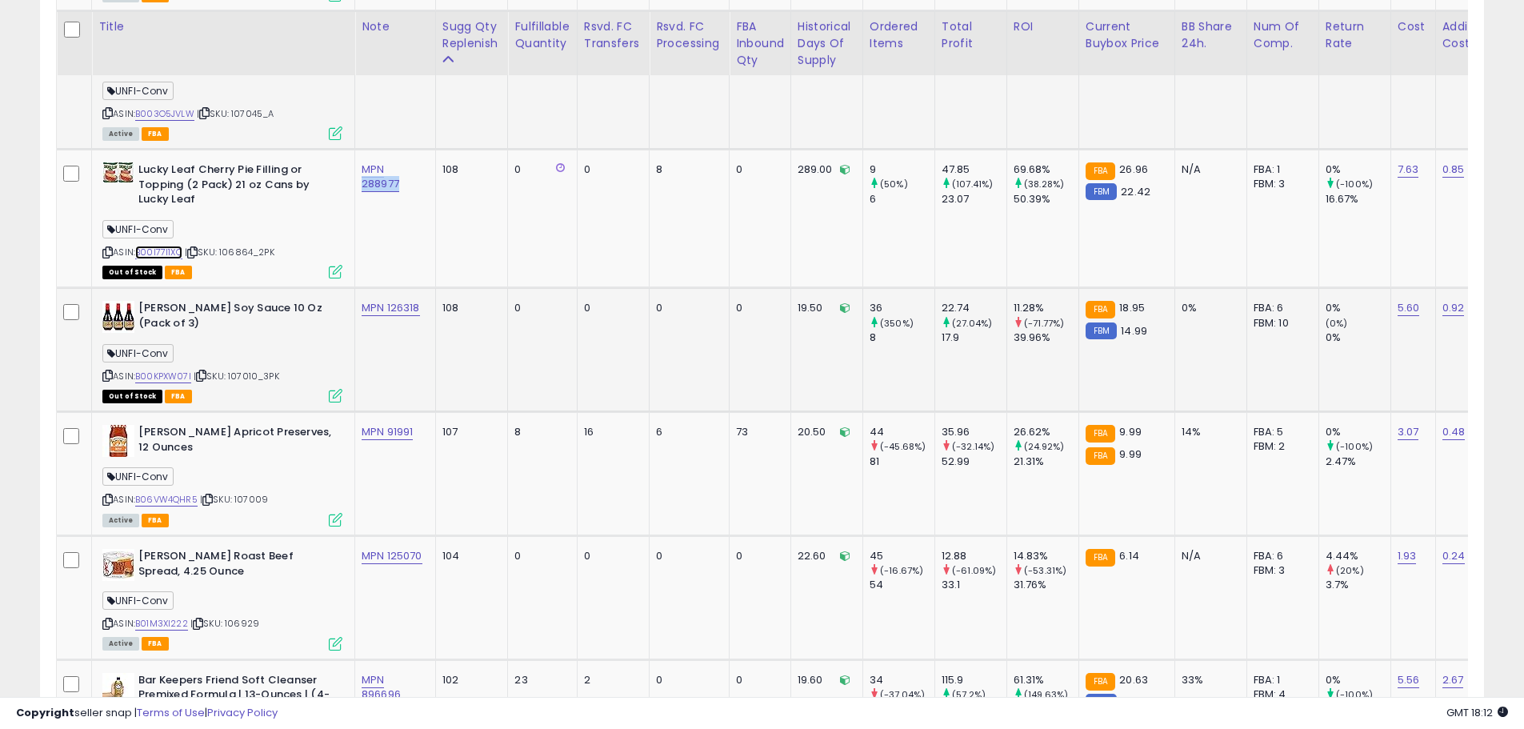
scroll to position [2263, 0]
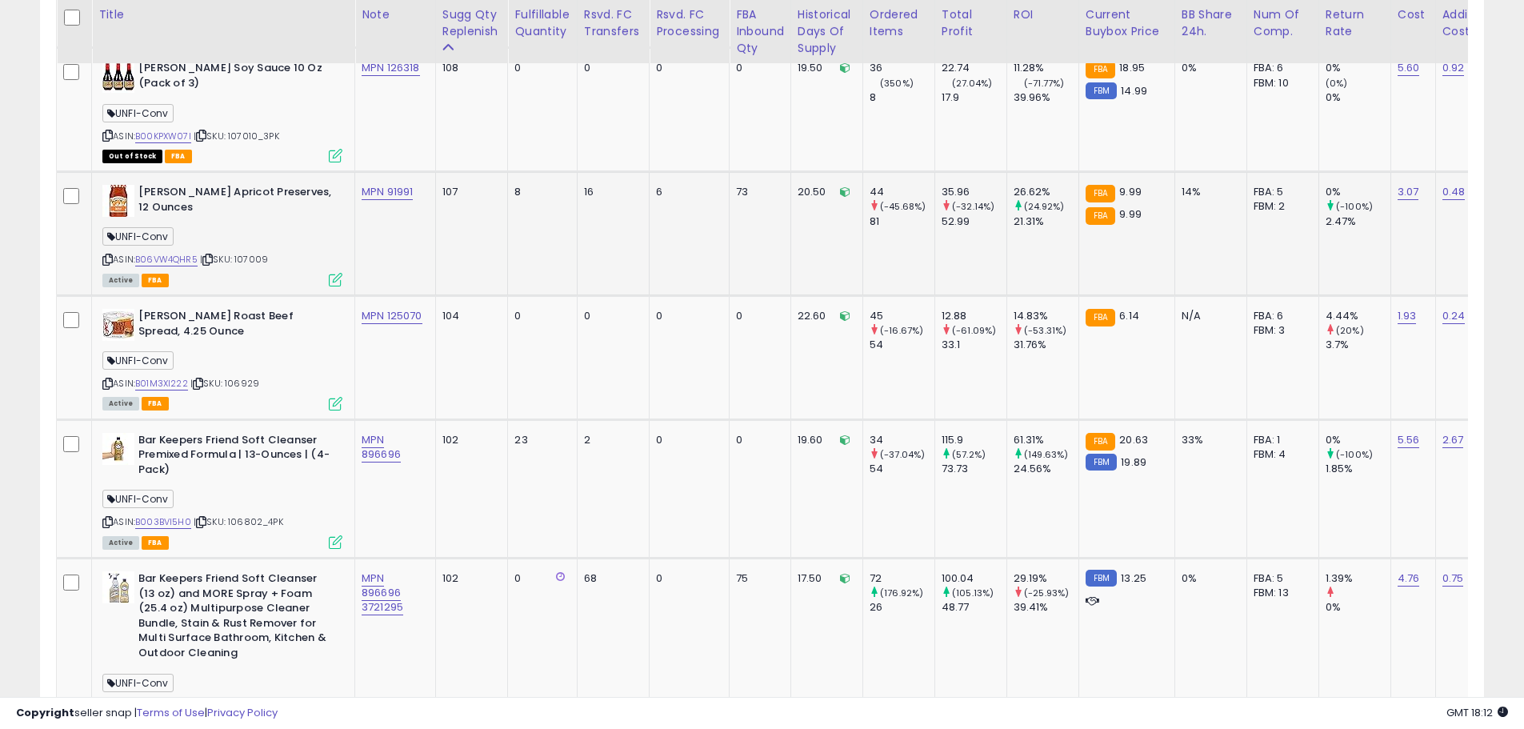
click at [286, 274] on div "Active FBA" at bounding box center [222, 279] width 240 height 11
click at [188, 253] on link "B06VW4QHR5" at bounding box center [166, 260] width 62 height 14
click at [170, 377] on link "B01M3XI222" at bounding box center [161, 384] width 53 height 14
drag, startPoint x: 428, startPoint y: 162, endPoint x: 386, endPoint y: 165, distance: 41.7
click at [386, 172] on td "MPN 91991" at bounding box center [395, 234] width 81 height 124
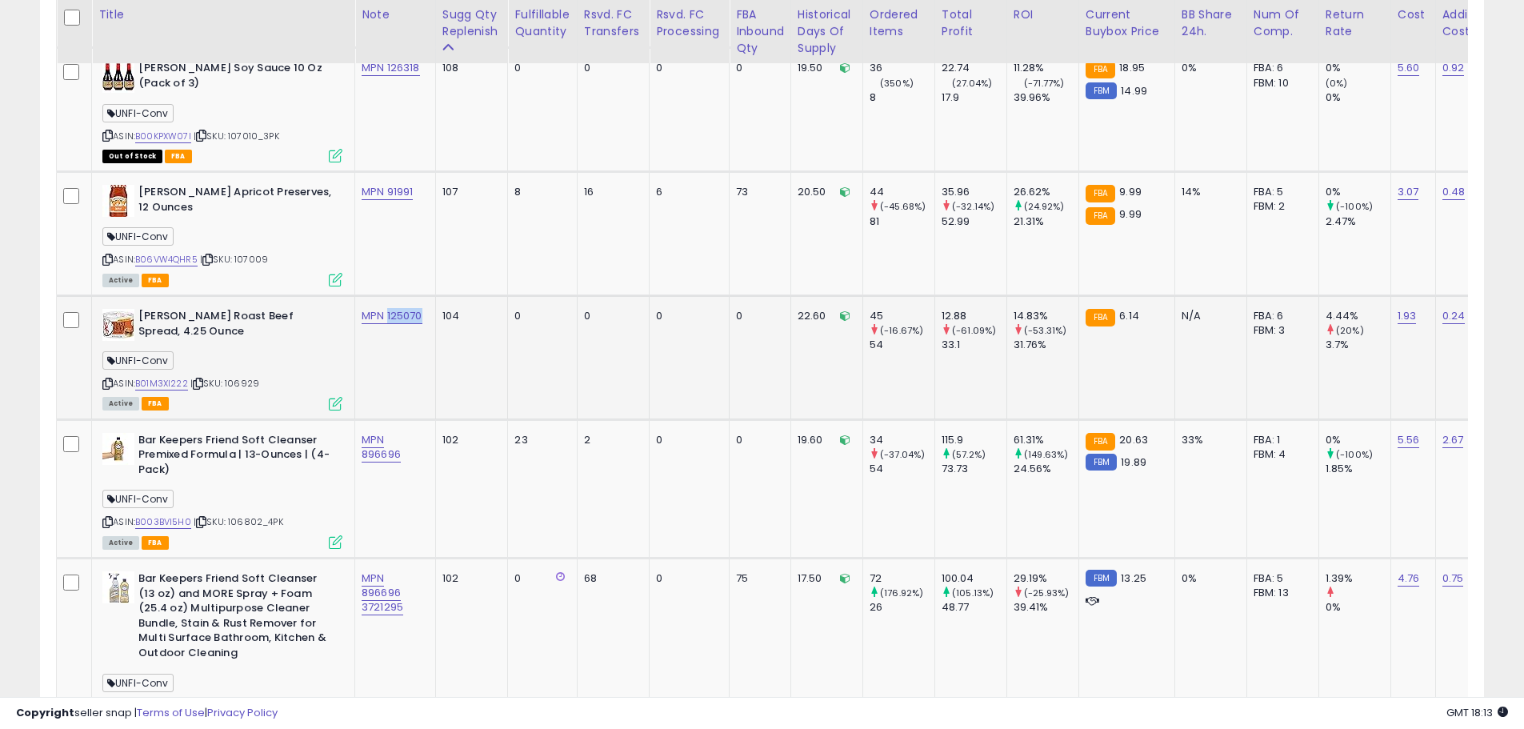
drag, startPoint x: 433, startPoint y: 287, endPoint x: 388, endPoint y: 291, distance: 45.0
click at [388, 295] on td "MPN 125070" at bounding box center [395, 357] width 81 height 124
click at [162, 377] on link "B01M3XI222" at bounding box center [161, 384] width 53 height 14
click at [481, 318] on td "104" at bounding box center [471, 357] width 73 height 124
drag, startPoint x: 426, startPoint y: 294, endPoint x: 390, endPoint y: 294, distance: 36.0
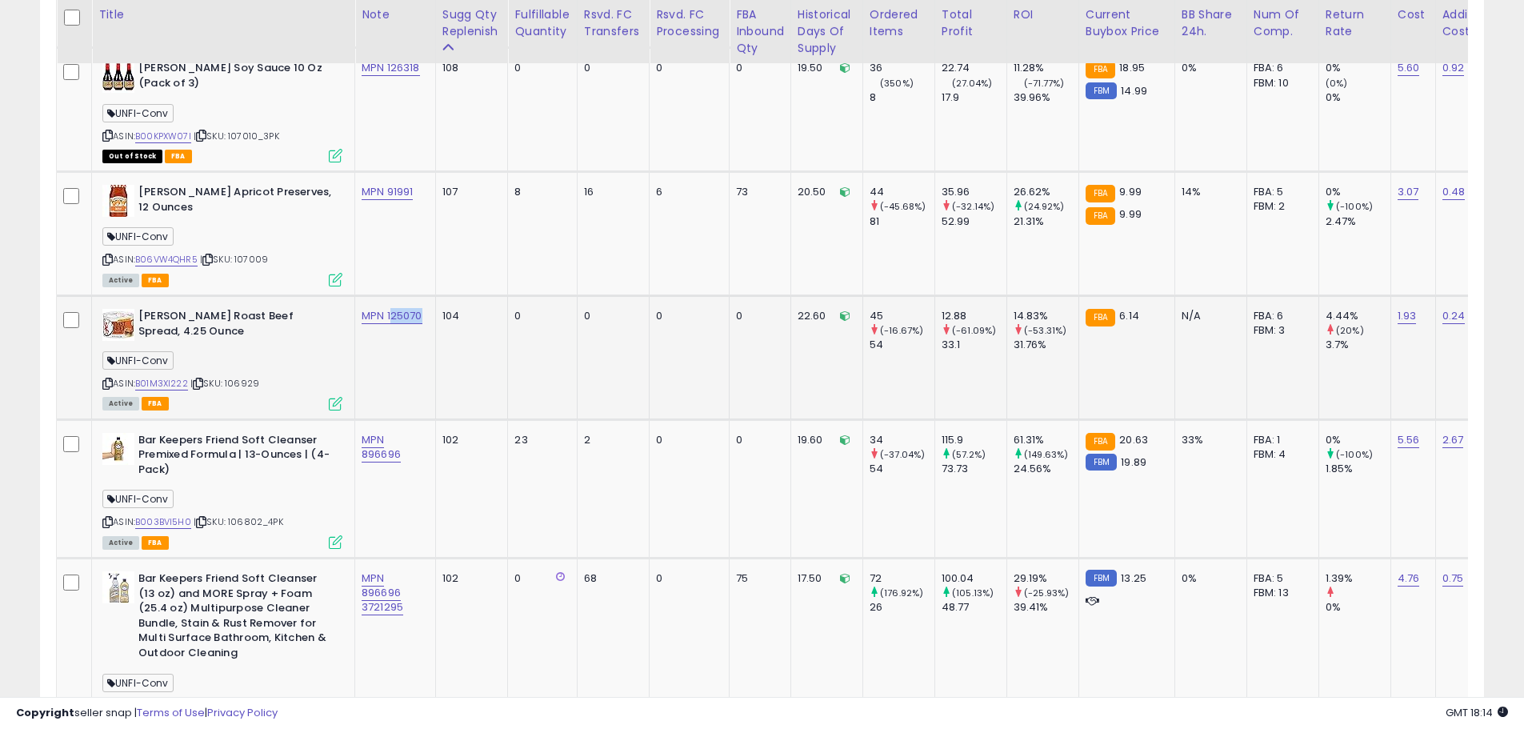
click at [390, 295] on td "MPN 125070" at bounding box center [395, 357] width 81 height 124
click at [389, 328] on td "MPN 125070" at bounding box center [395, 357] width 81 height 124
drag, startPoint x: 422, startPoint y: 286, endPoint x: 387, endPoint y: 288, distance: 35.3
click at [387, 309] on div "MPN 125070" at bounding box center [393, 316] width 62 height 14
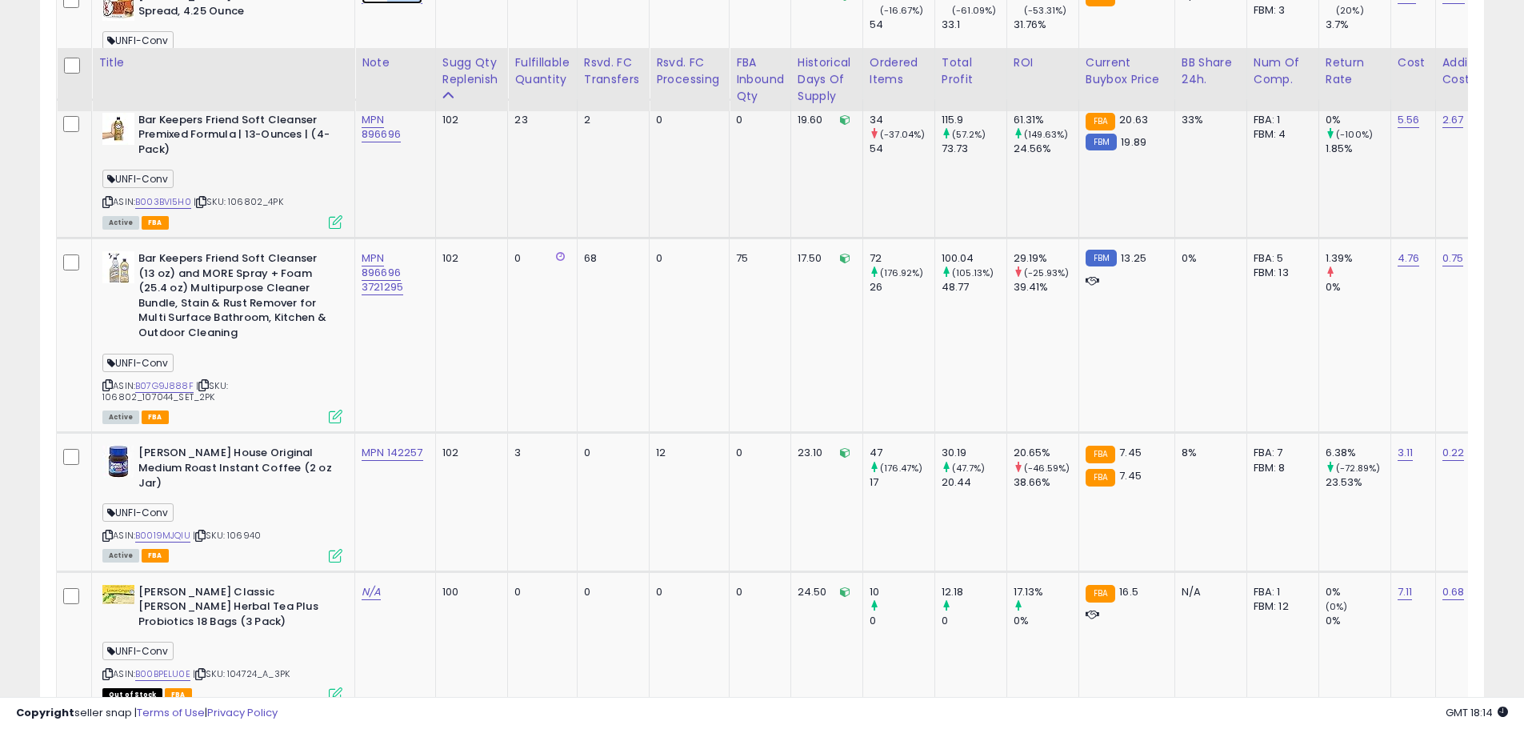
scroll to position [2663, 0]
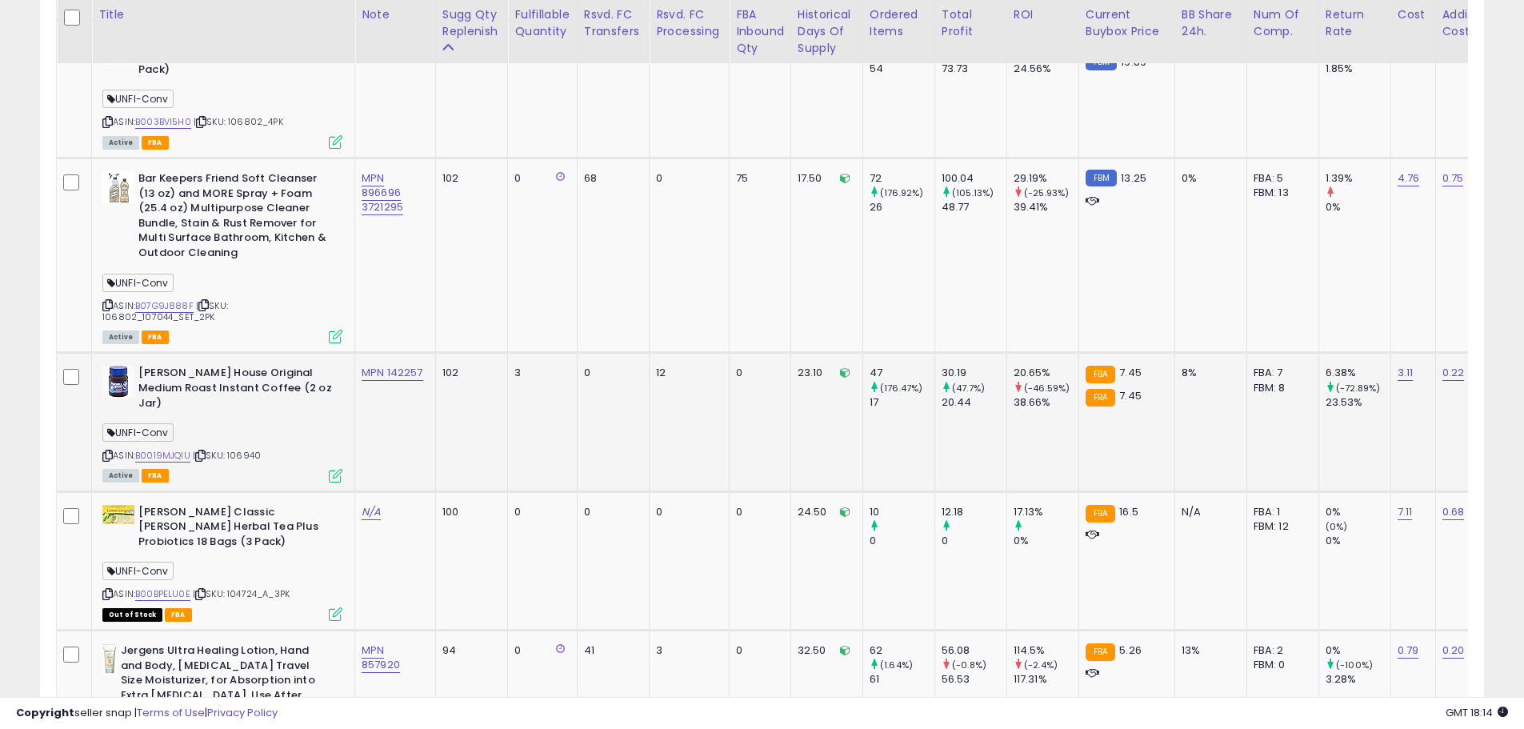
click at [272, 419] on div "ASIN: B0019MJQIU | SKU: 106940 Active FBA" at bounding box center [222, 423] width 240 height 114
click at [277, 409] on div "ASIN: B0019MJQIU | SKU: 106940 Active FBA" at bounding box center [222, 423] width 240 height 114
drag, startPoint x: 426, startPoint y: 340, endPoint x: 386, endPoint y: 348, distance: 40.0
click at [386, 353] on td "MPN 142257" at bounding box center [395, 422] width 81 height 138
click at [172, 449] on link "B0019MJQIU" at bounding box center [162, 456] width 55 height 14
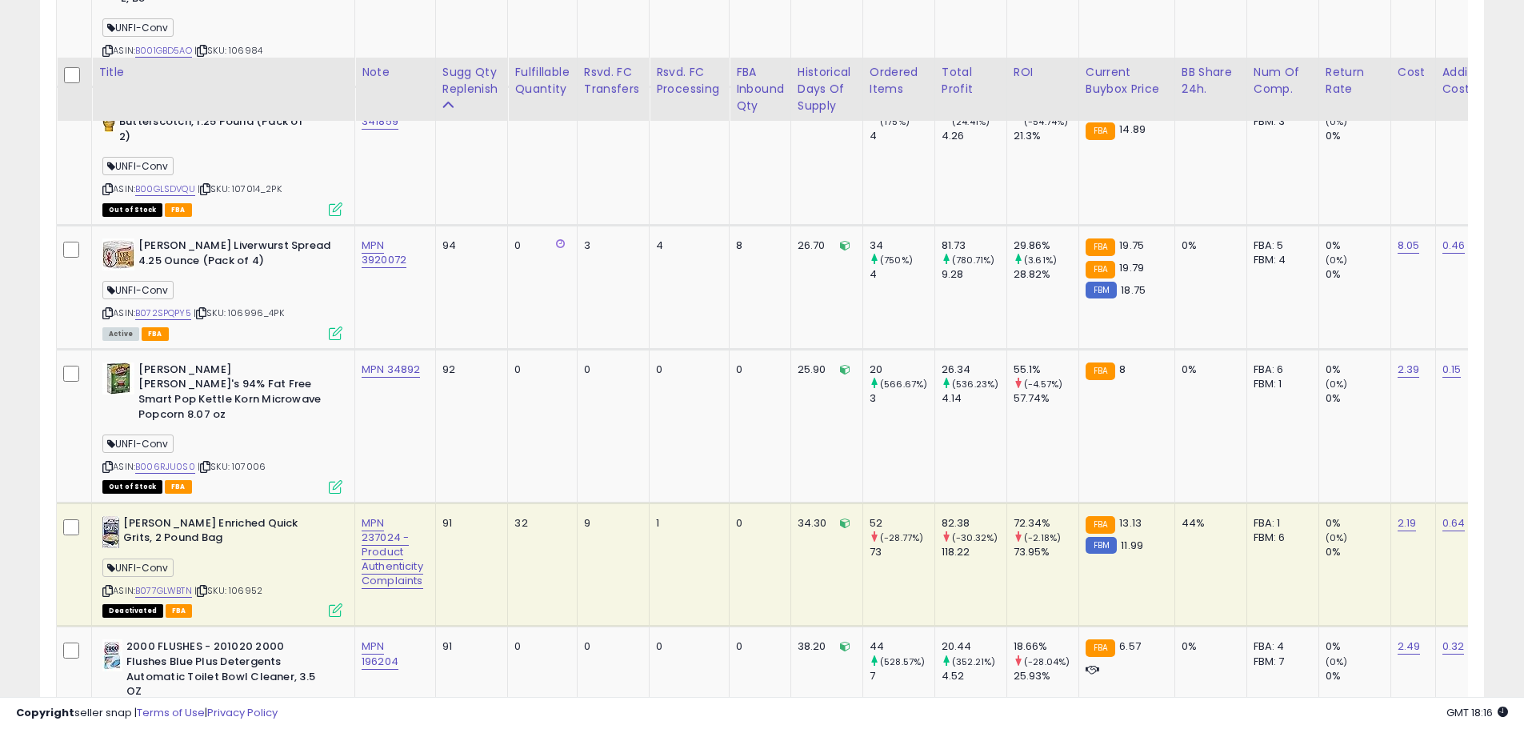
scroll to position [3463, 0]
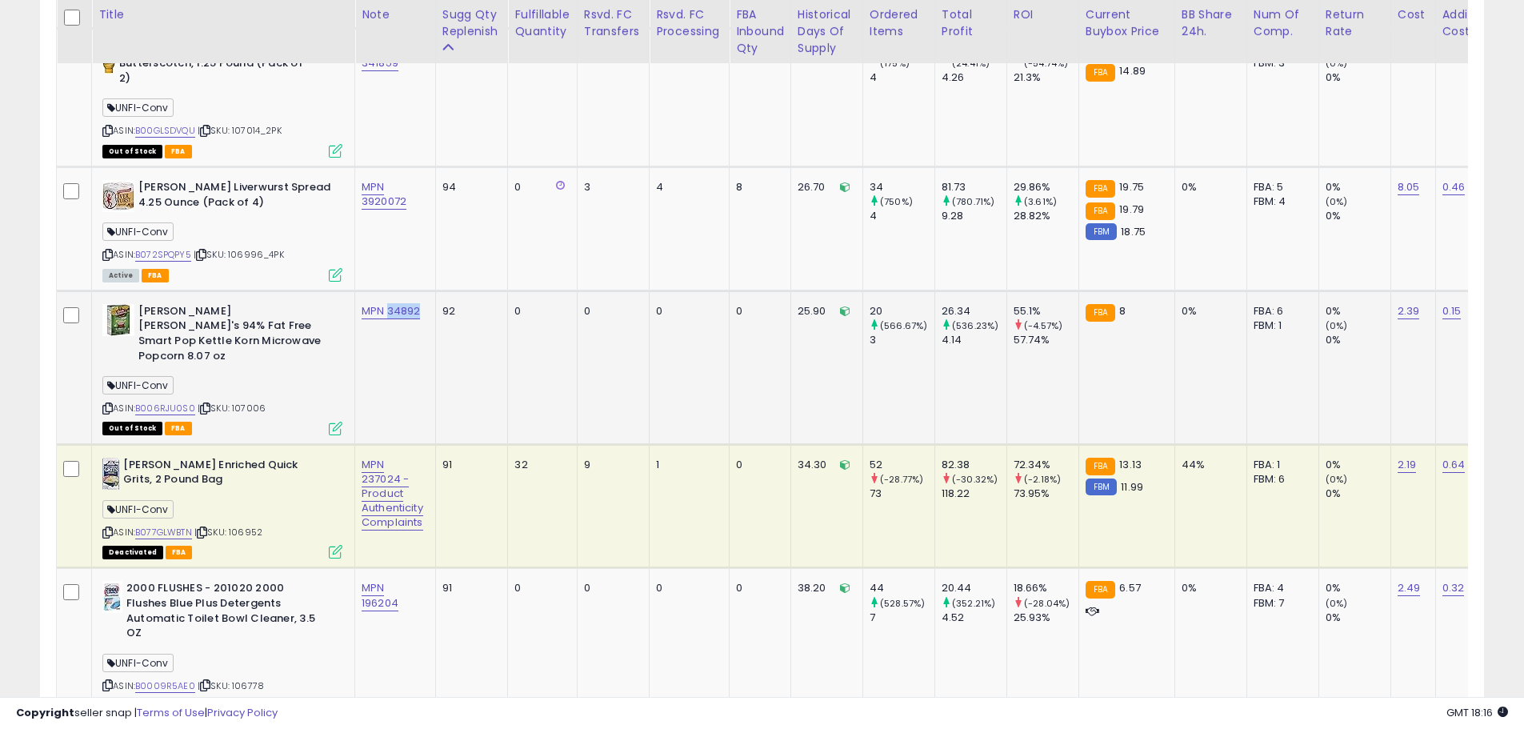
drag, startPoint x: 424, startPoint y: 234, endPoint x: 386, endPoint y: 238, distance: 37.8
click at [386, 304] on div "MPN 34892" at bounding box center [393, 311] width 62 height 14
click at [176, 402] on link "B006RJU0S0" at bounding box center [165, 409] width 60 height 14
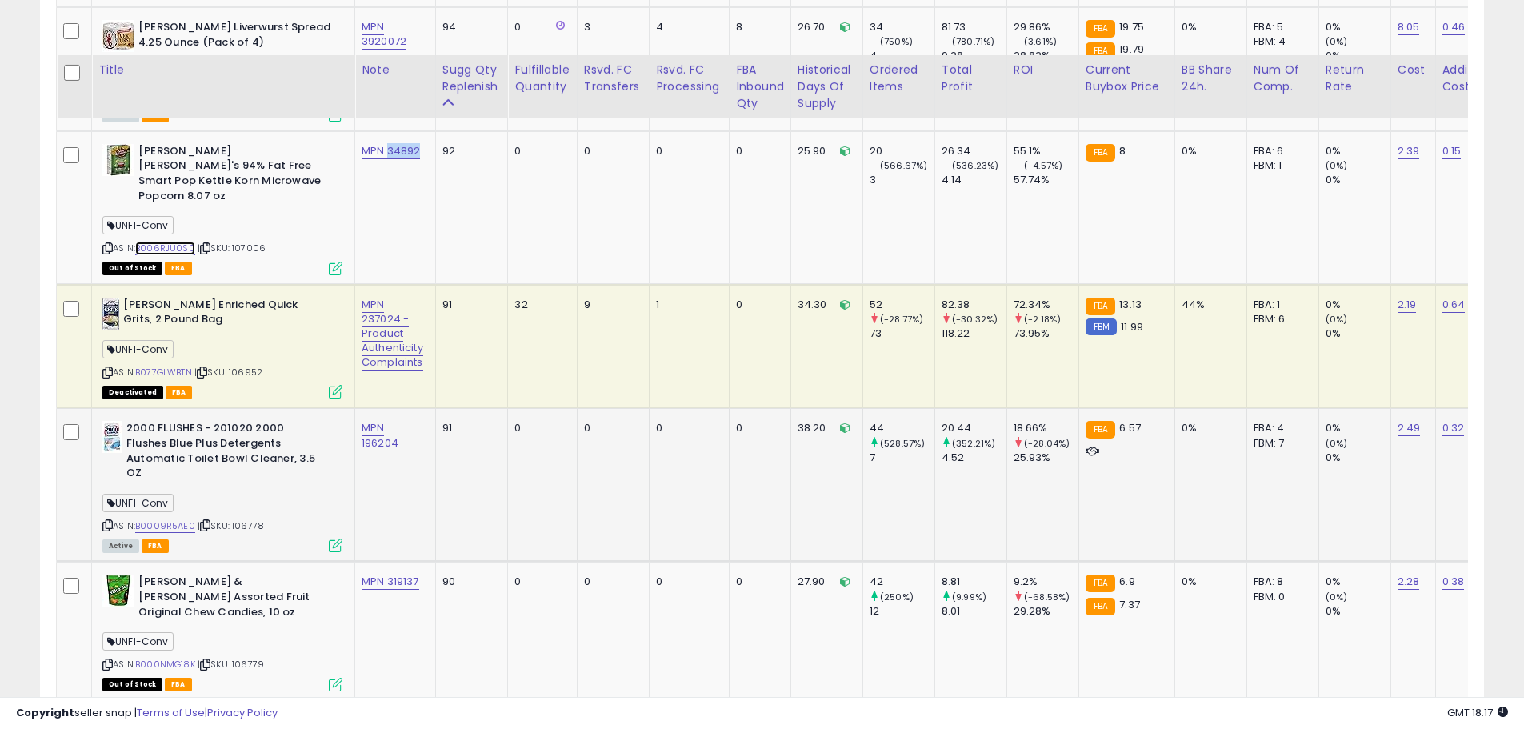
scroll to position [3703, 0]
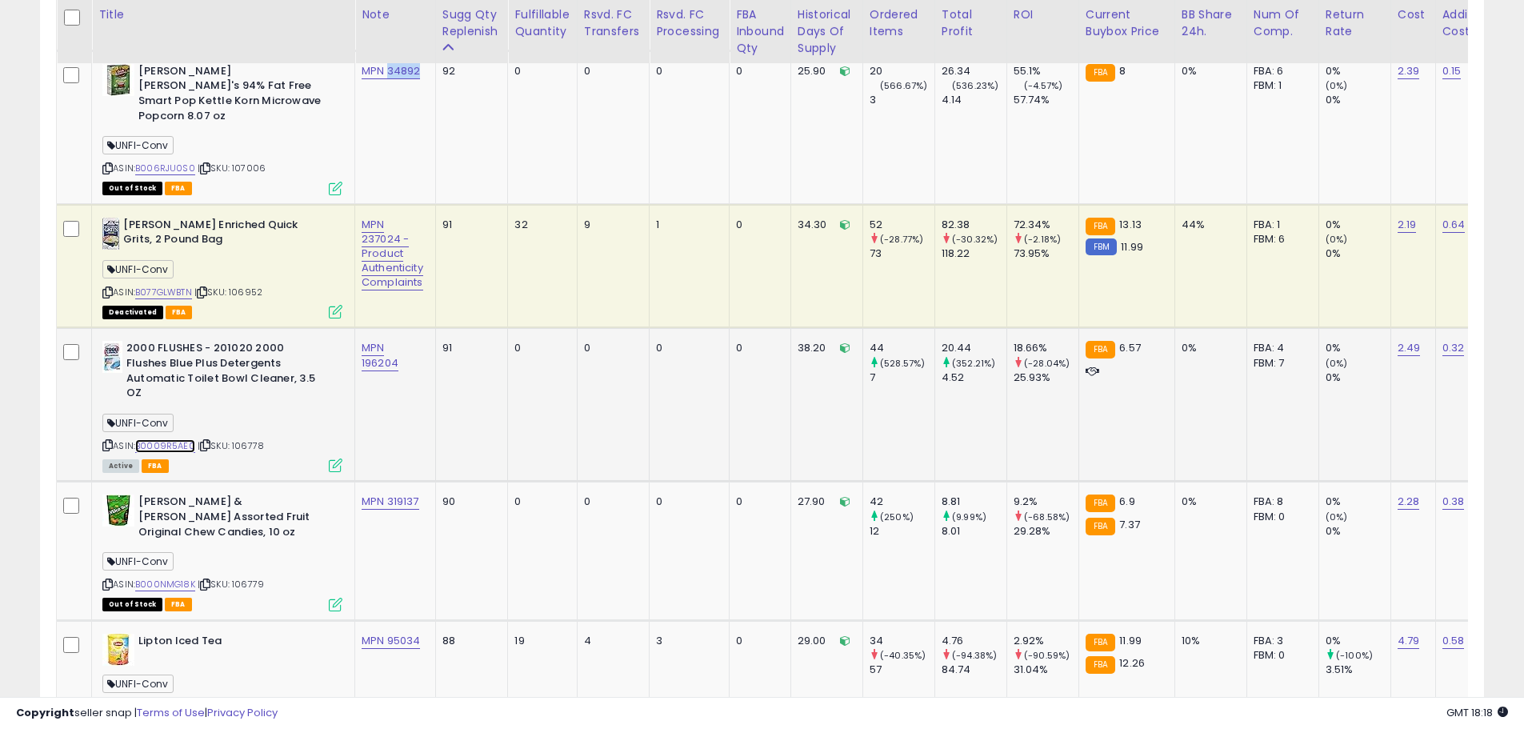
click at [180, 439] on link "B0009R5AE0" at bounding box center [165, 446] width 60 height 14
drag, startPoint x: 429, startPoint y: 259, endPoint x: 387, endPoint y: 255, distance: 41.8
click at [387, 328] on td "MPN 196204" at bounding box center [395, 405] width 81 height 154
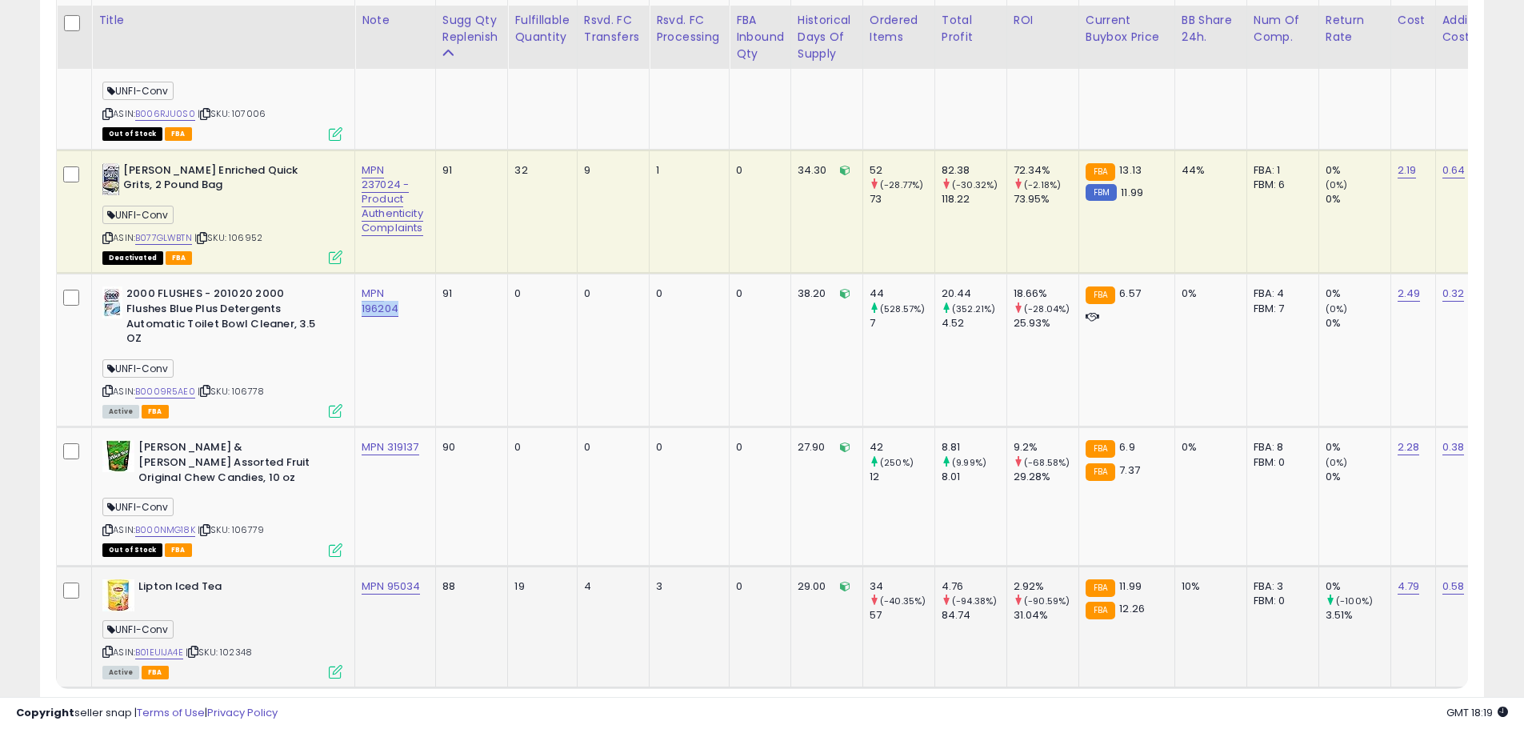
scroll to position [3763, 0]
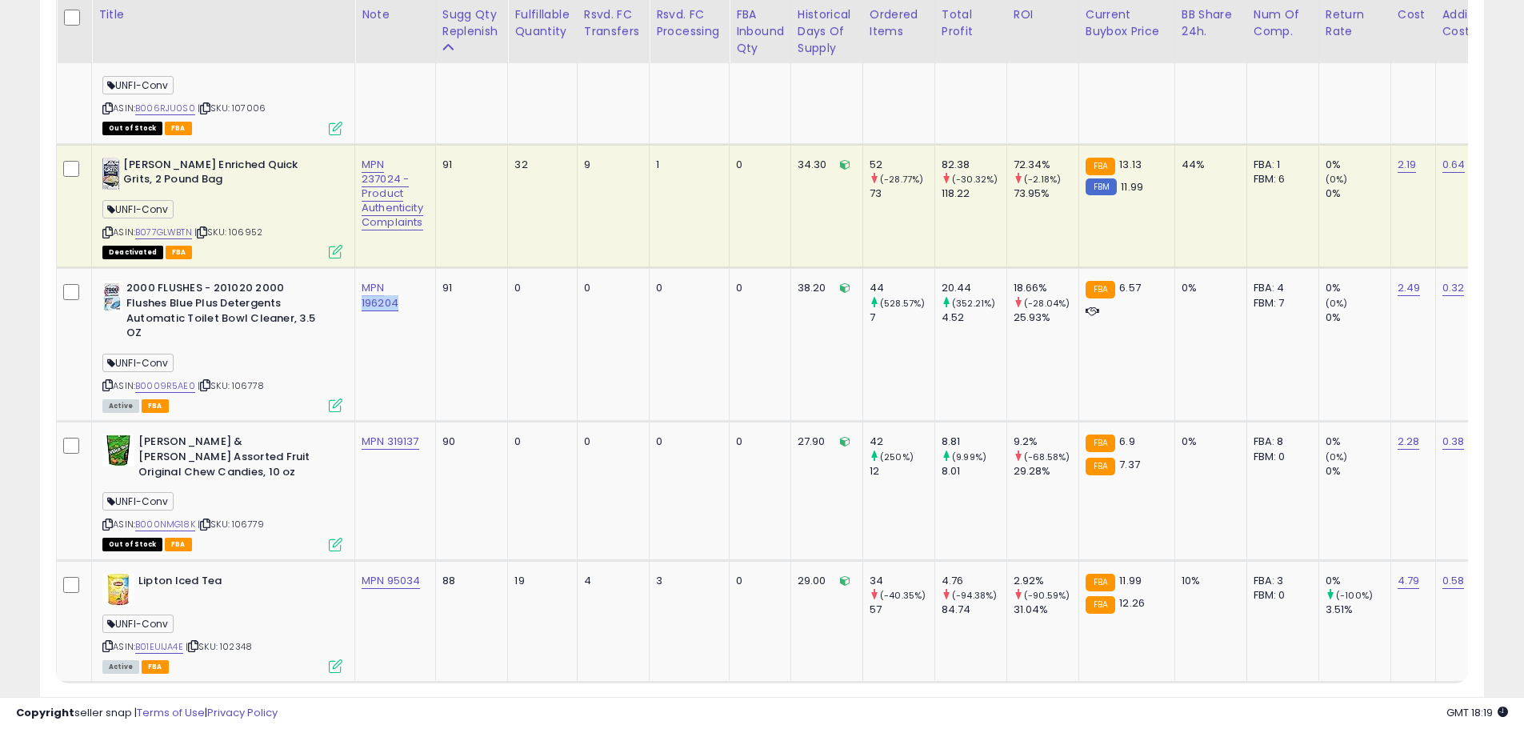
click at [1386, 699] on link "3" at bounding box center [1399, 712] width 27 height 27
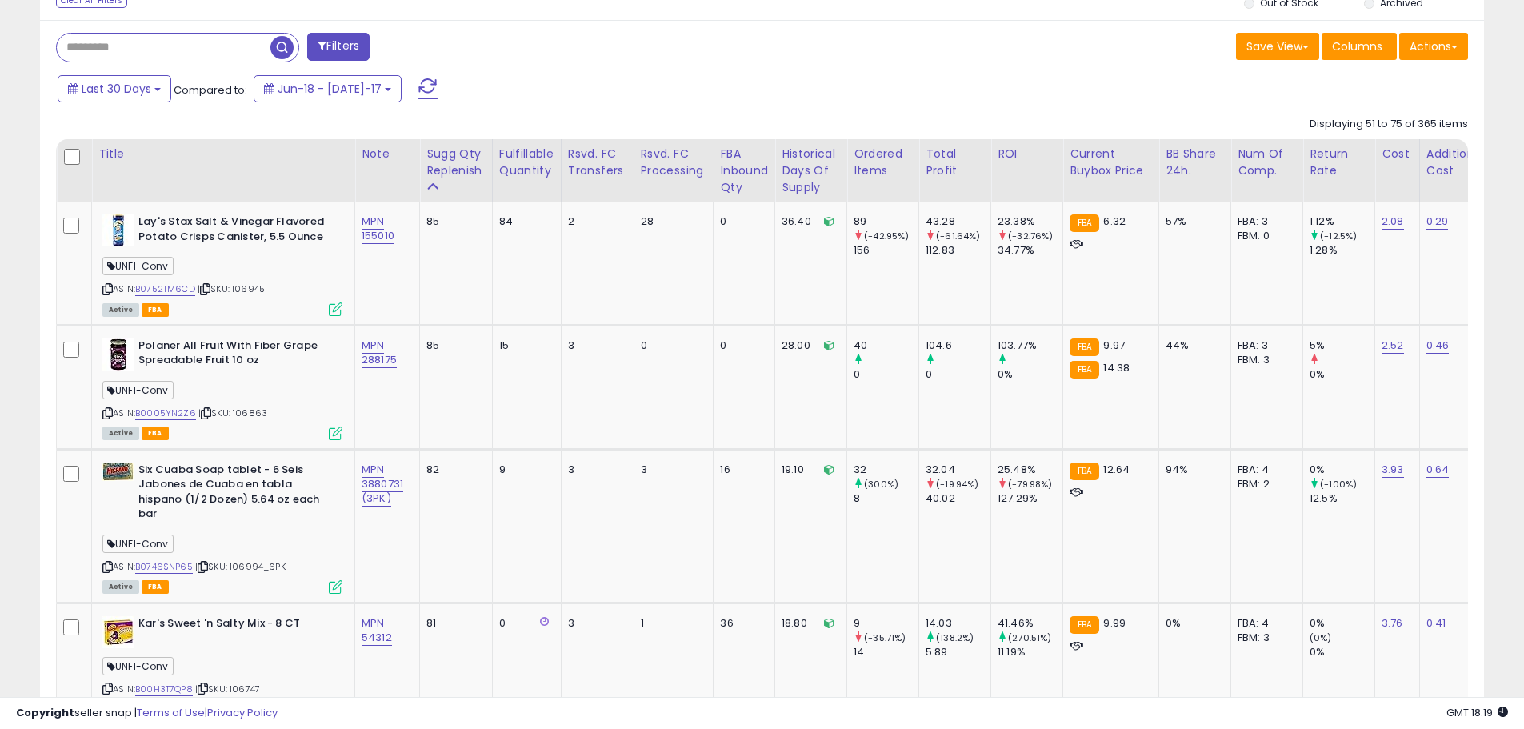
scroll to position [823, 0]
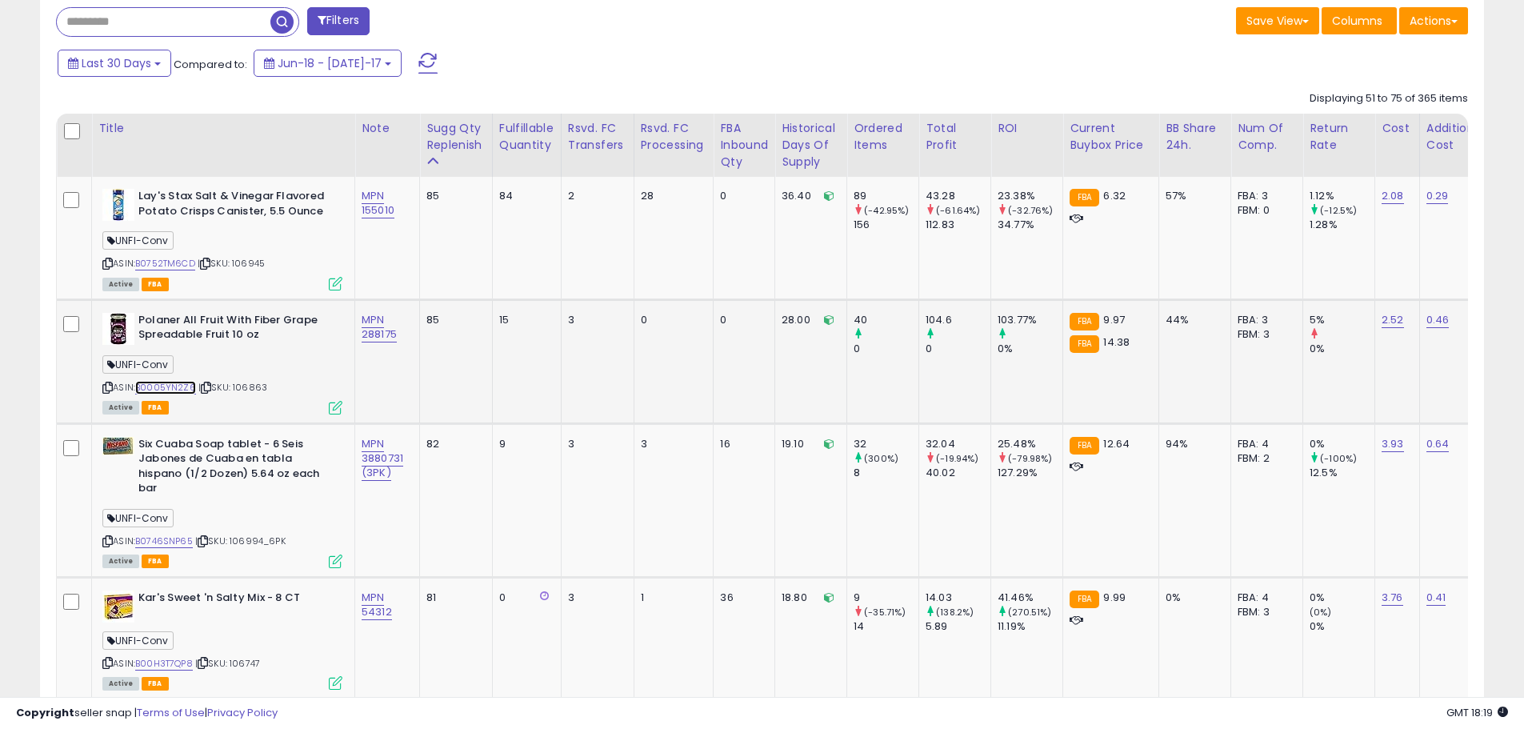
click at [171, 388] on link "B0005YN2Z6" at bounding box center [165, 388] width 61 height 14
drag, startPoint x: 406, startPoint y: 334, endPoint x: 358, endPoint y: 333, distance: 48.0
click at [358, 333] on td "MPN 288175" at bounding box center [387, 361] width 65 height 124
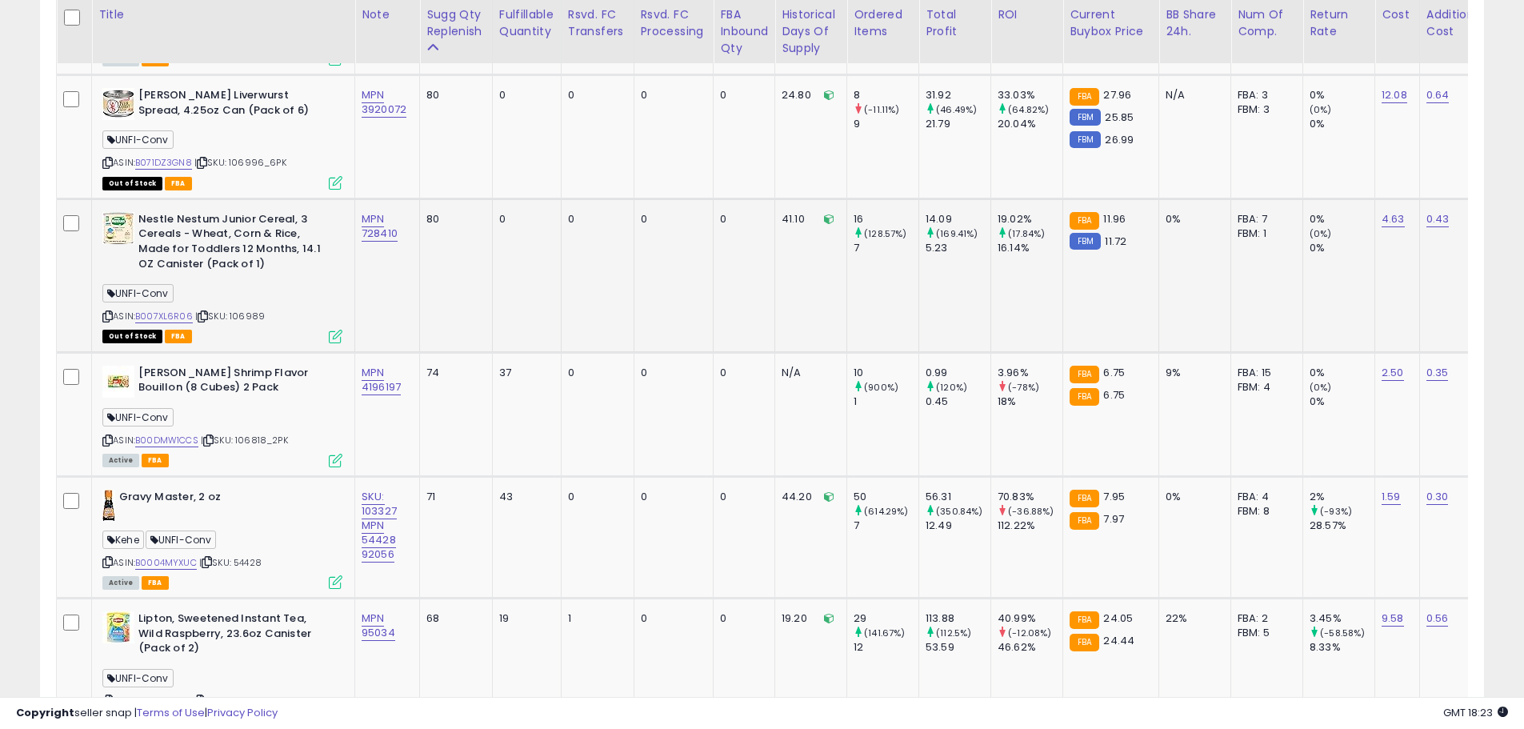
scroll to position [1463, 0]
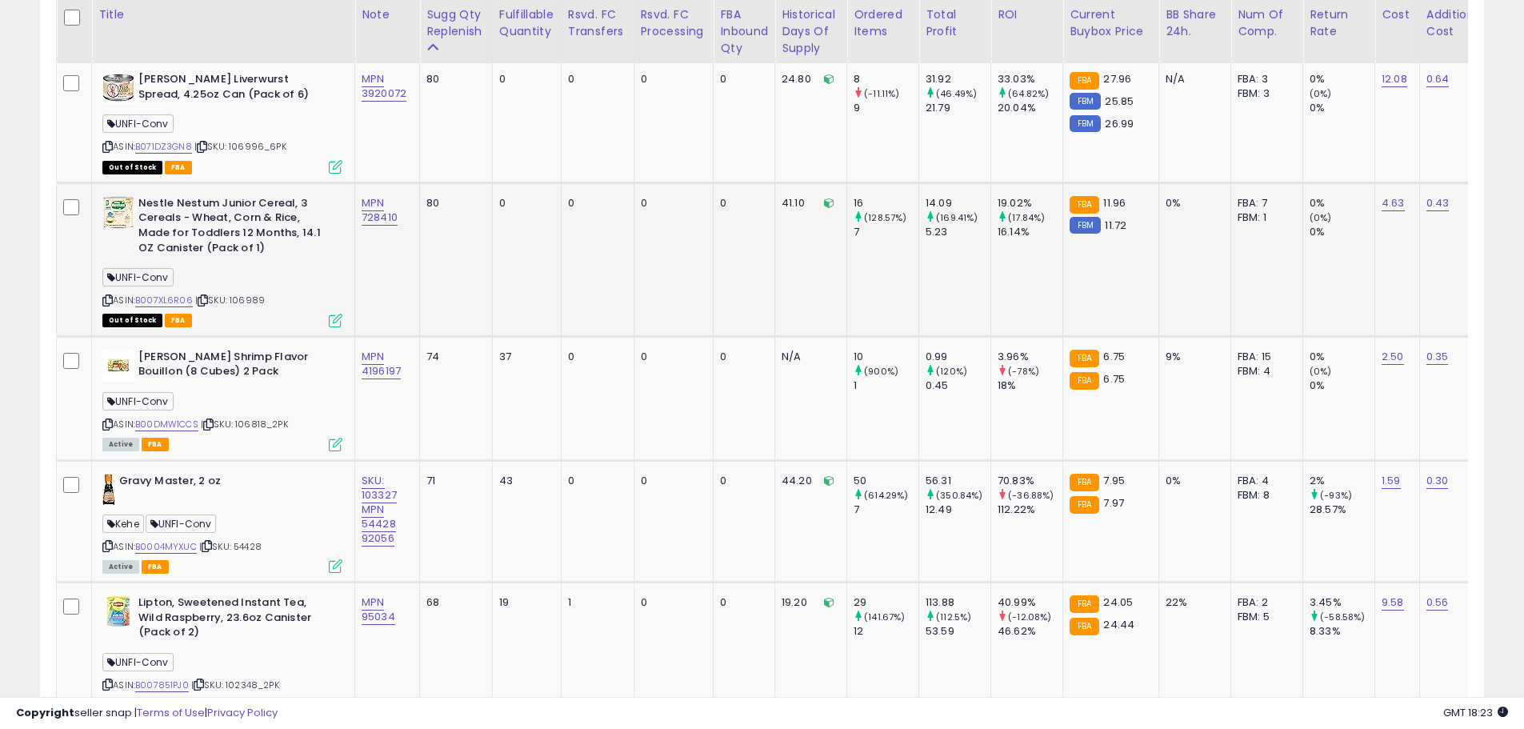
click at [253, 306] on span "| SKU: 106989" at bounding box center [230, 300] width 70 height 13
click at [258, 302] on span "| SKU: 106989" at bounding box center [230, 300] width 70 height 13
click at [259, 312] on div "ASIN: B007XL6R06 | SKU: 106989 Out of Stock FBA" at bounding box center [222, 261] width 240 height 130
click at [248, 288] on div "UNFI-Conv" at bounding box center [222, 280] width 240 height 22
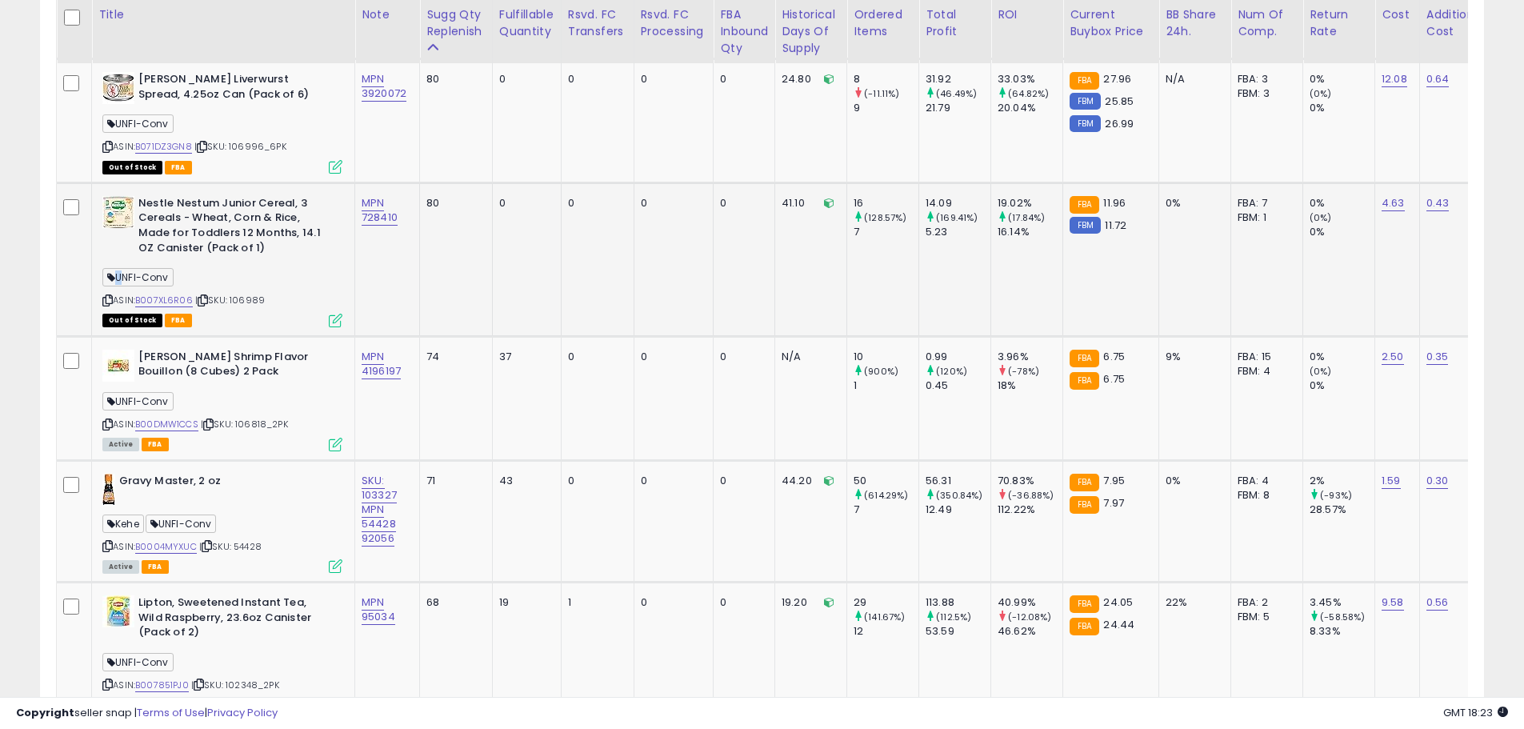
click at [248, 288] on div "UNFI-Conv" at bounding box center [222, 280] width 240 height 22
click at [250, 301] on span "| SKU: 106989" at bounding box center [230, 300] width 70 height 13
click at [250, 305] on span "| SKU: 106989" at bounding box center [230, 300] width 70 height 13
click at [263, 314] on div "Out of Stock FBA" at bounding box center [222, 319] width 240 height 11
click at [254, 294] on span "| SKU: 106989" at bounding box center [230, 300] width 70 height 13
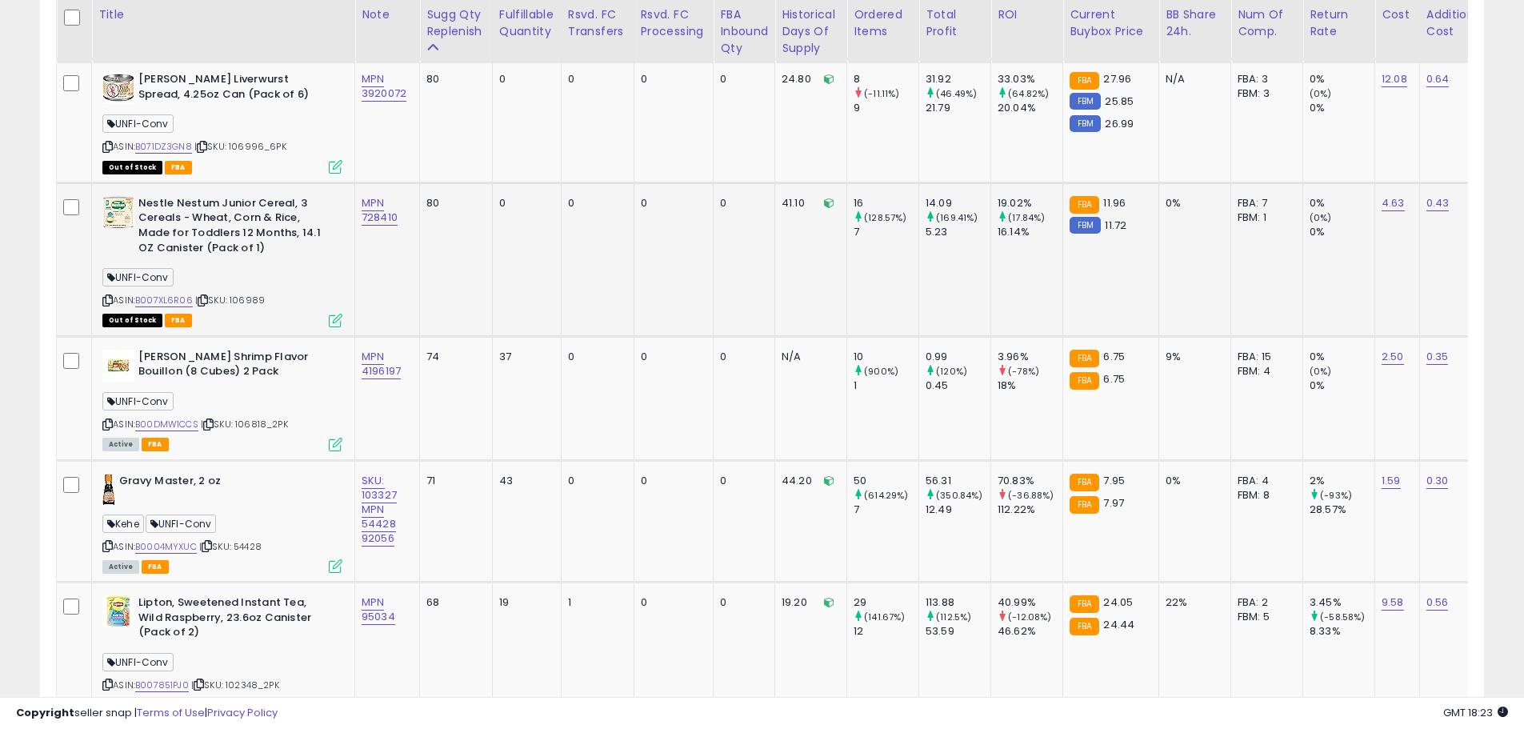
click at [254, 294] on span "| SKU: 106989" at bounding box center [230, 300] width 70 height 13
click at [259, 295] on span "| SKU: 106989" at bounding box center [230, 300] width 70 height 13
click at [172, 297] on link "B007XL6R06" at bounding box center [164, 301] width 58 height 14
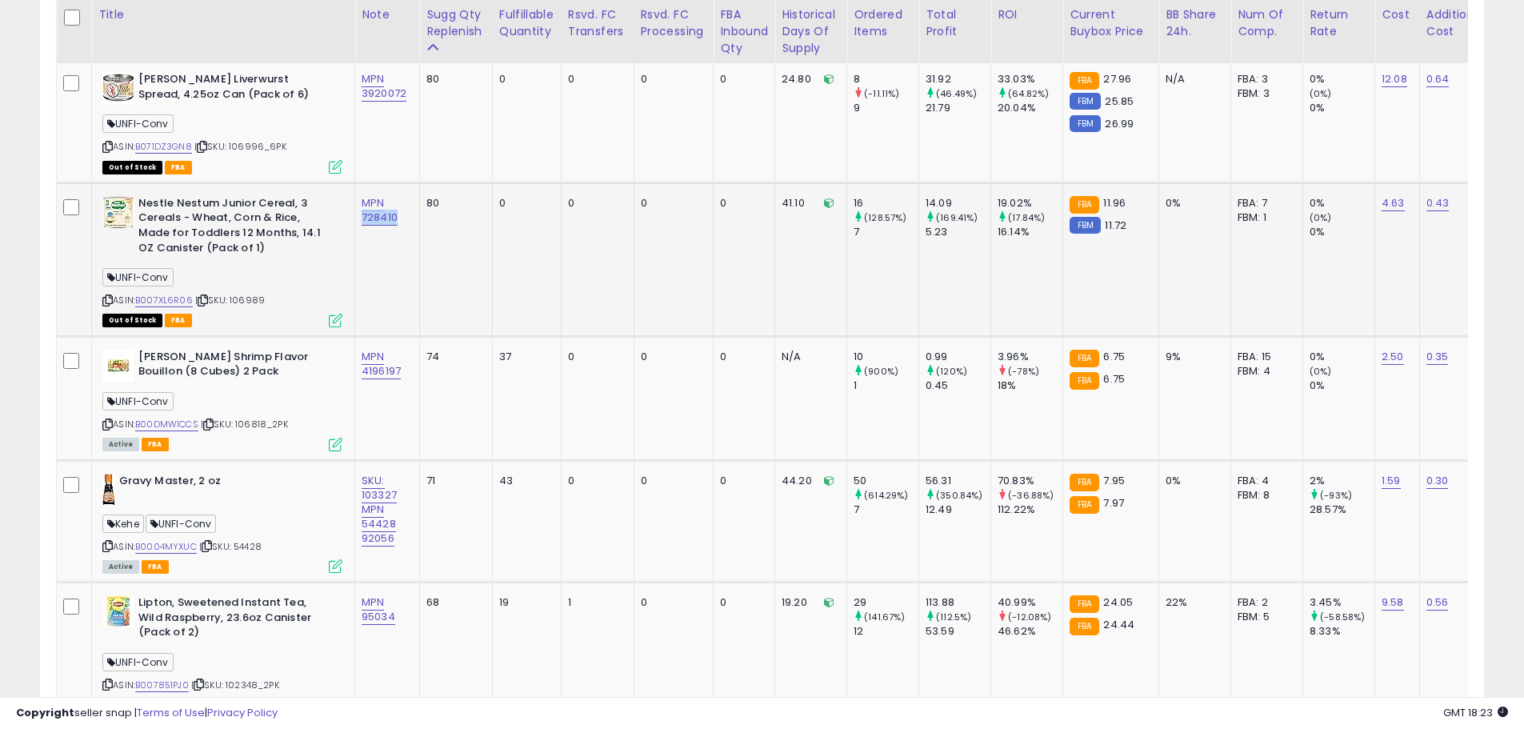
drag, startPoint x: 406, startPoint y: 219, endPoint x: 358, endPoint y: 216, distance: 48.1
click at [358, 216] on td "MPN 728410" at bounding box center [387, 259] width 65 height 154
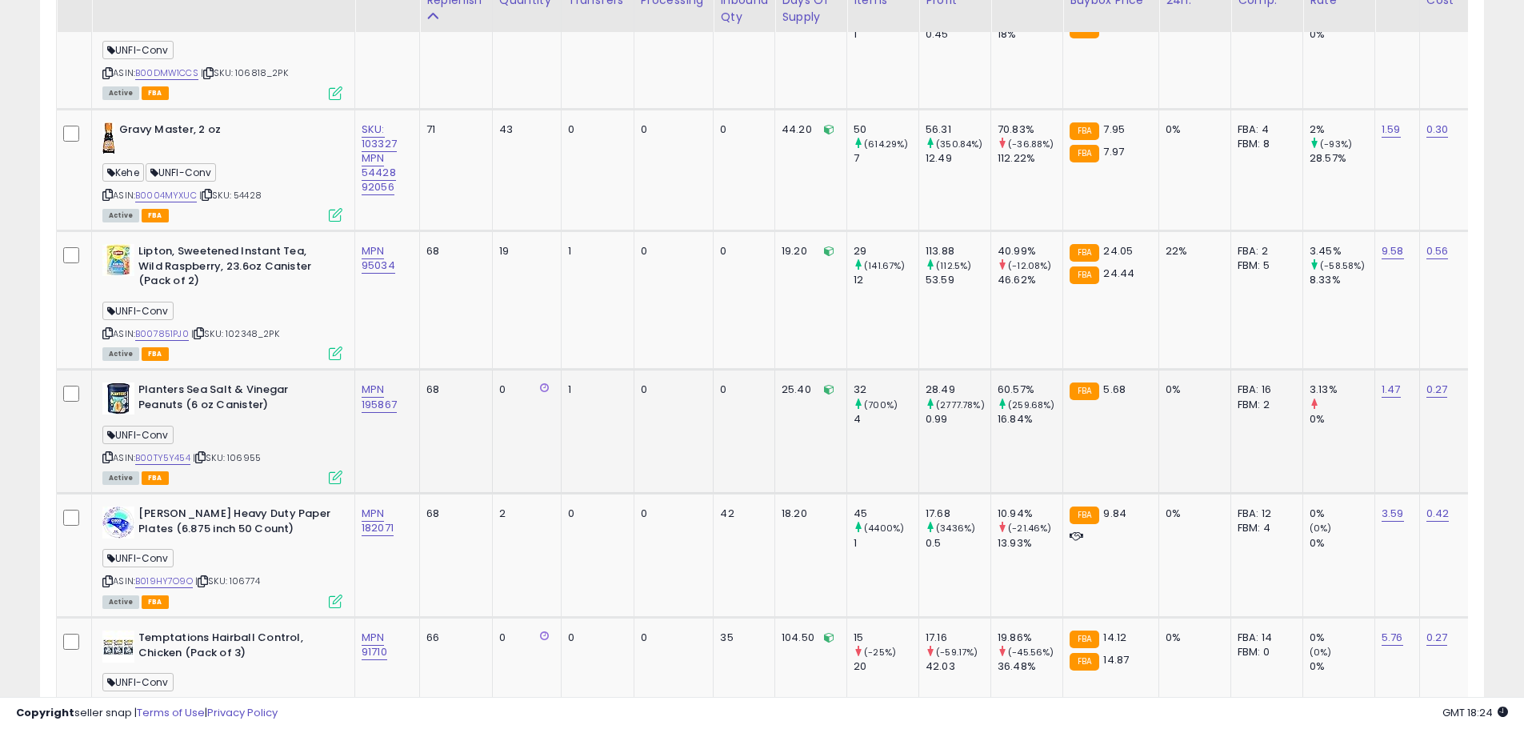
scroll to position [1943, 0]
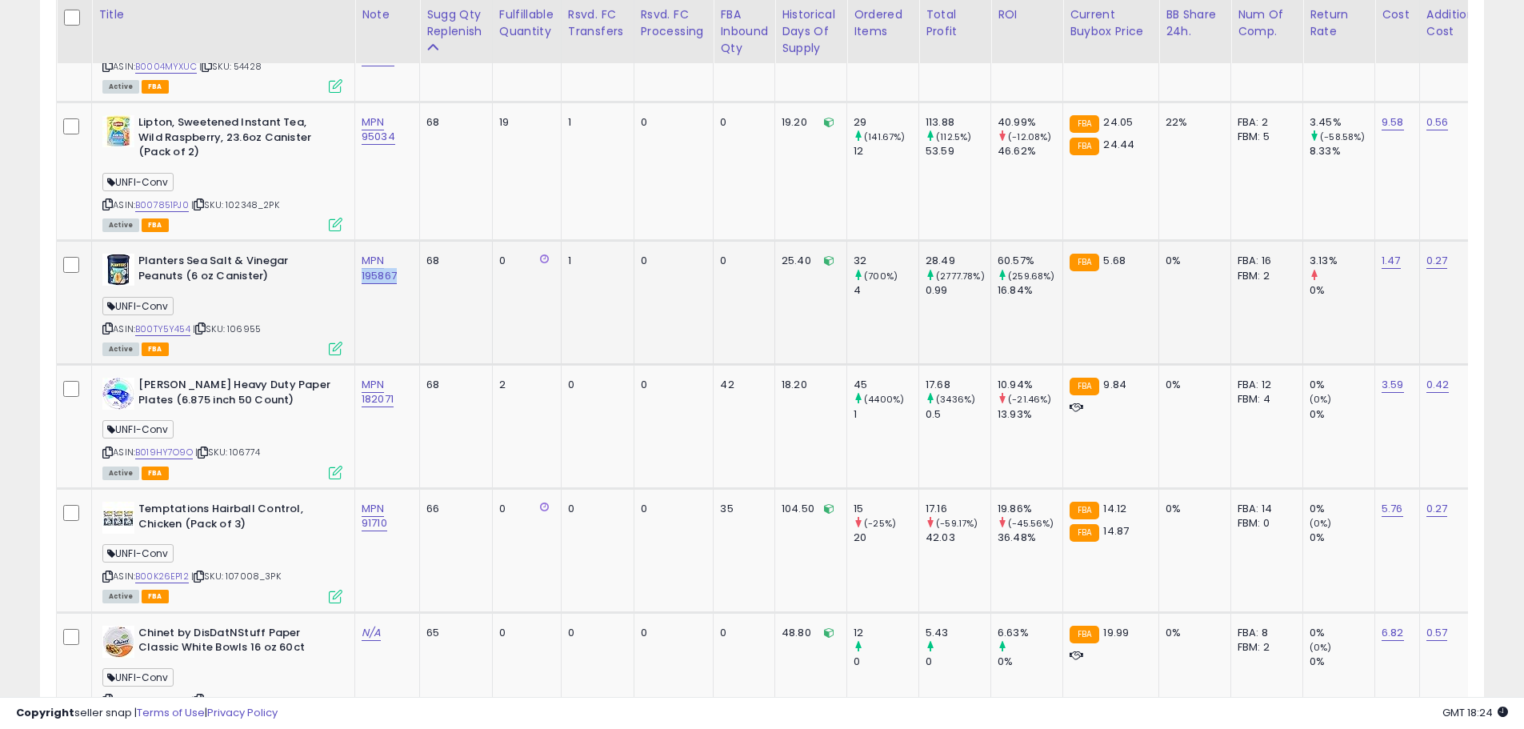
drag, startPoint x: 417, startPoint y: 278, endPoint x: 362, endPoint y: 283, distance: 55.4
click at [362, 283] on td "MPN 195867" at bounding box center [387, 303] width 65 height 124
click at [180, 329] on link "B00TY5Y454" at bounding box center [162, 329] width 55 height 14
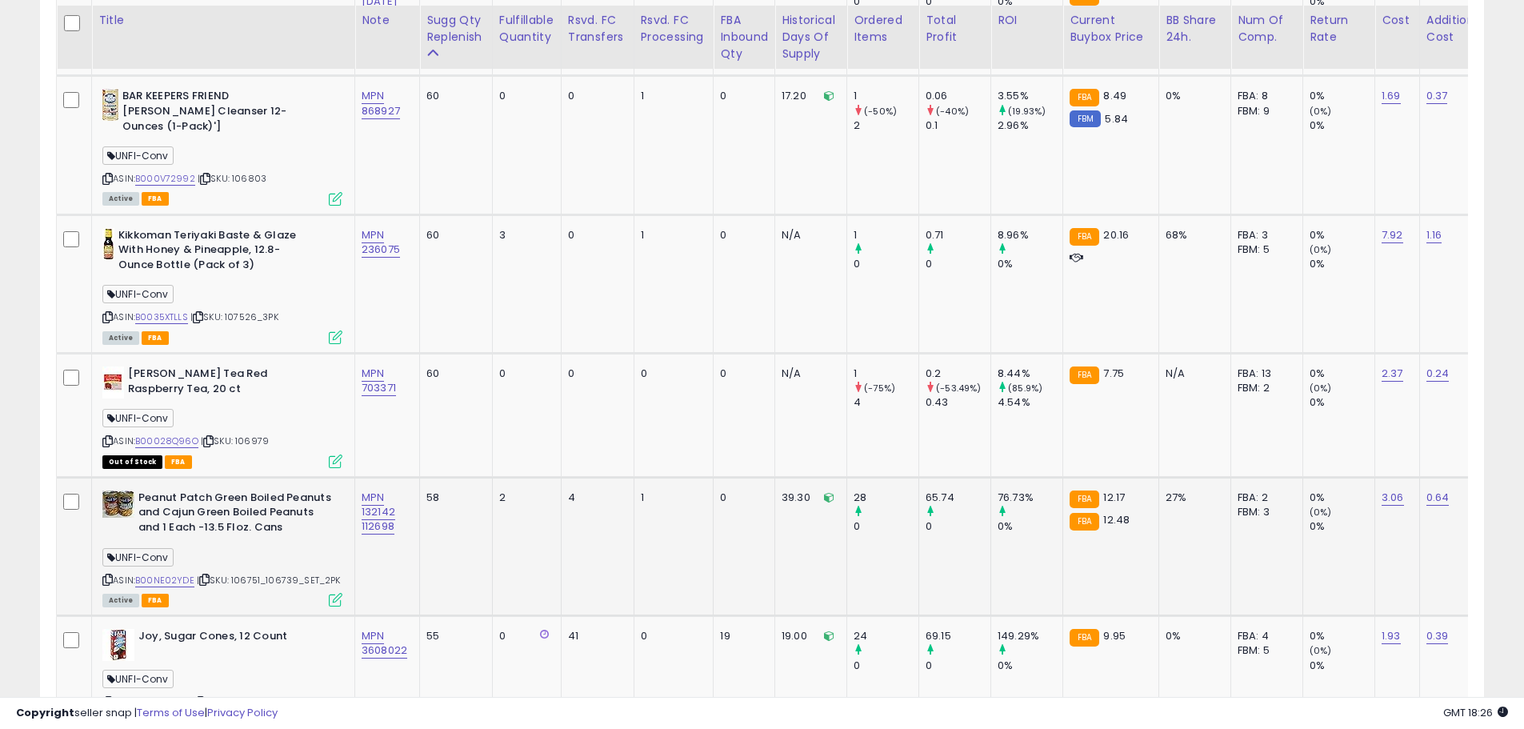
scroll to position [3543, 0]
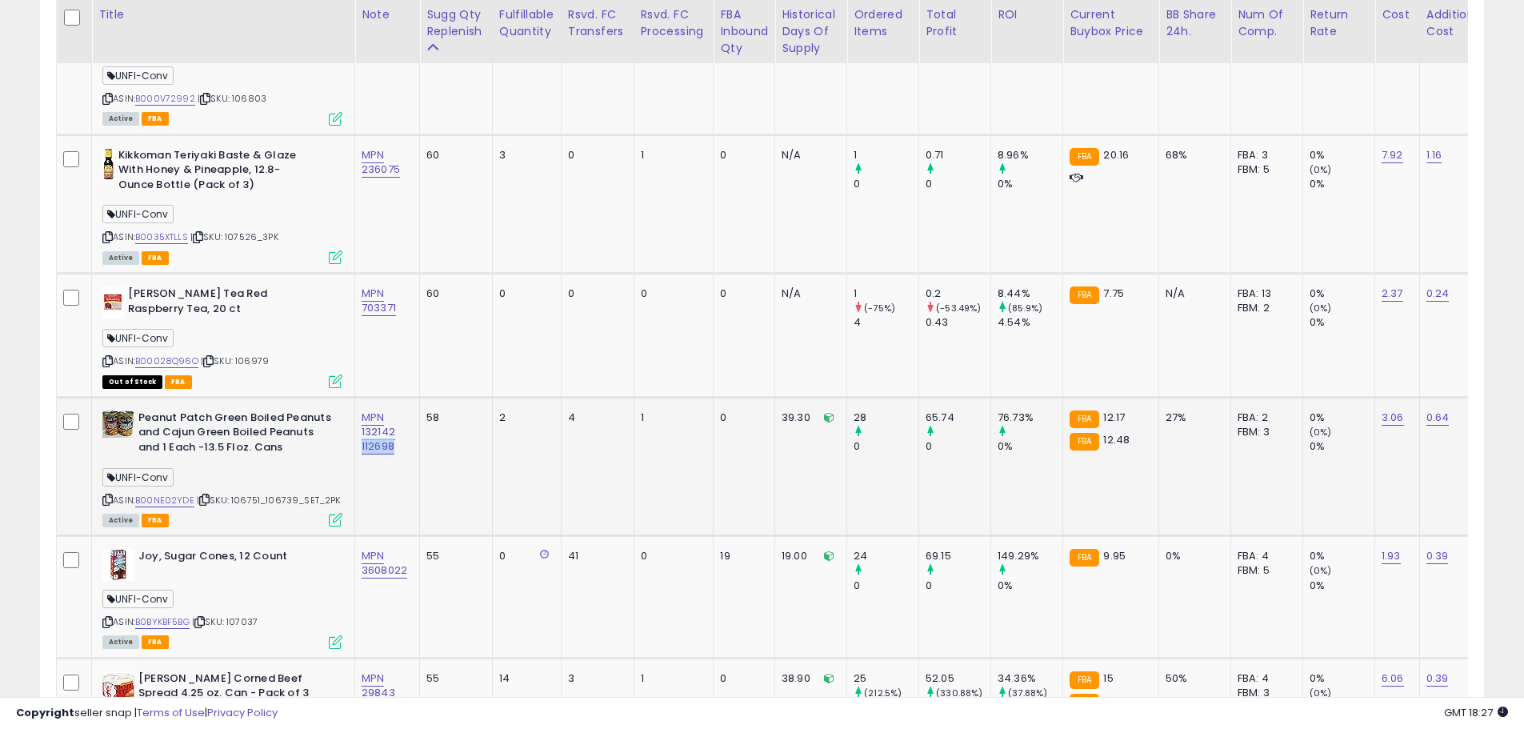
drag, startPoint x: 403, startPoint y: 408, endPoint x: 358, endPoint y: 402, distance: 45.1
click at [360, 401] on td "MPN 132142 112698" at bounding box center [387, 466] width 65 height 138
click at [381, 443] on td "MPN 132142 112698" at bounding box center [387, 466] width 65 height 138
click at [169, 494] on link "B00NE02YDE" at bounding box center [164, 501] width 59 height 14
drag, startPoint x: 403, startPoint y: 386, endPoint x: 361, endPoint y: 392, distance: 42.9
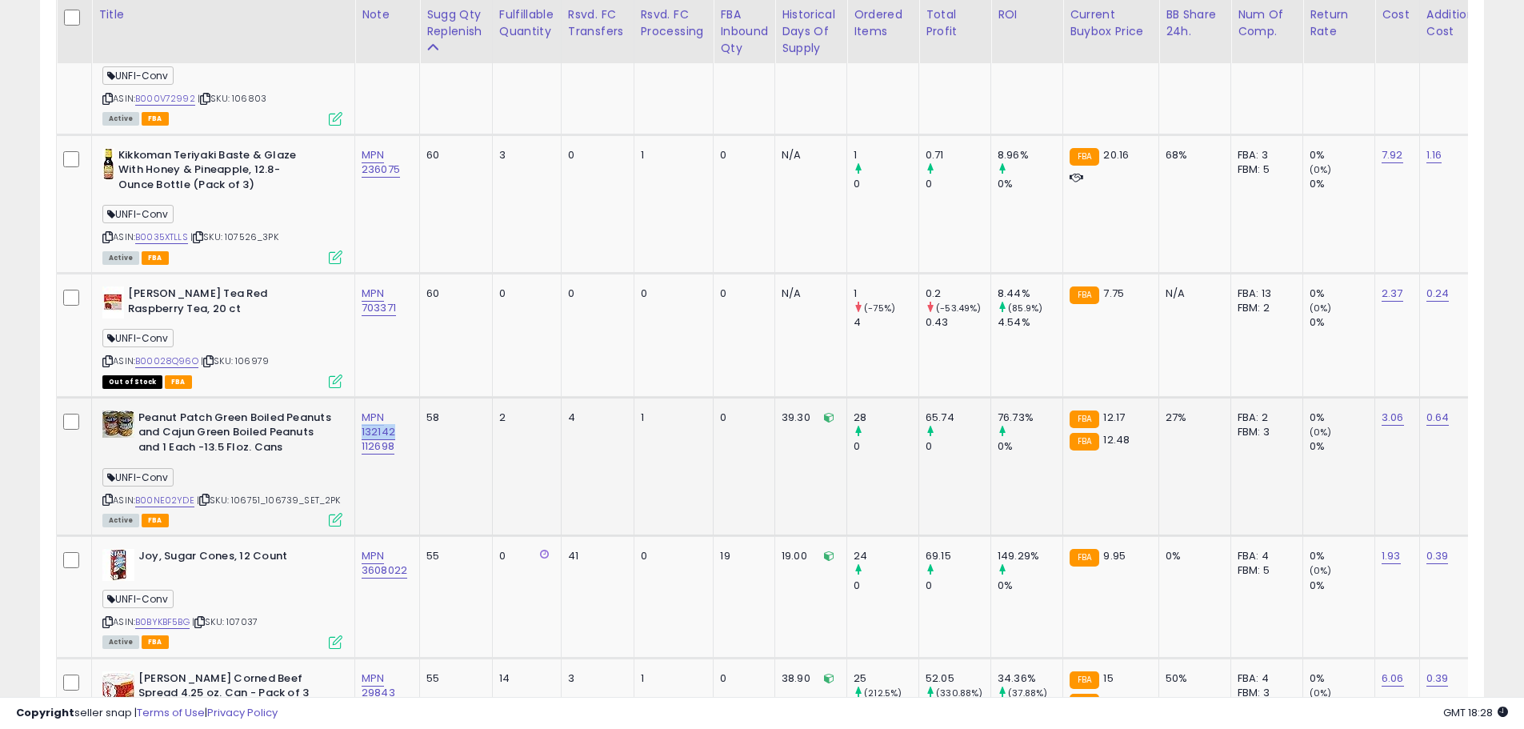
click at [361, 397] on td "MPN 132142 112698" at bounding box center [387, 466] width 65 height 138
drag, startPoint x: 386, startPoint y: 379, endPoint x: 369, endPoint y: 426, distance: 50.1
click at [369, 426] on td "MPN 132142 112698" at bounding box center [387, 466] width 65 height 138
drag, startPoint x: 401, startPoint y: 383, endPoint x: 358, endPoint y: 391, distance: 43.9
click at [358, 397] on td "MPN 132142 112698" at bounding box center [387, 466] width 65 height 138
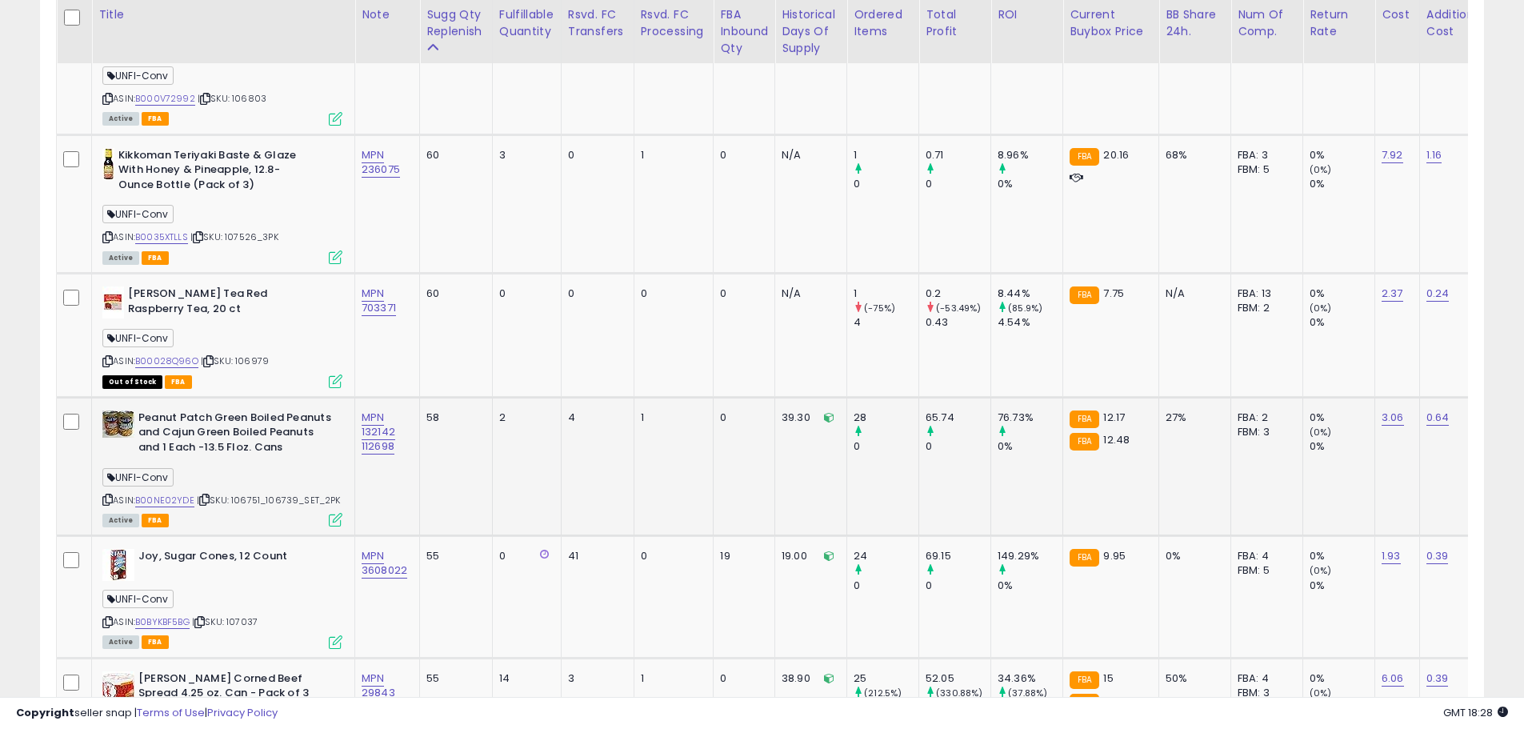
click at [393, 438] on td "MPN 132142 112698" at bounding box center [387, 466] width 65 height 138
drag, startPoint x: 375, startPoint y: 402, endPoint x: 356, endPoint y: 402, distance: 19.2
click at [356, 402] on td "MPN 132142 112698" at bounding box center [387, 466] width 65 height 138
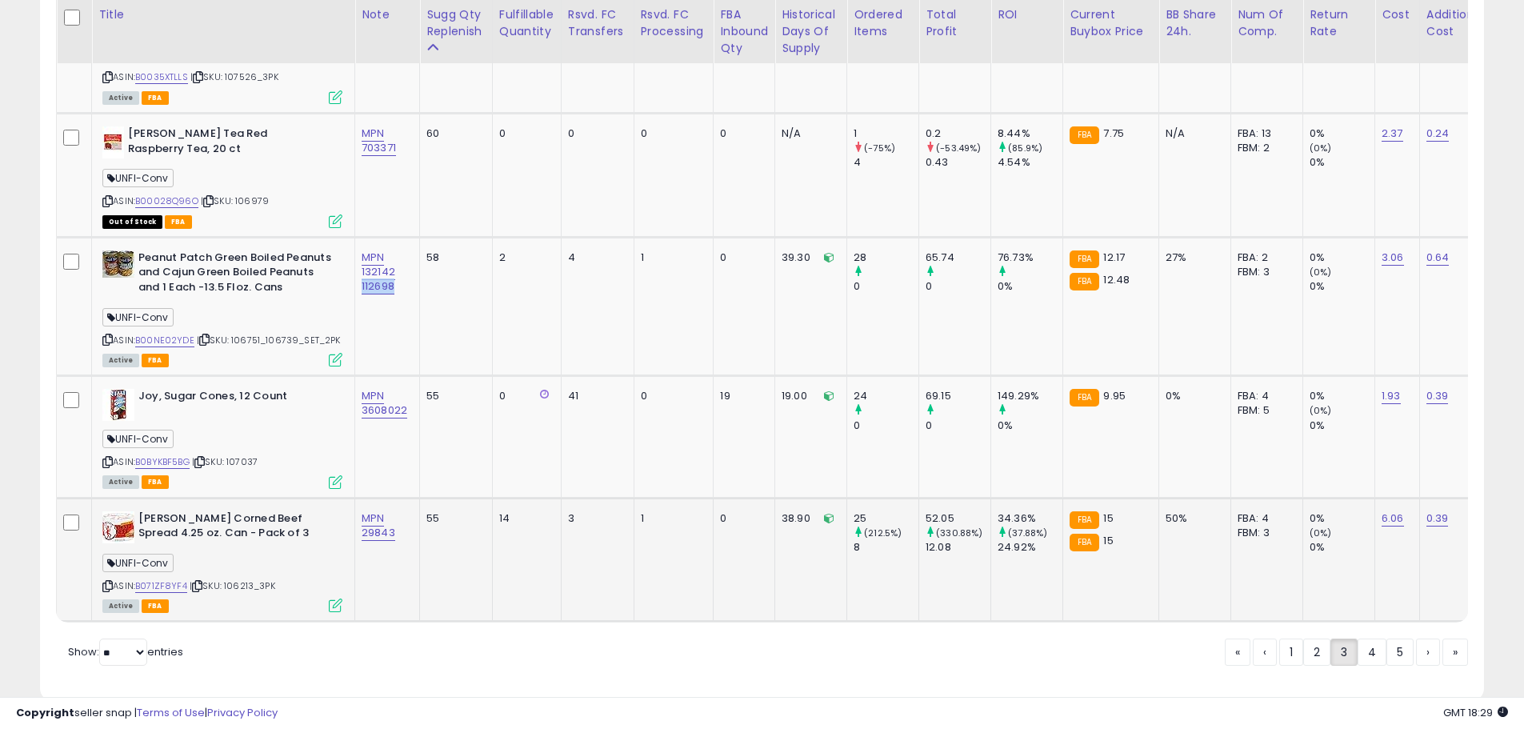
scroll to position [3704, 0]
click at [1416, 638] on link "4" at bounding box center [1428, 651] width 24 height 27
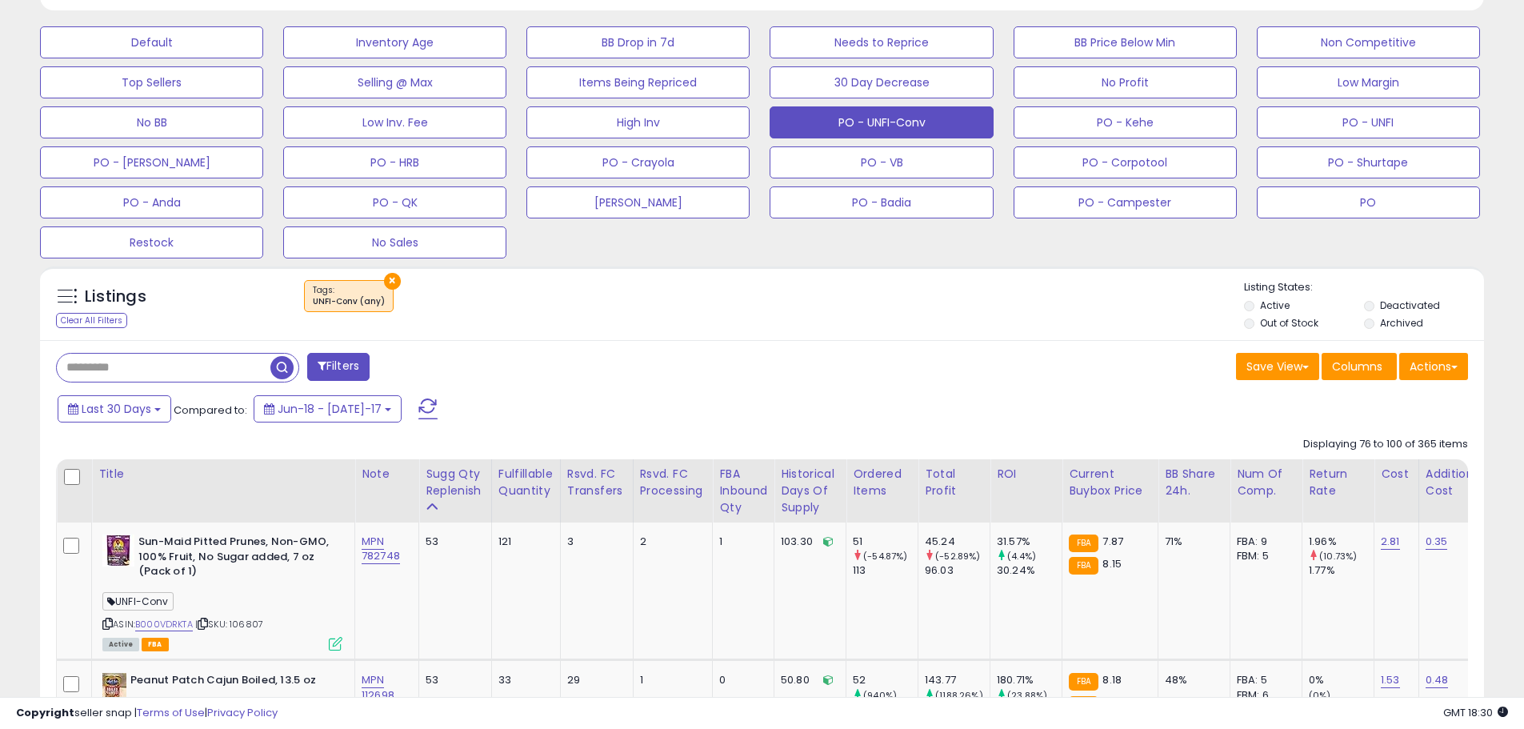
scroll to position [0, 0]
